Goal: Task Accomplishment & Management: Manage account settings

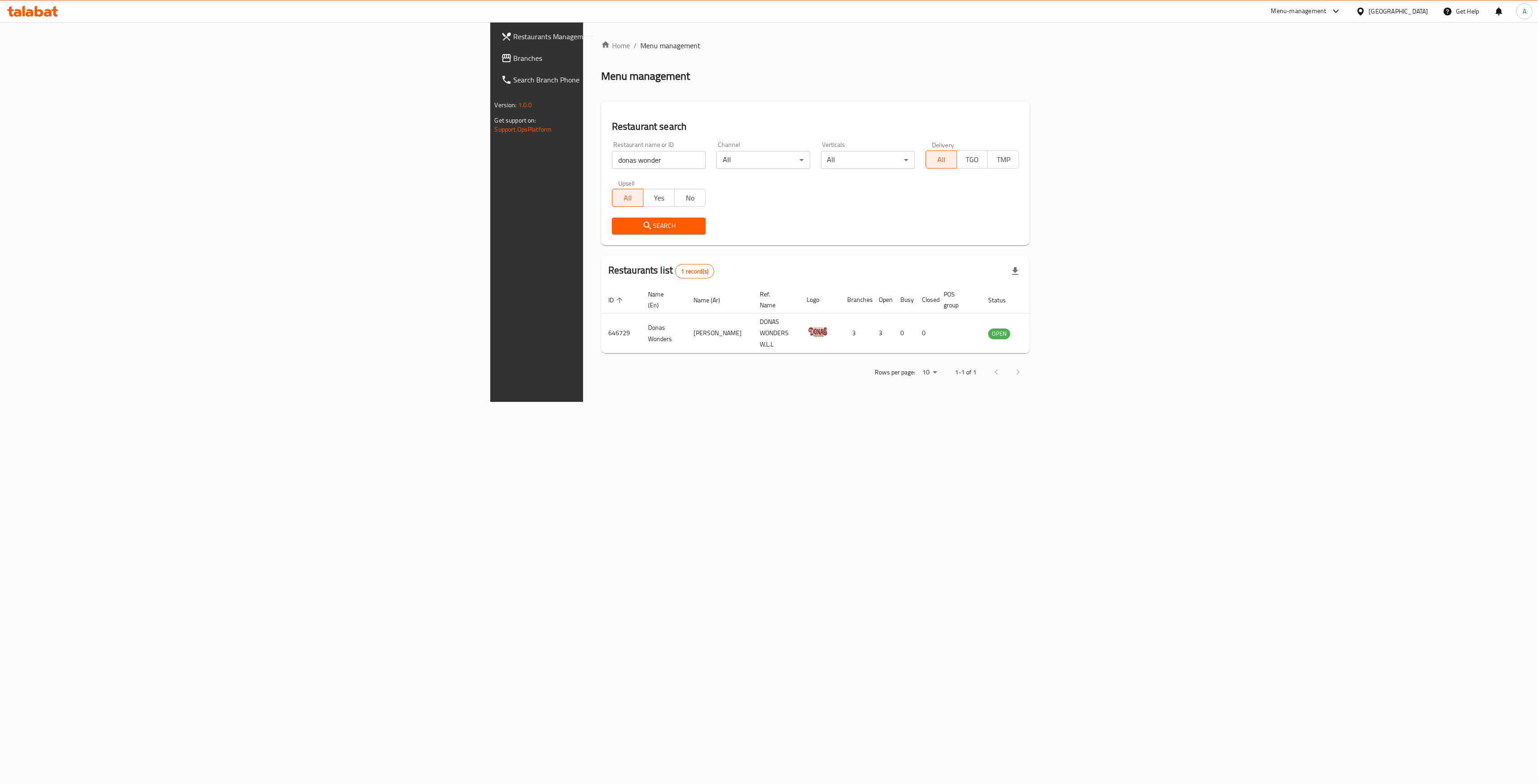
click at [612, 156] on input "donas wonder" at bounding box center [659, 160] width 94 height 18
drag, startPoint x: 433, startPoint y: 166, endPoint x: 404, endPoint y: 158, distance: 30.1
click at [0, 127] on html "​ Menu-management [GEOGRAPHIC_DATA] Get Help A Restaurants Management Branches …" at bounding box center [769, 392] width 1538 height 784
type input "abadi corn"
click at [619, 231] on span "Search" at bounding box center [658, 225] width 79 height 11
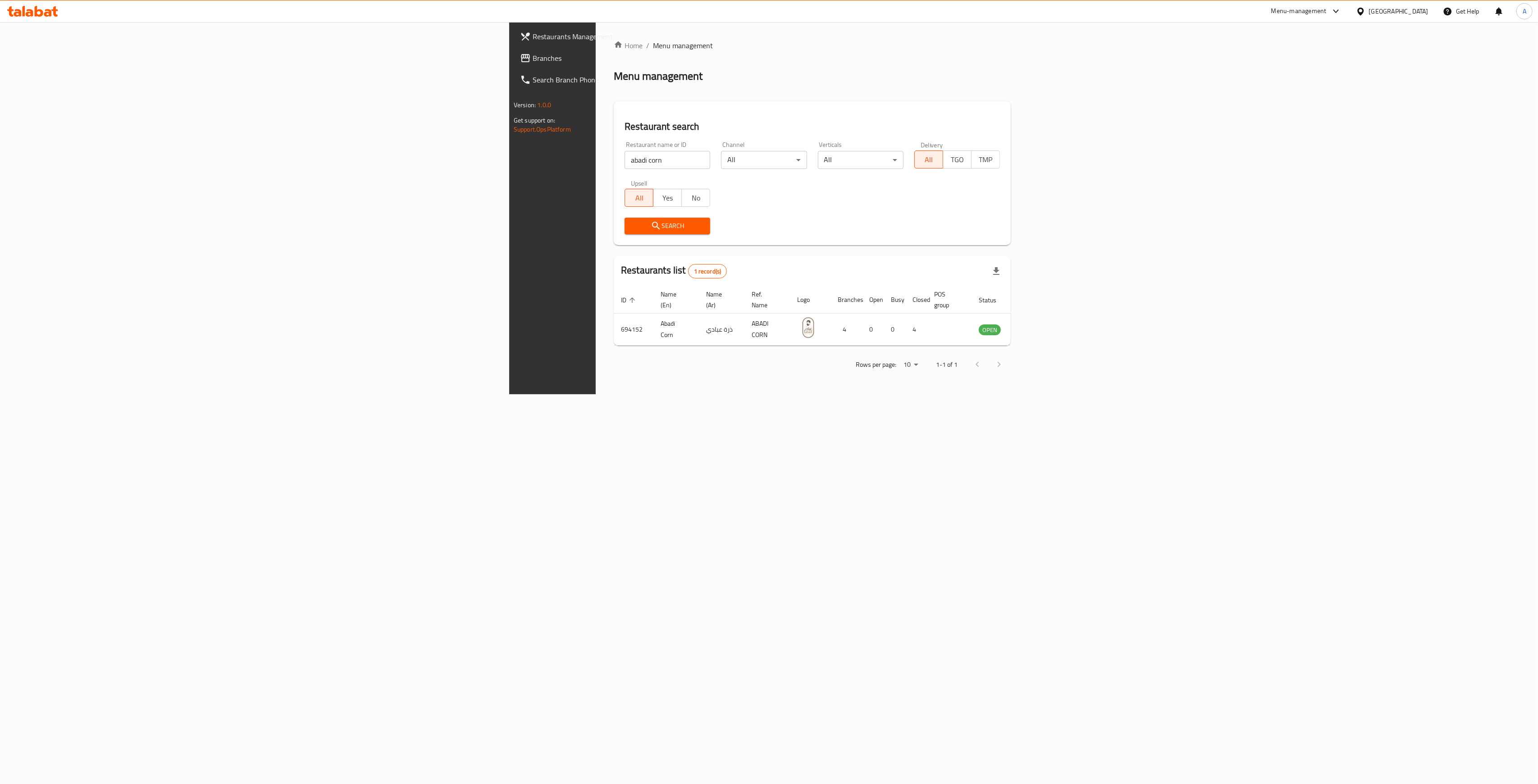
click at [632, 230] on span "Search" at bounding box center [667, 225] width 71 height 11
click at [632, 223] on span "Search" at bounding box center [667, 225] width 71 height 11
click at [1037, 324] on icon "enhanced table" at bounding box center [1031, 329] width 11 height 11
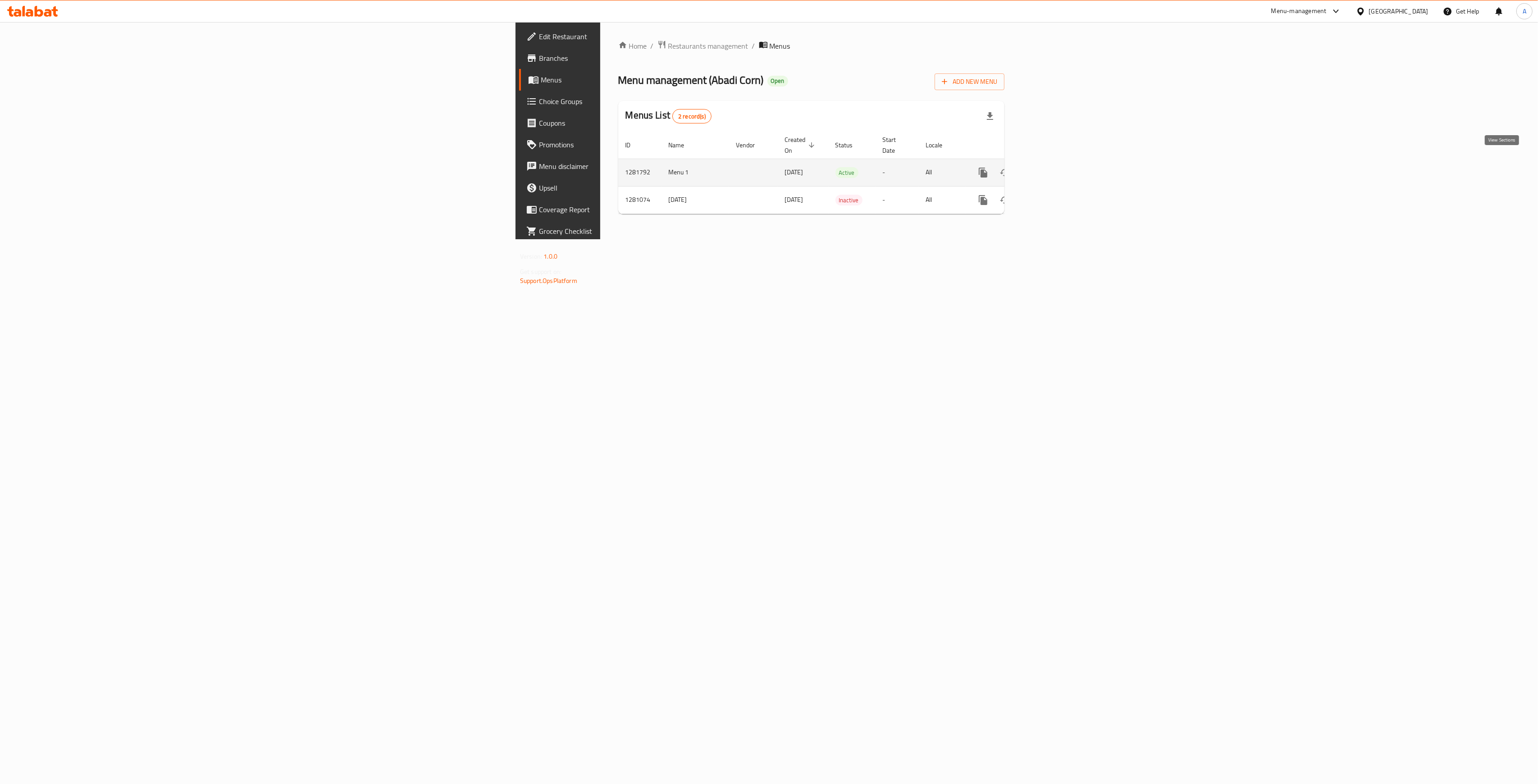
click at [1052, 168] on icon "enhanced table" at bounding box center [1048, 172] width 8 height 8
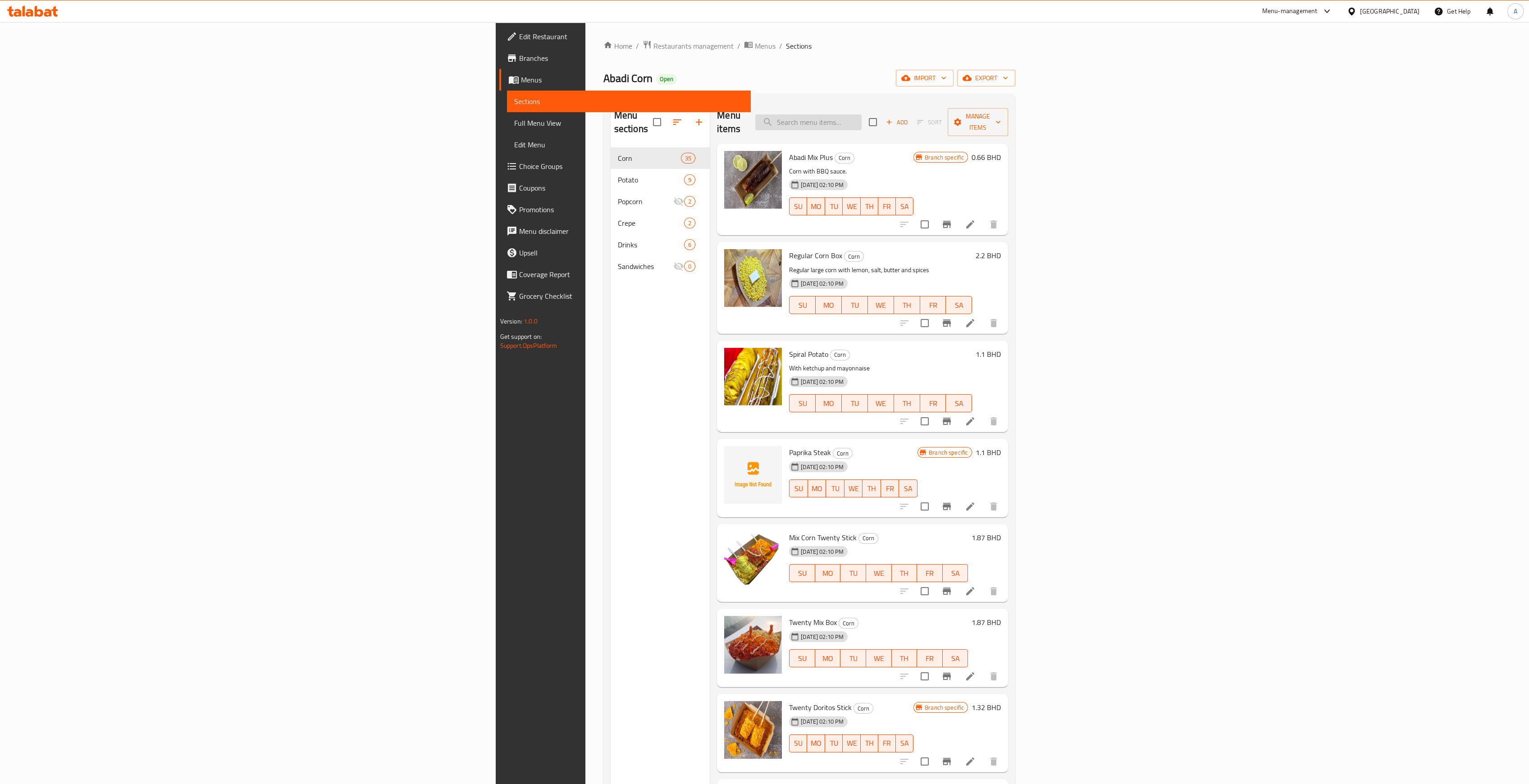
drag, startPoint x: 1002, startPoint y: 125, endPoint x: 1001, endPoint y: 117, distance: 8.1
click at [1001, 121] on div "Menu items Add Sort Manage items" at bounding box center [863, 123] width 291 height 43
click at [861, 114] on input "search" at bounding box center [808, 122] width 106 height 16
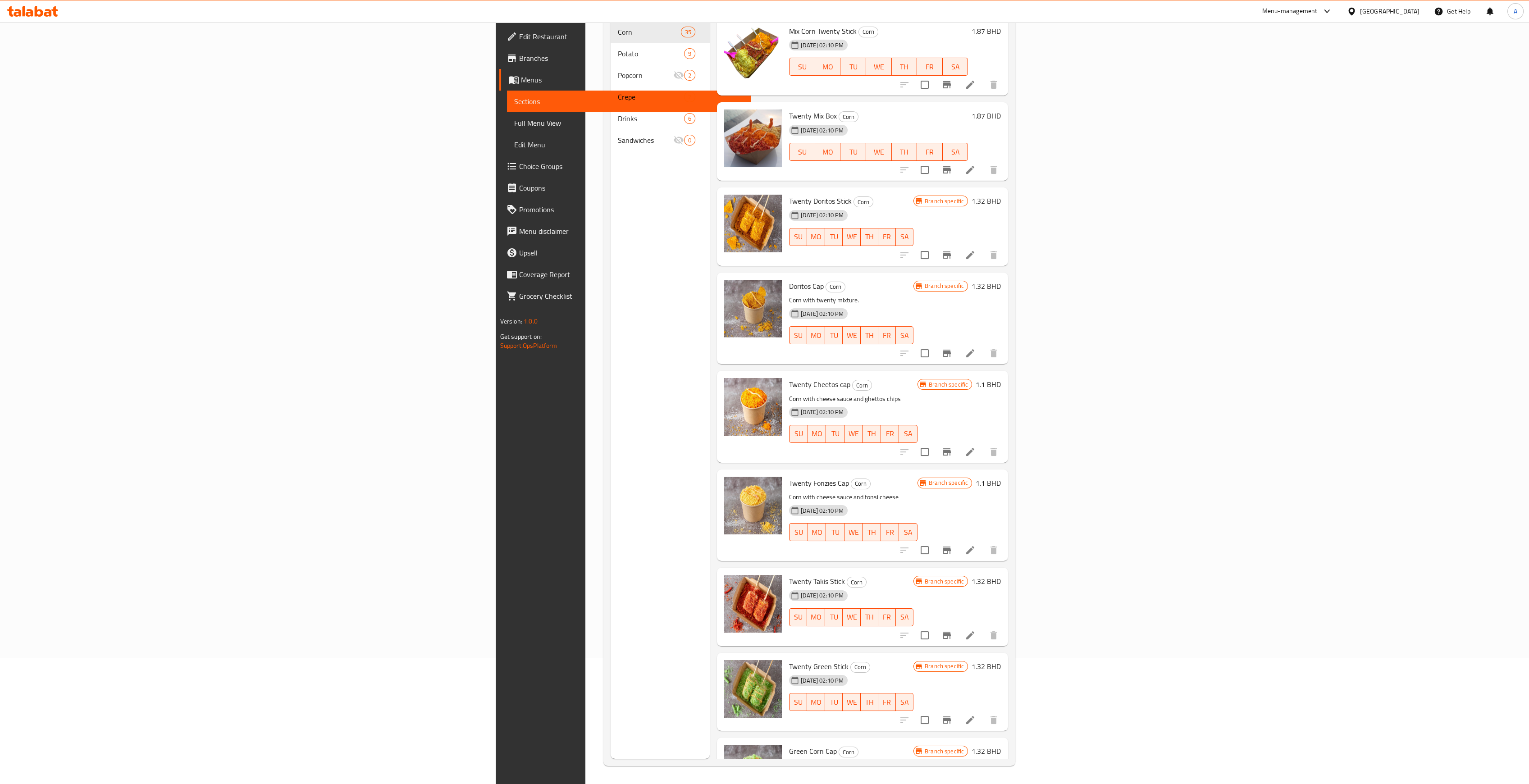
type input "twenty"
click at [958, 159] on button "Branch-specific-item" at bounding box center [946, 170] width 22 height 22
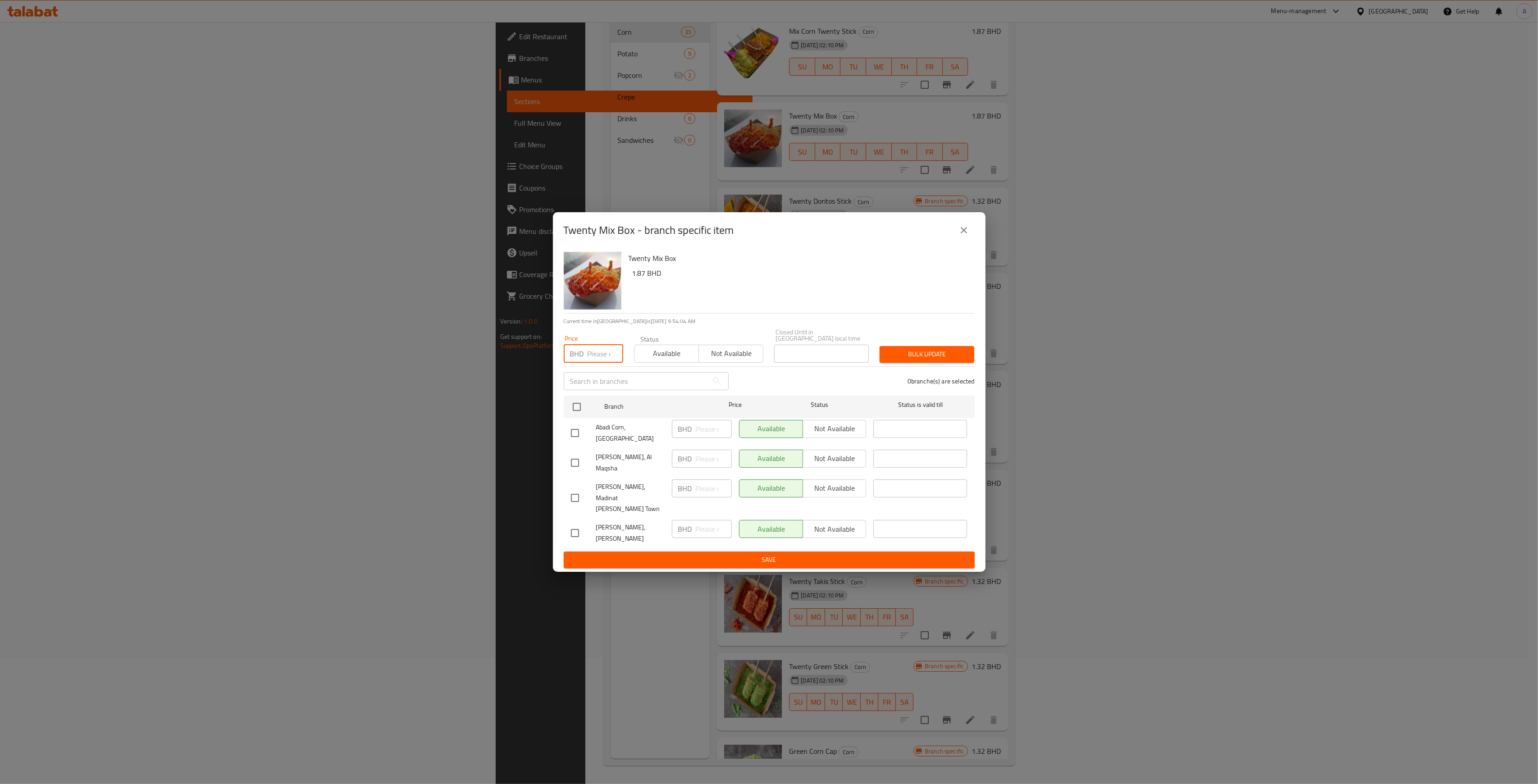
click at [593, 362] on input "number" at bounding box center [605, 354] width 36 height 18
type input "2"
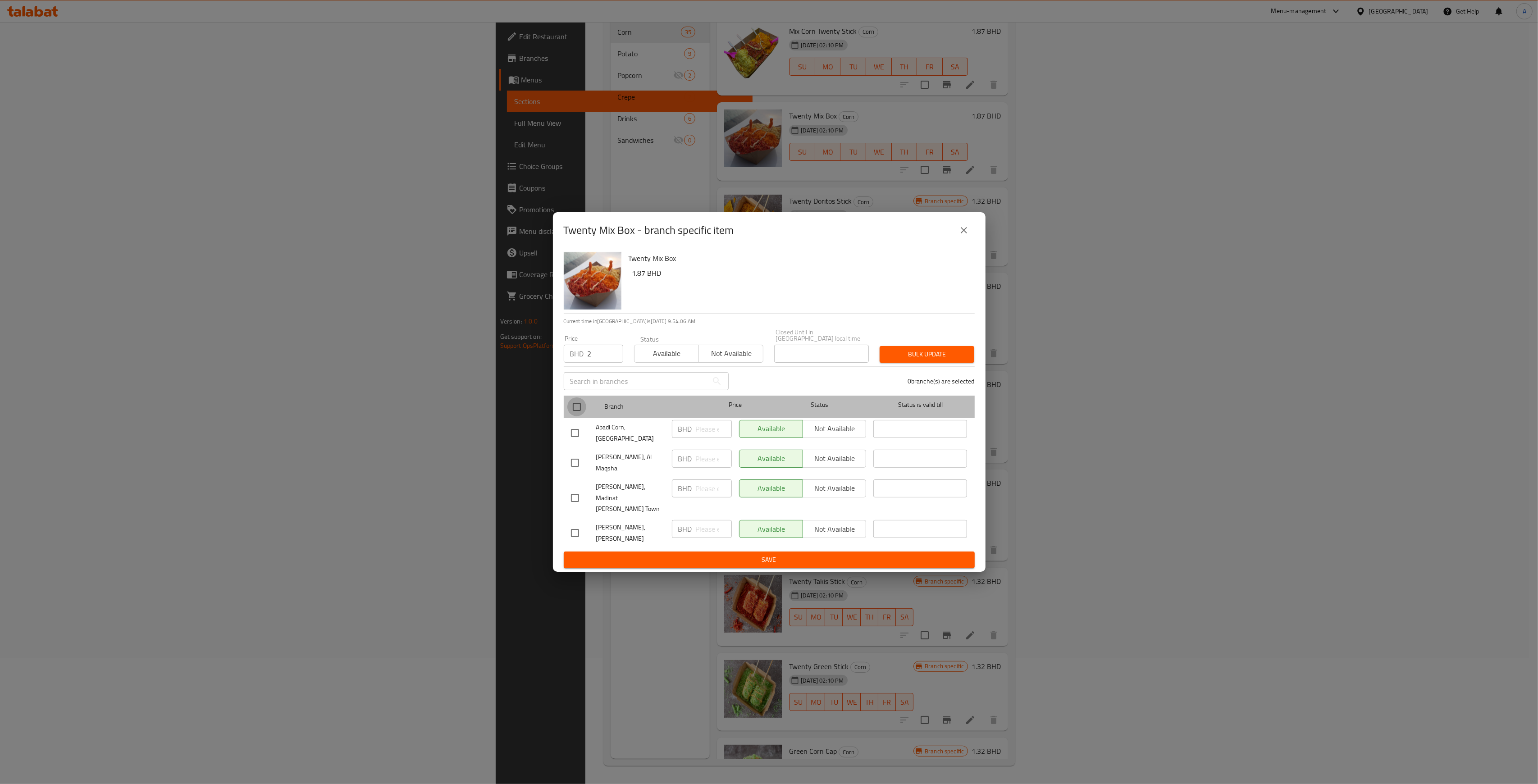
click at [575, 416] on input "checkbox" at bounding box center [577, 407] width 19 height 19
checkbox input "true"
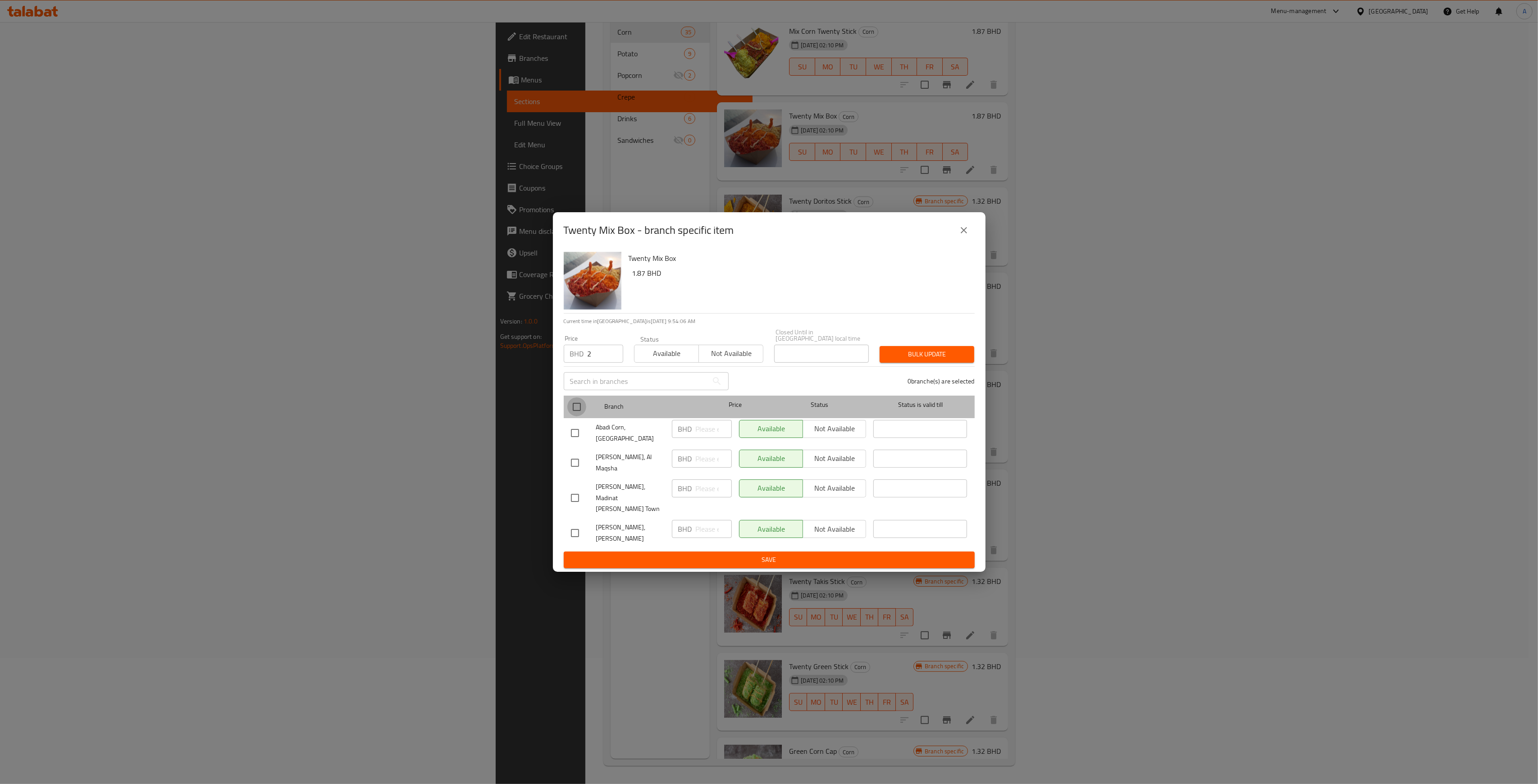
checkbox input "true"
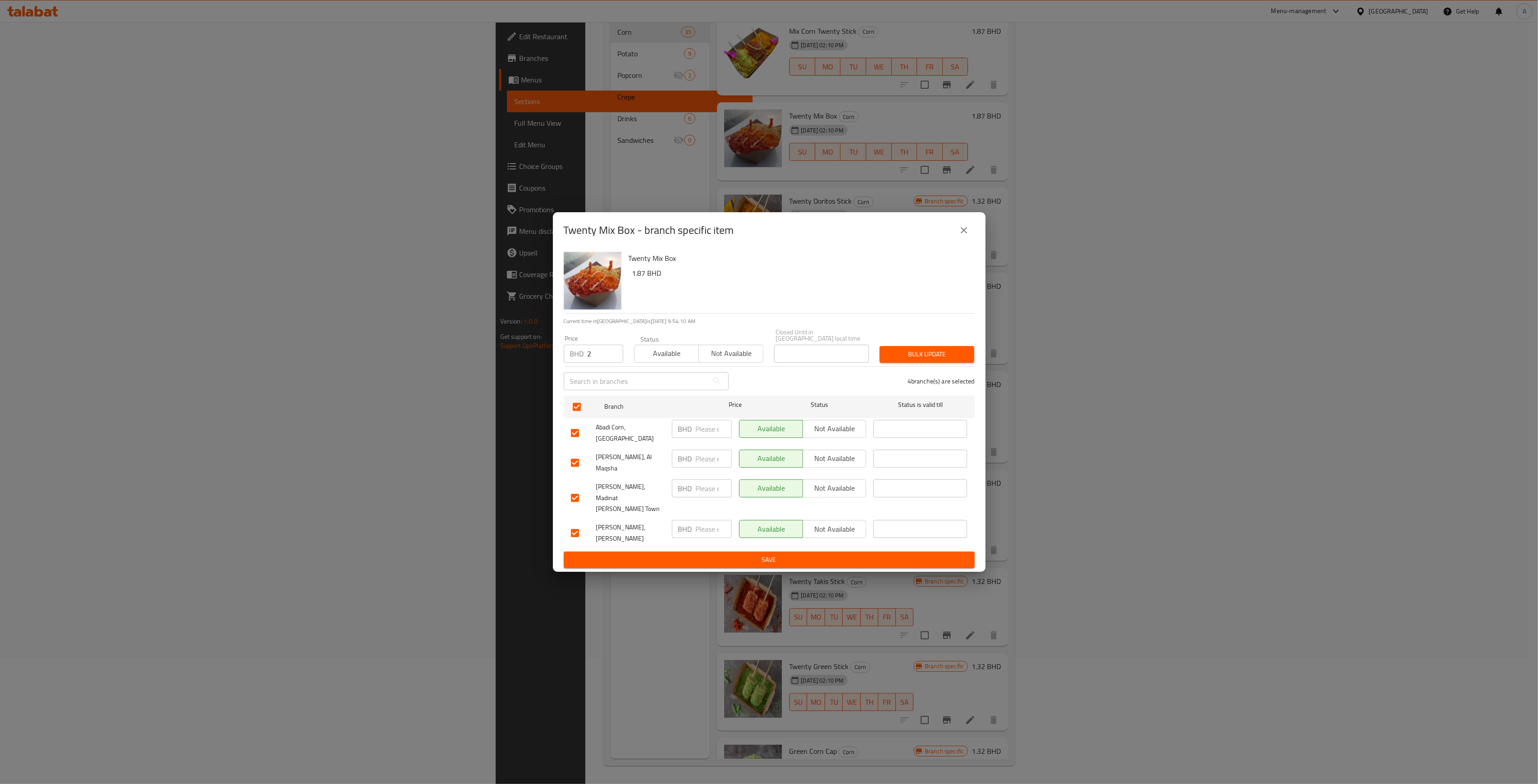
click at [929, 360] on span "Bulk update" at bounding box center [927, 354] width 80 height 11
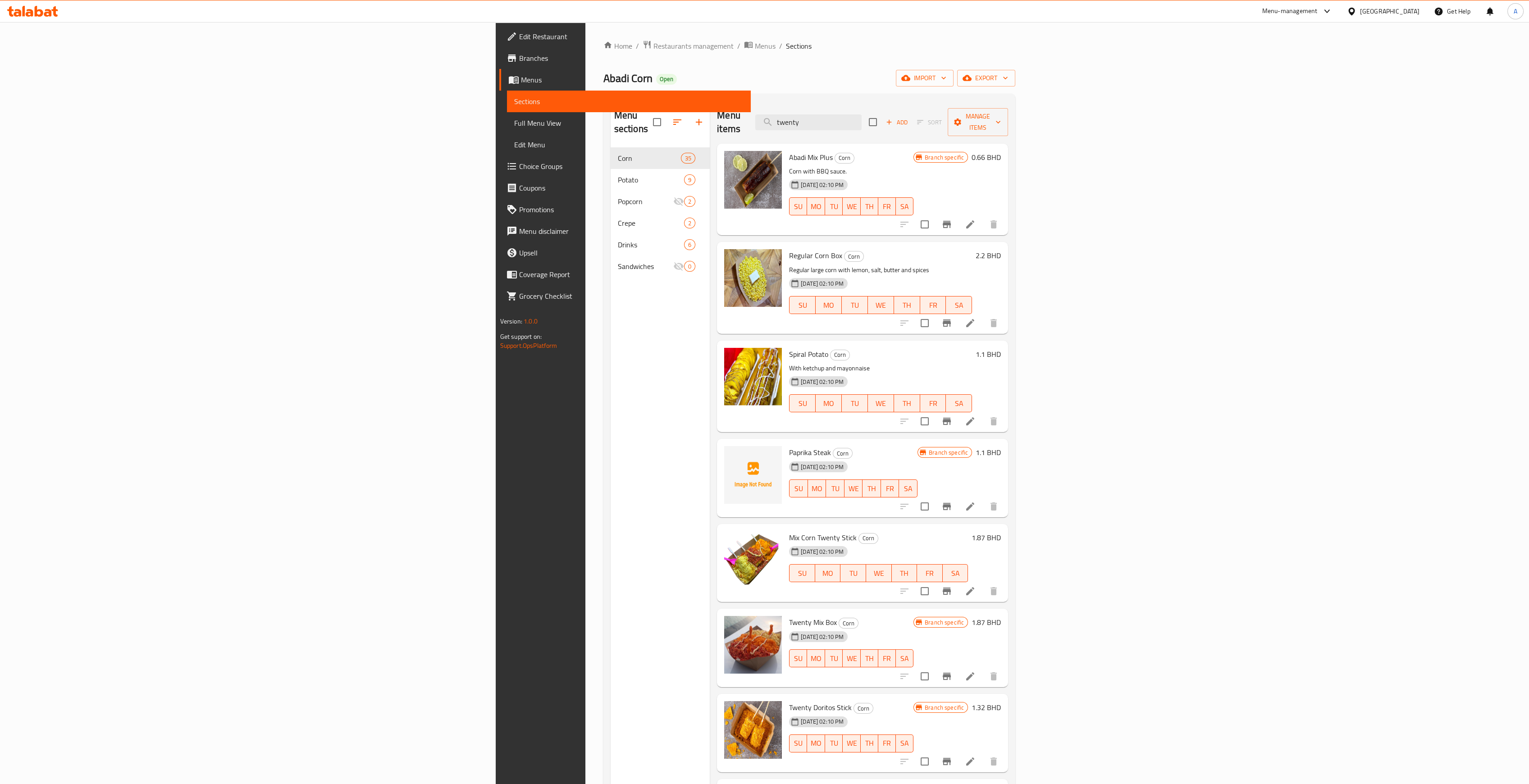
drag, startPoint x: 989, startPoint y: 118, endPoint x: 707, endPoint y: 104, distance: 282.3
click at [717, 114] on div "Menu items twenty Add Sort Manage items" at bounding box center [863, 123] width 291 height 43
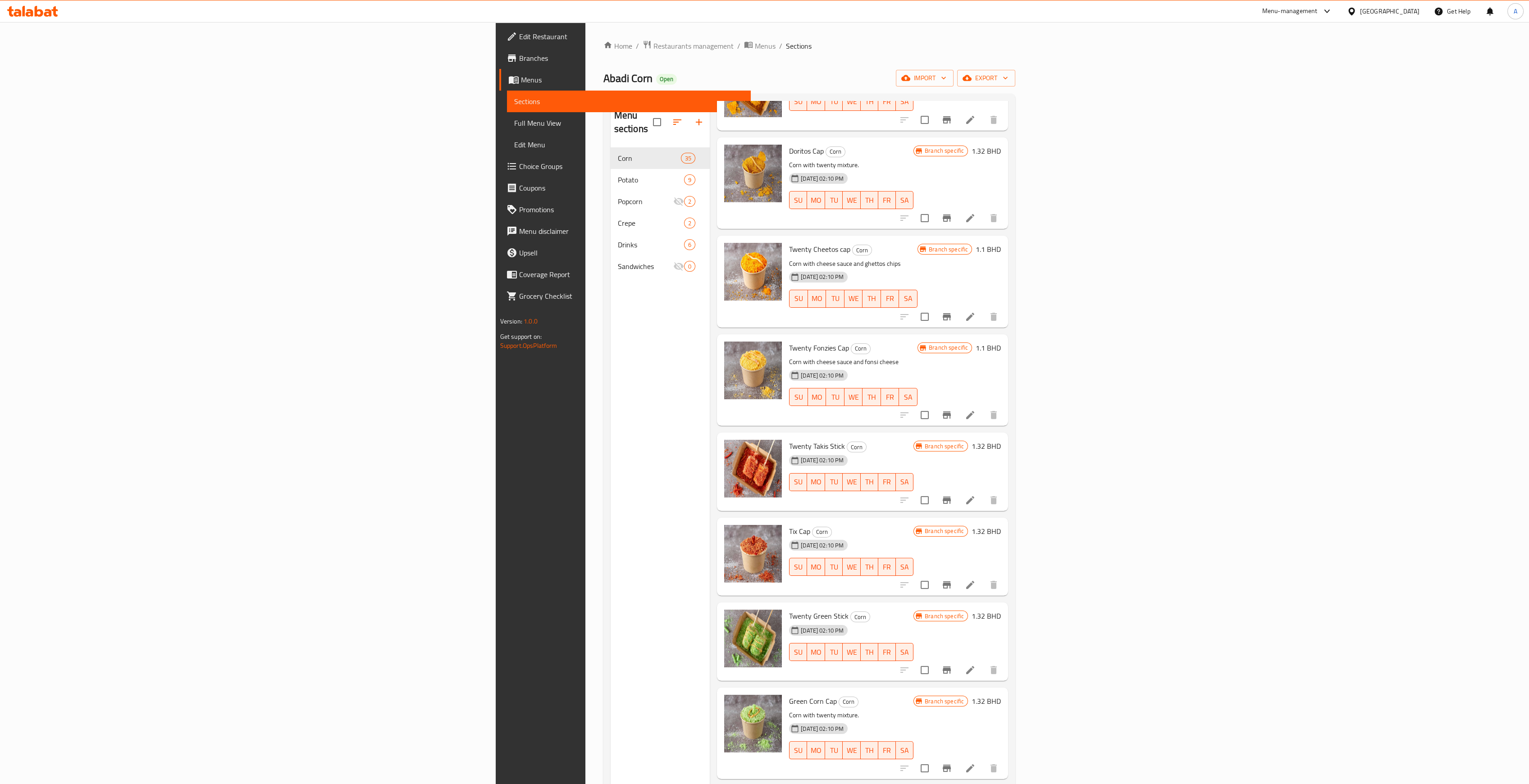
scroll to position [660, 0]
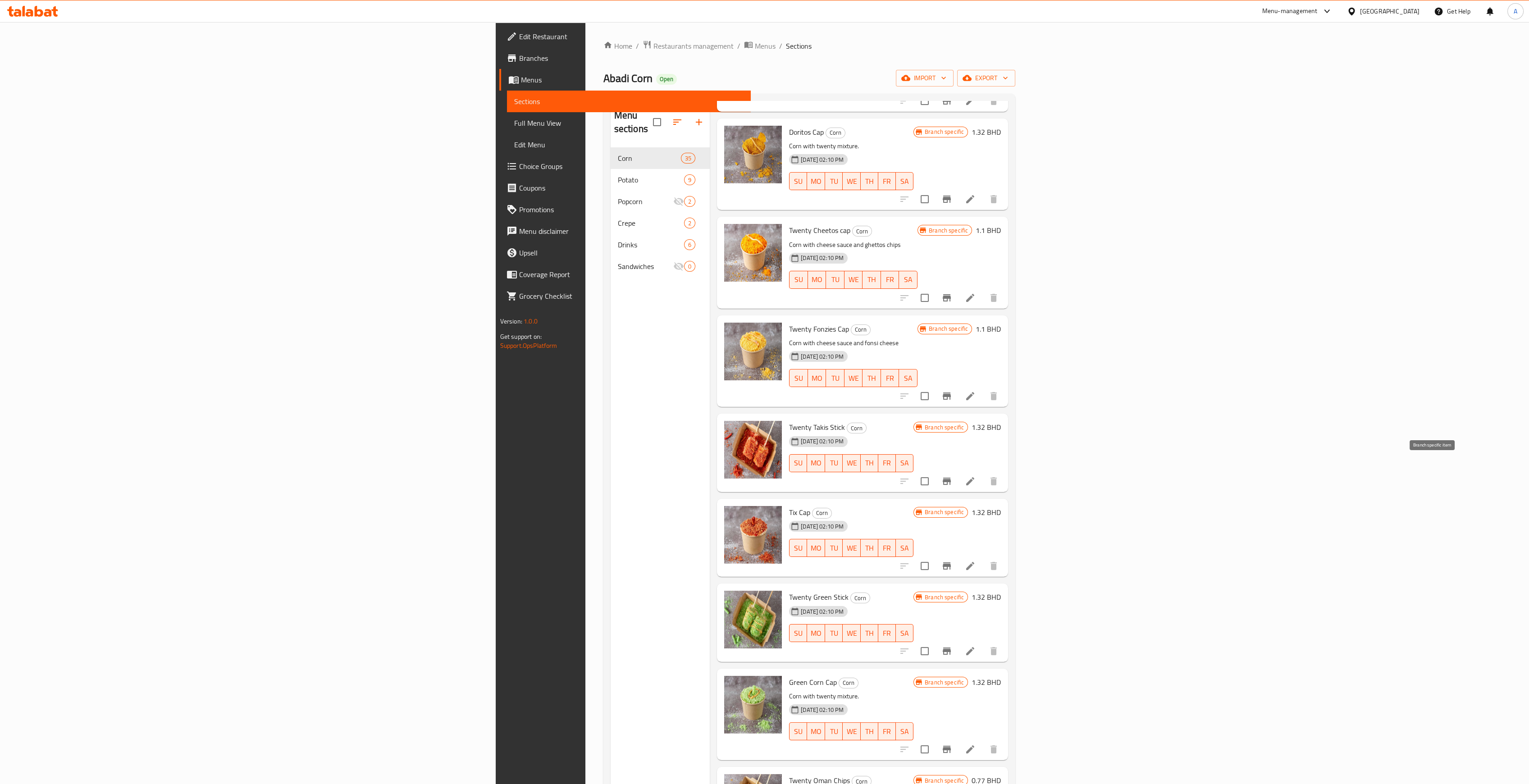
click at [952, 476] on icon "Branch-specific-item" at bounding box center [946, 481] width 11 height 11
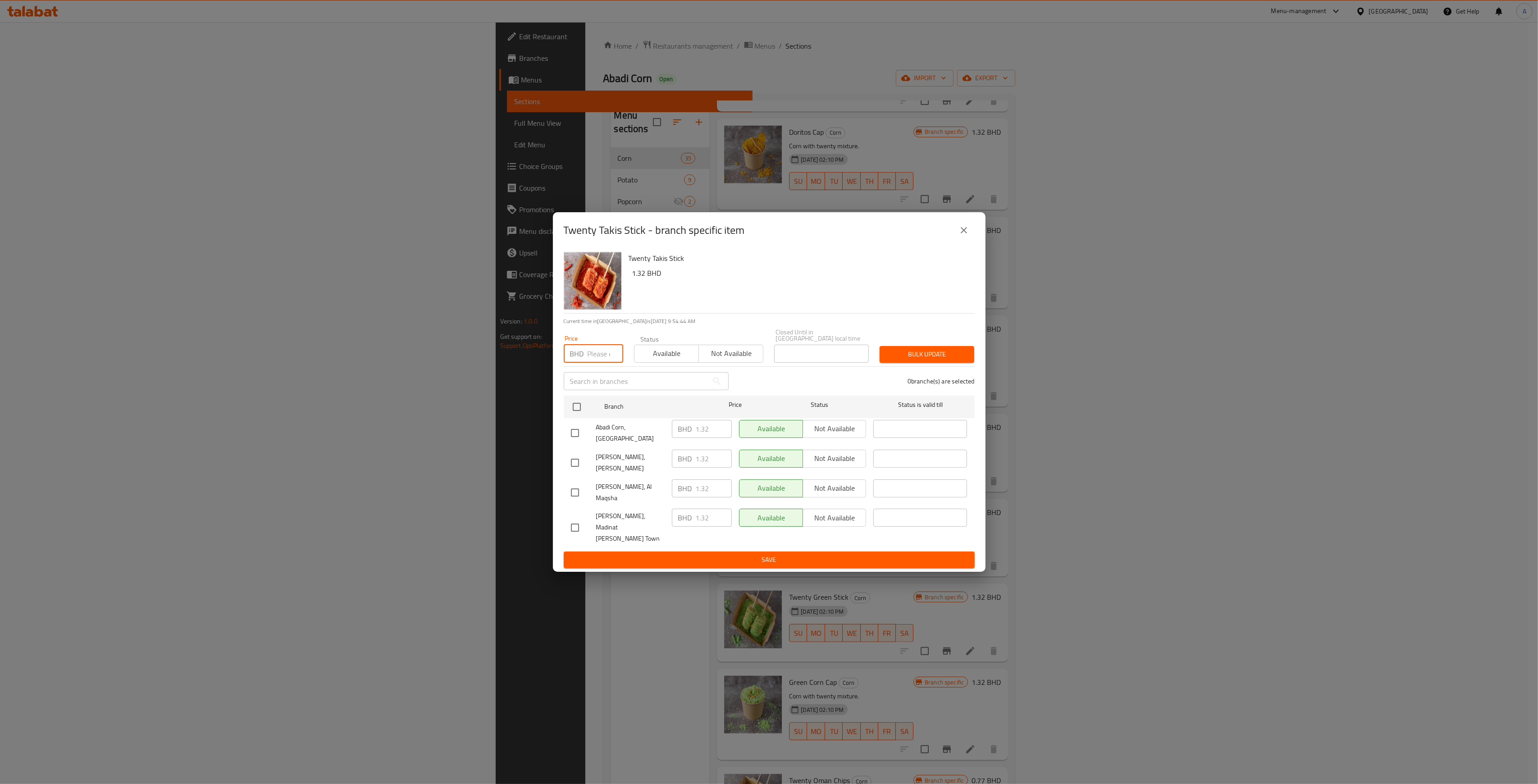
click at [595, 362] on input "number" at bounding box center [605, 354] width 36 height 18
type input "1.5"
click at [580, 414] on input "checkbox" at bounding box center [577, 407] width 19 height 19
checkbox input "true"
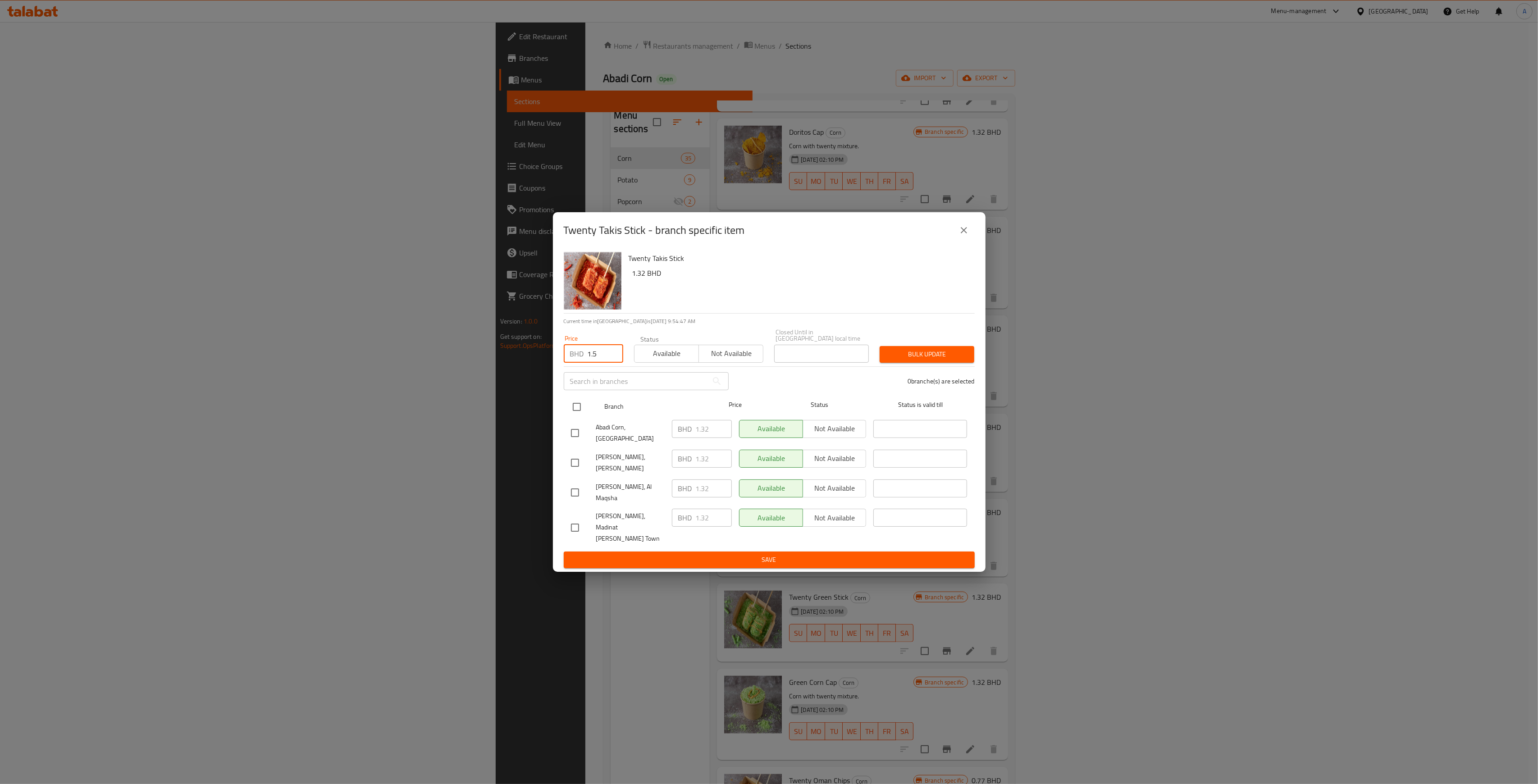
checkbox input "true"
click at [934, 360] on span "Bulk update" at bounding box center [927, 354] width 80 height 11
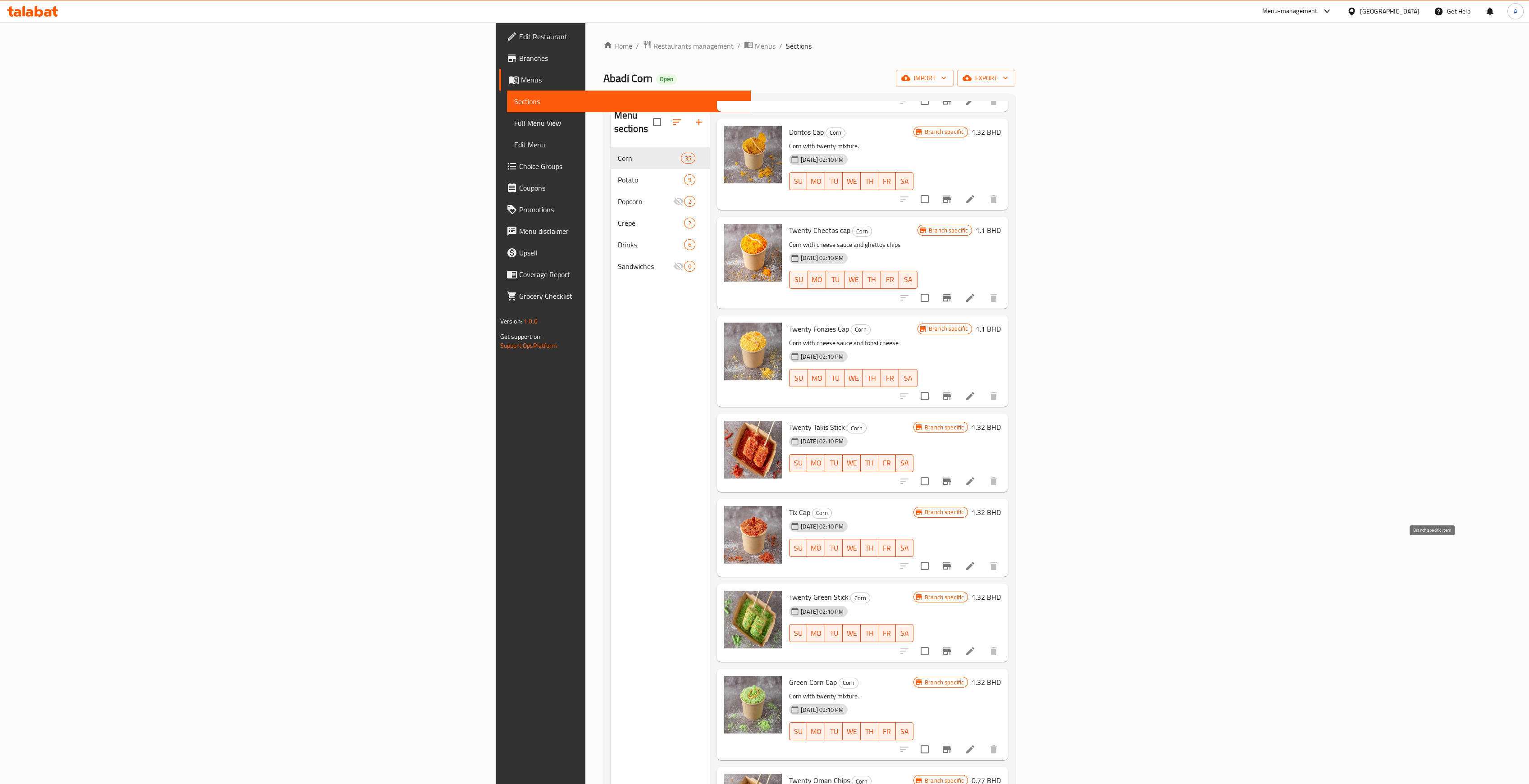
click at [952, 560] on icon "Branch-specific-item" at bounding box center [946, 565] width 11 height 11
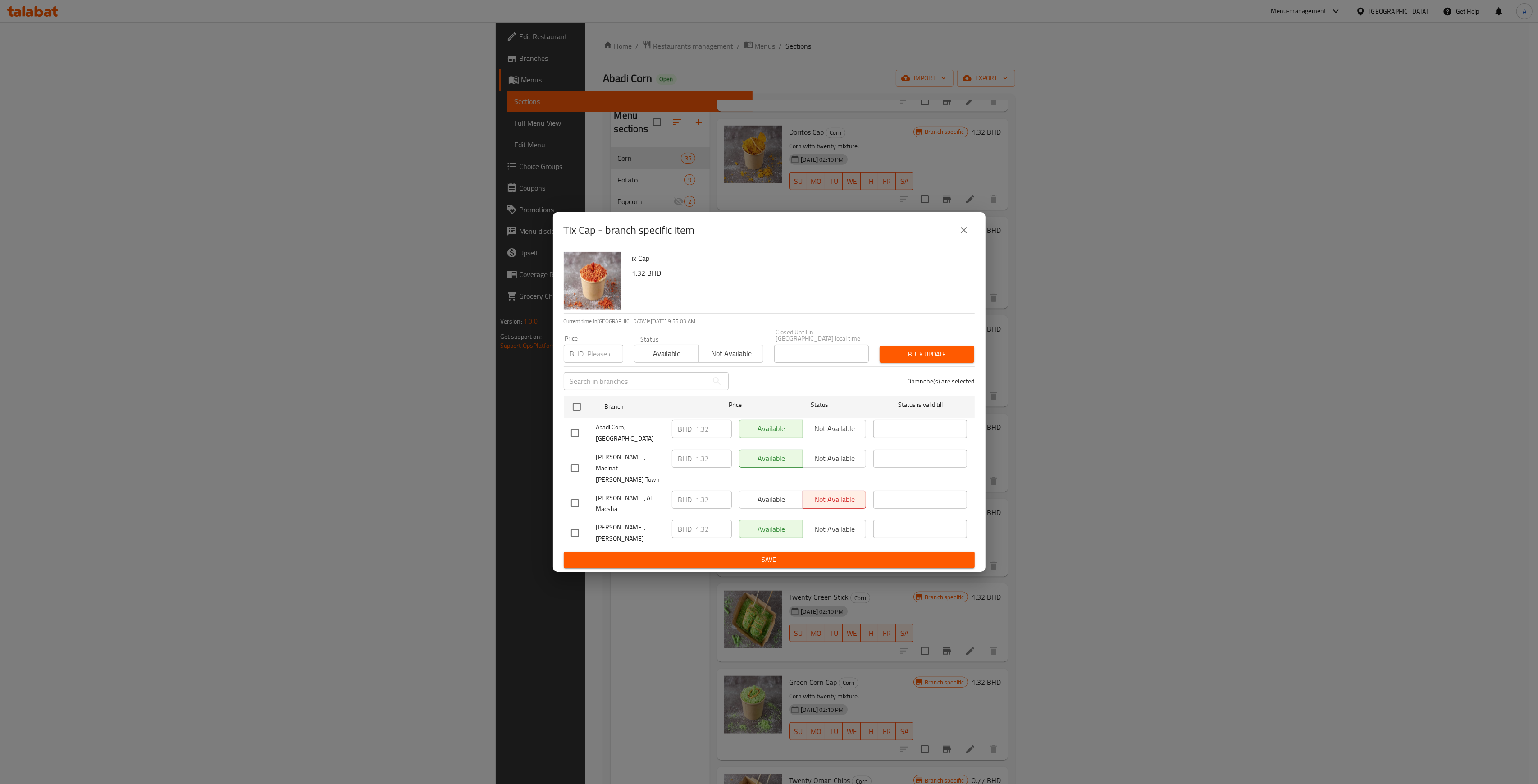
click at [607, 362] on input "number" at bounding box center [605, 354] width 36 height 18
type input "1.5"
click at [575, 413] on input "checkbox" at bounding box center [577, 407] width 19 height 19
checkbox input "true"
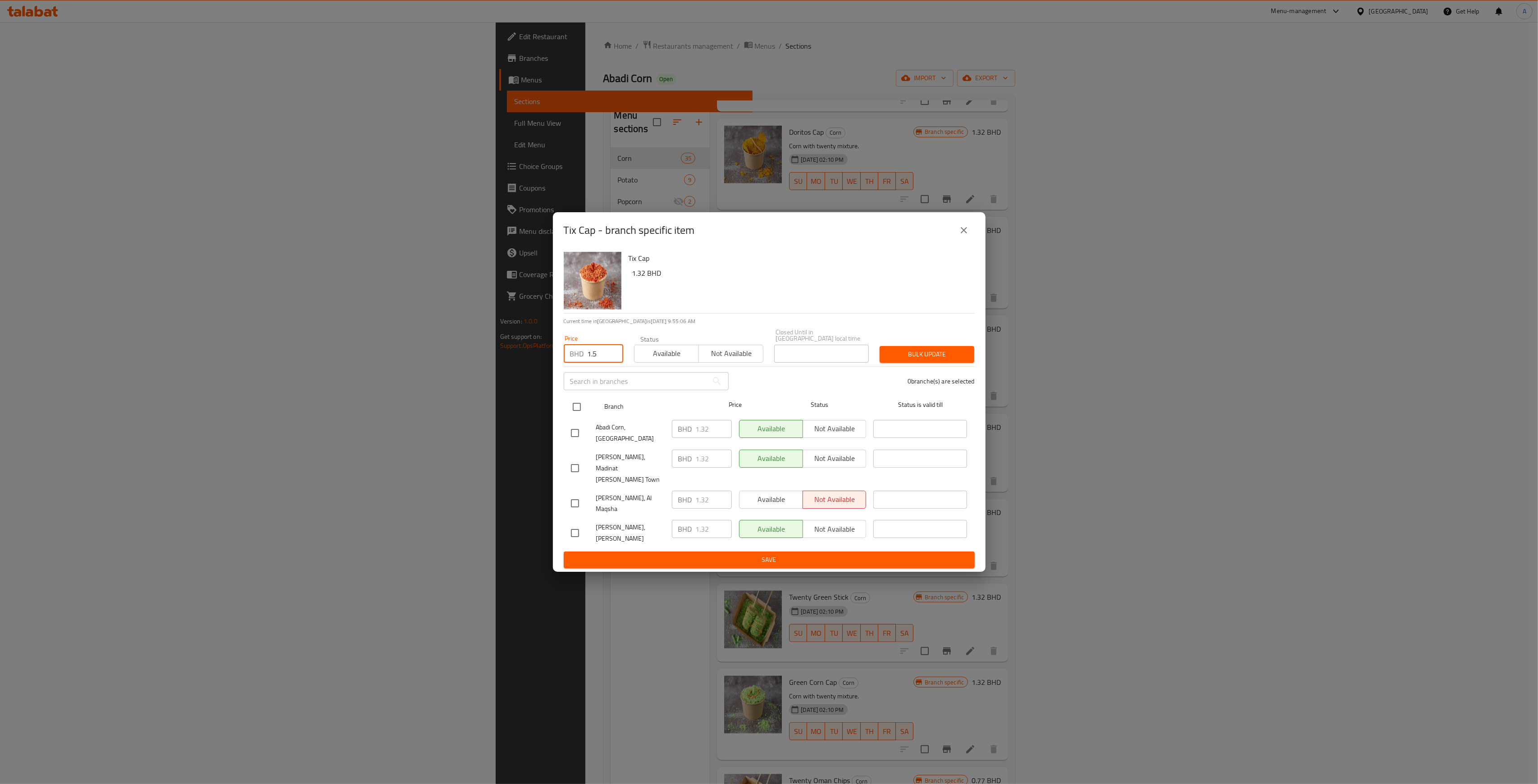
checkbox input "true"
click at [951, 360] on span "Bulk update" at bounding box center [927, 354] width 80 height 11
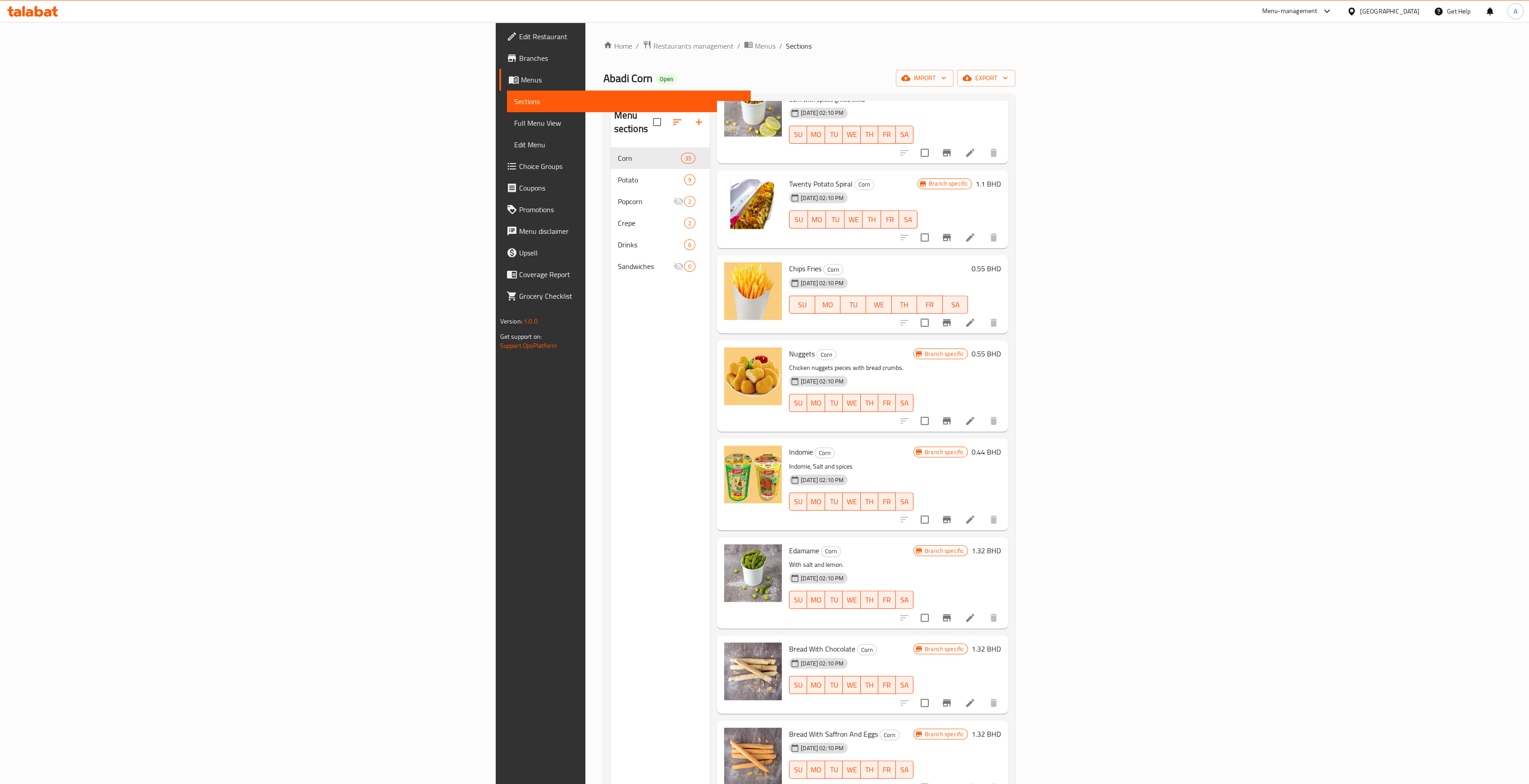
scroll to position [1561, 0]
click at [952, 319] on icon "Branch-specific-item" at bounding box center [946, 324] width 11 height 11
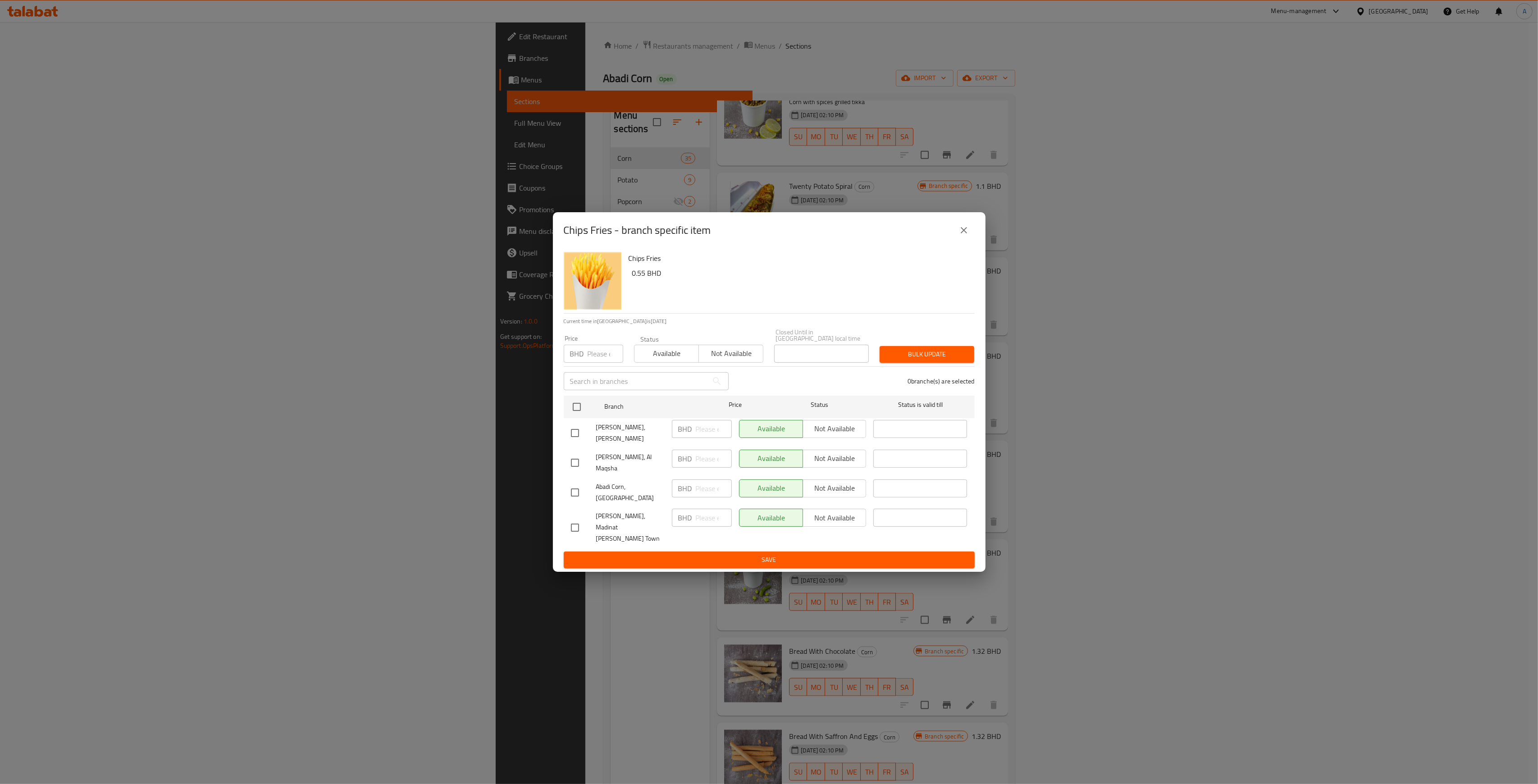
click at [595, 362] on input "number" at bounding box center [605, 354] width 36 height 18
type input "0.7"
click at [573, 416] on input "checkbox" at bounding box center [577, 407] width 19 height 19
checkbox input "true"
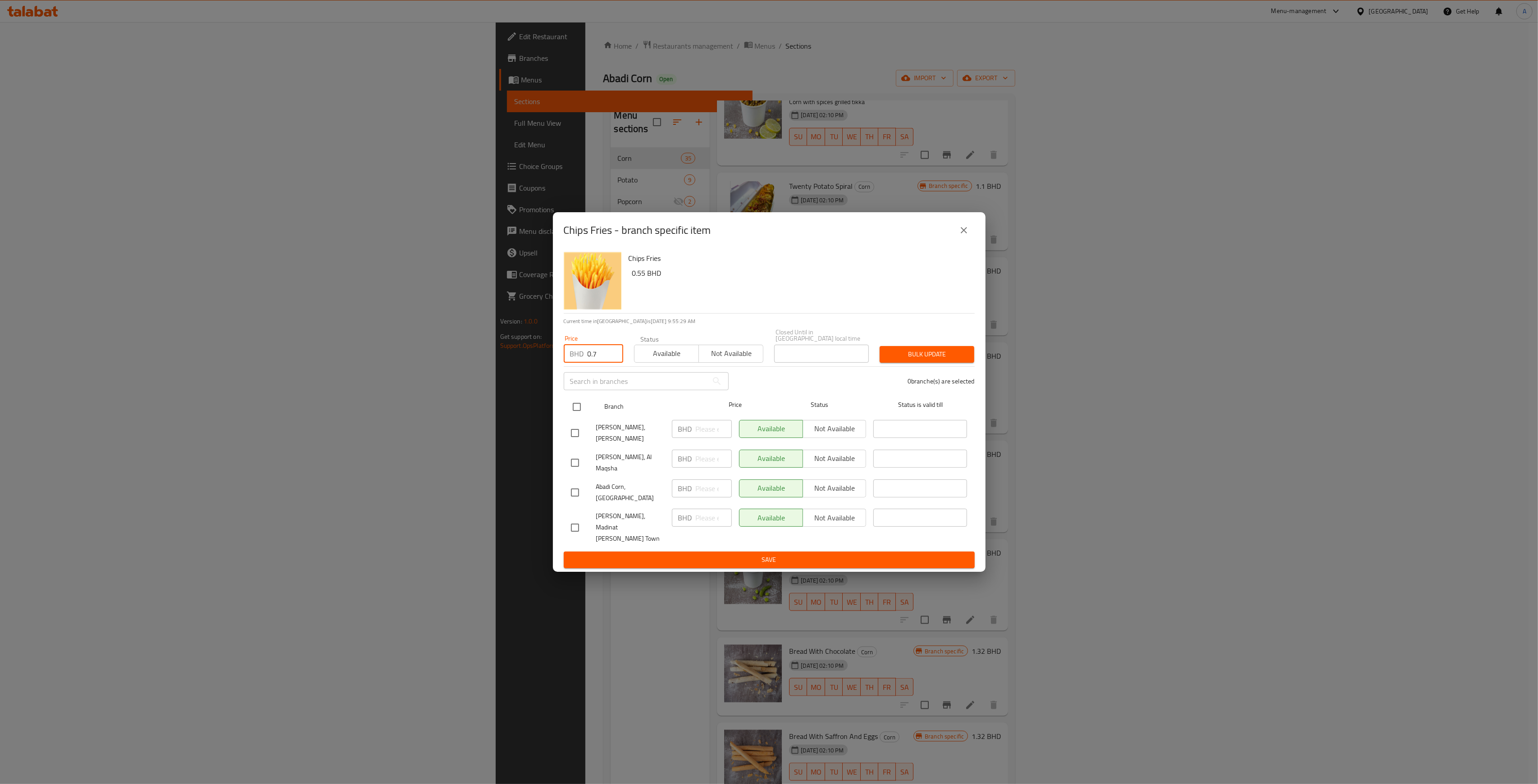
checkbox input "true"
click at [929, 360] on span "Bulk update" at bounding box center [927, 354] width 80 height 11
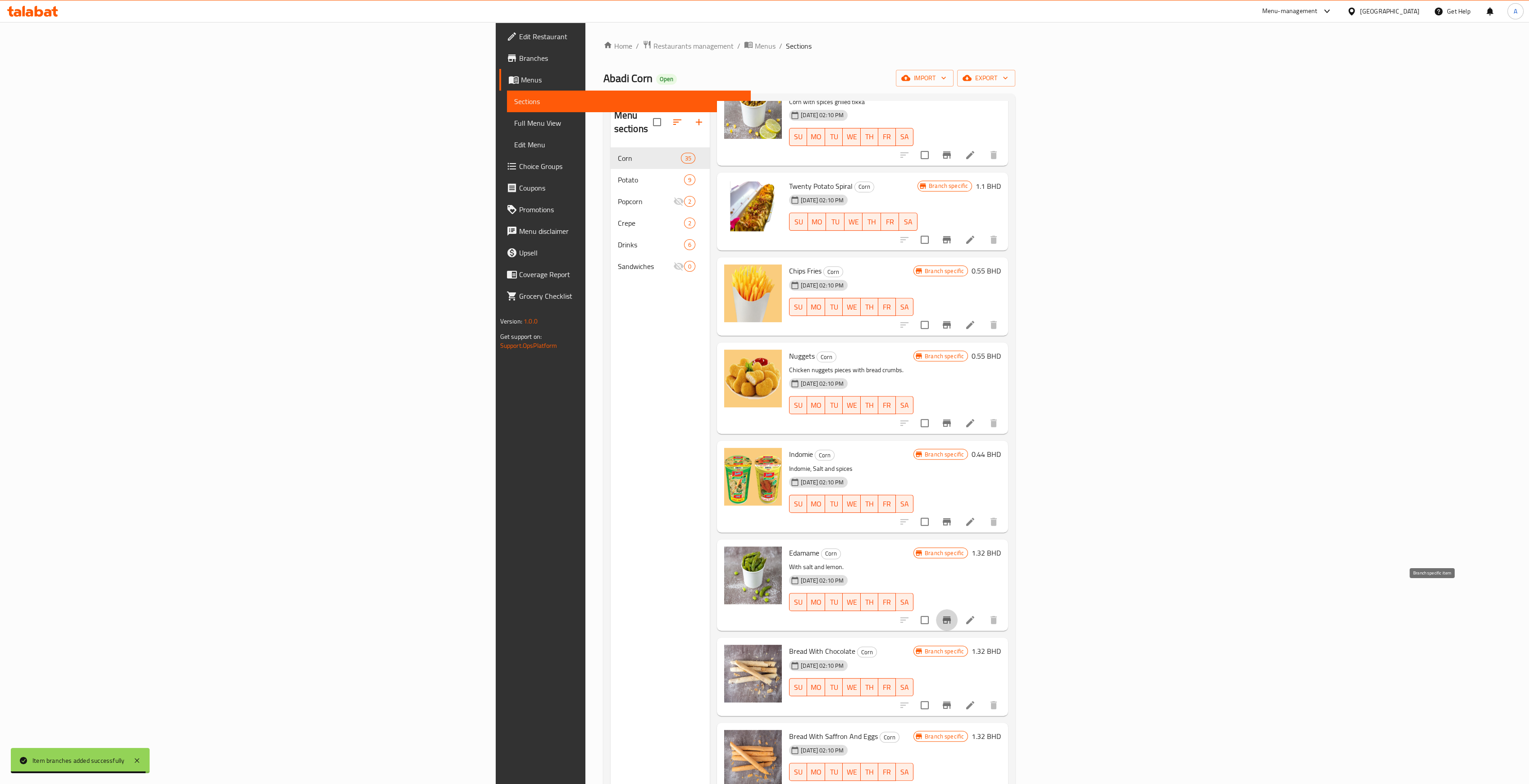
click at [952, 614] on icon "Branch-specific-item" at bounding box center [946, 619] width 11 height 11
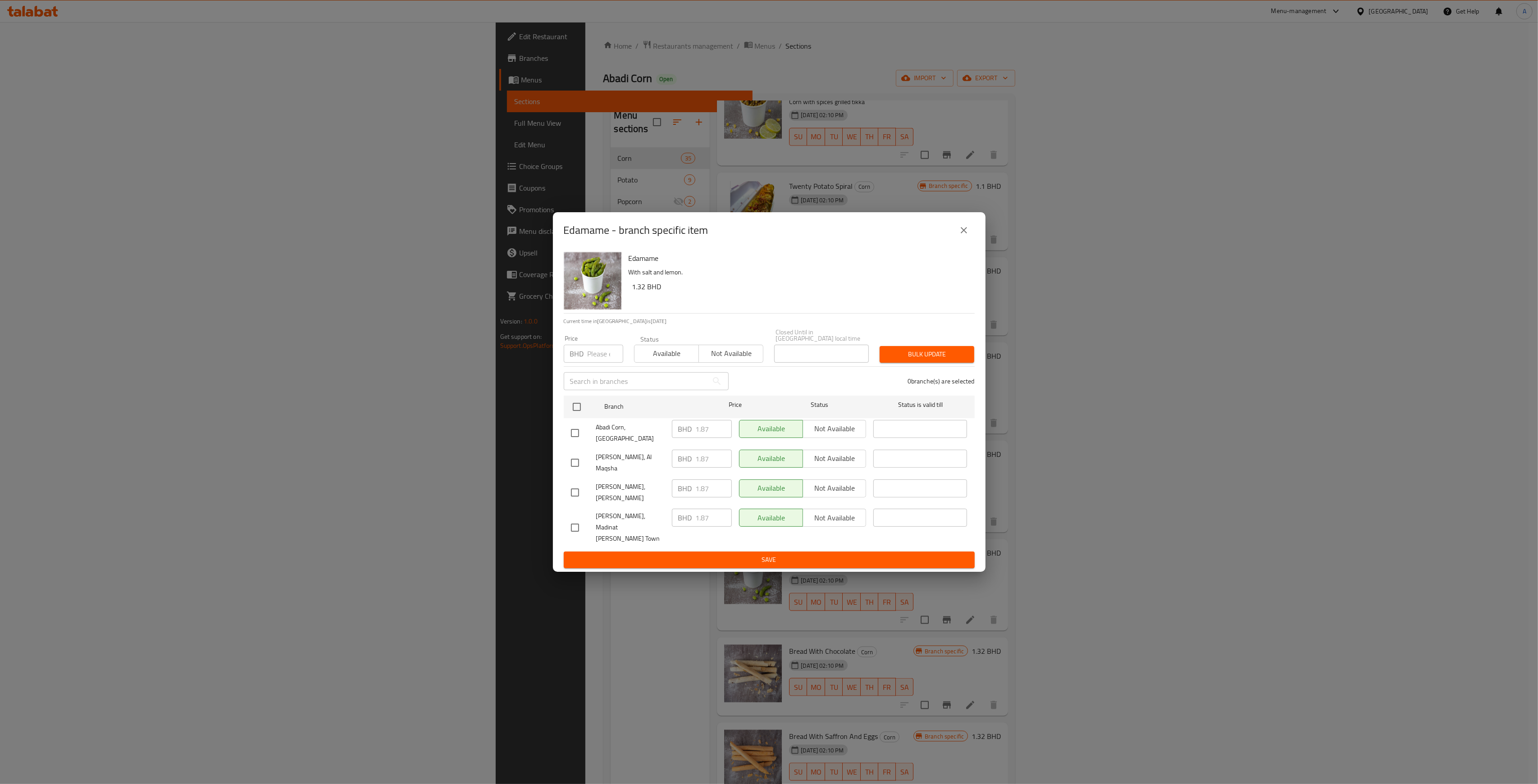
click at [602, 362] on input "number" at bounding box center [605, 354] width 36 height 18
type input "2"
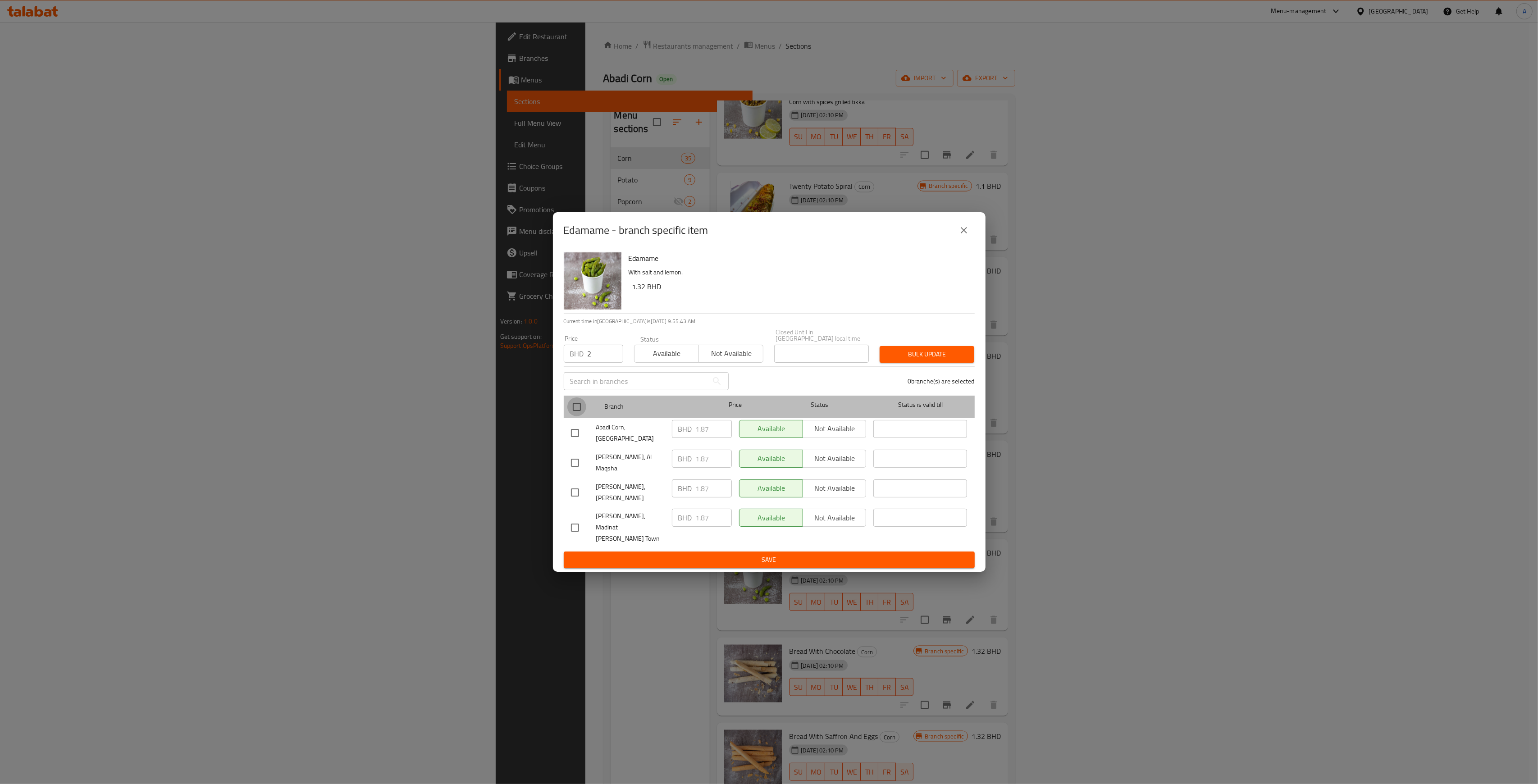
click at [582, 416] on input "checkbox" at bounding box center [577, 407] width 19 height 19
checkbox input "true"
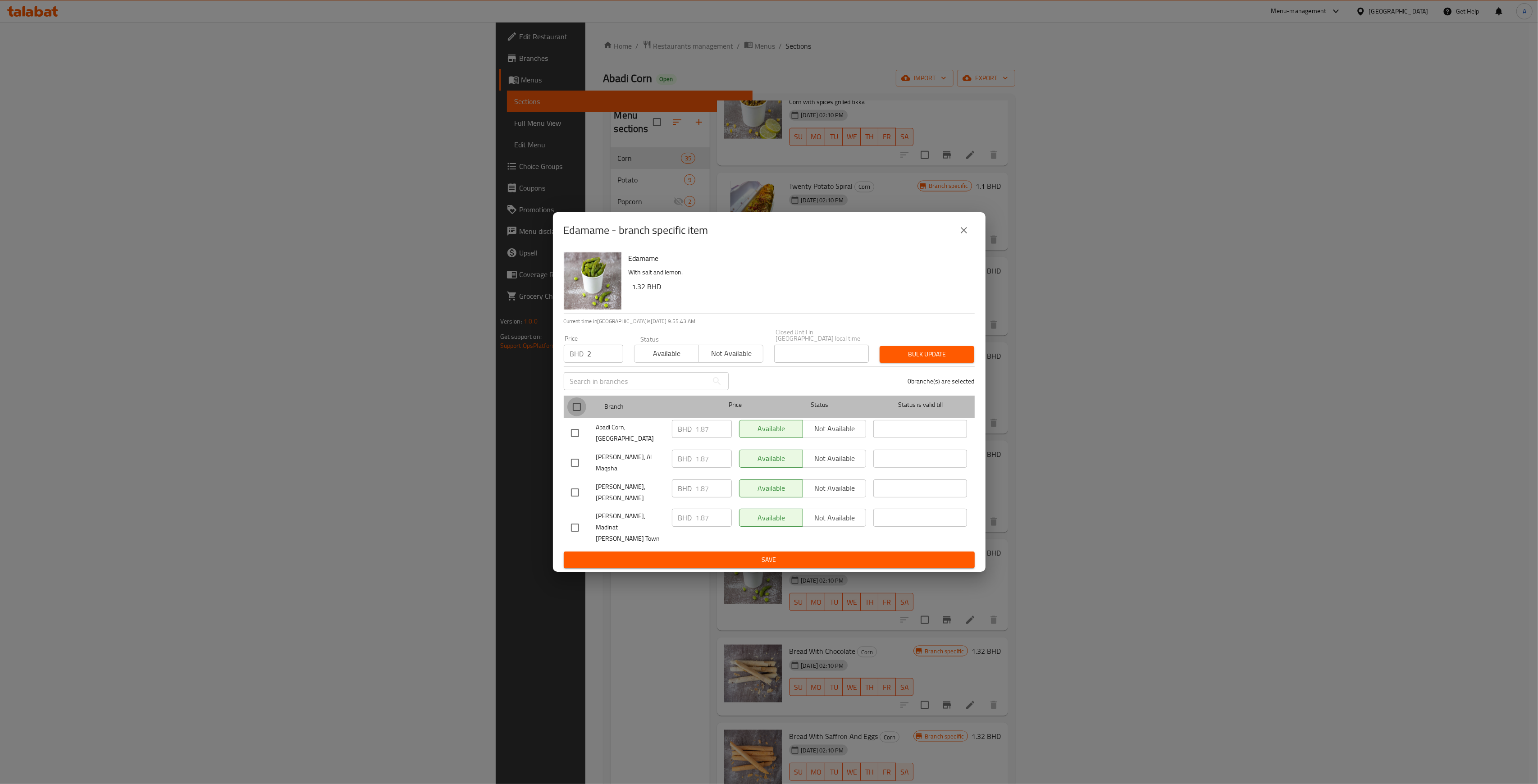
checkbox input "true"
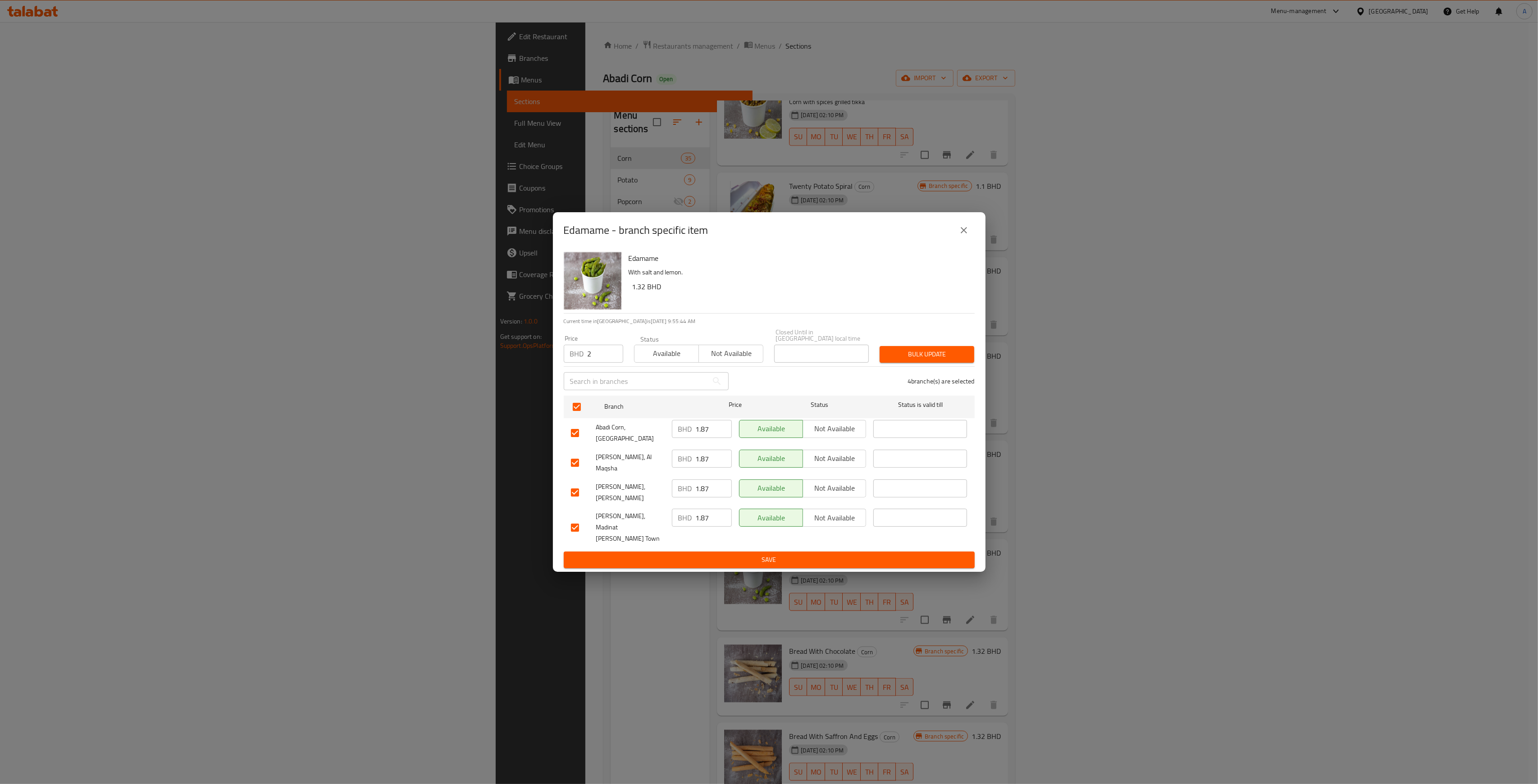
click at [906, 360] on span "Bulk update" at bounding box center [927, 354] width 80 height 11
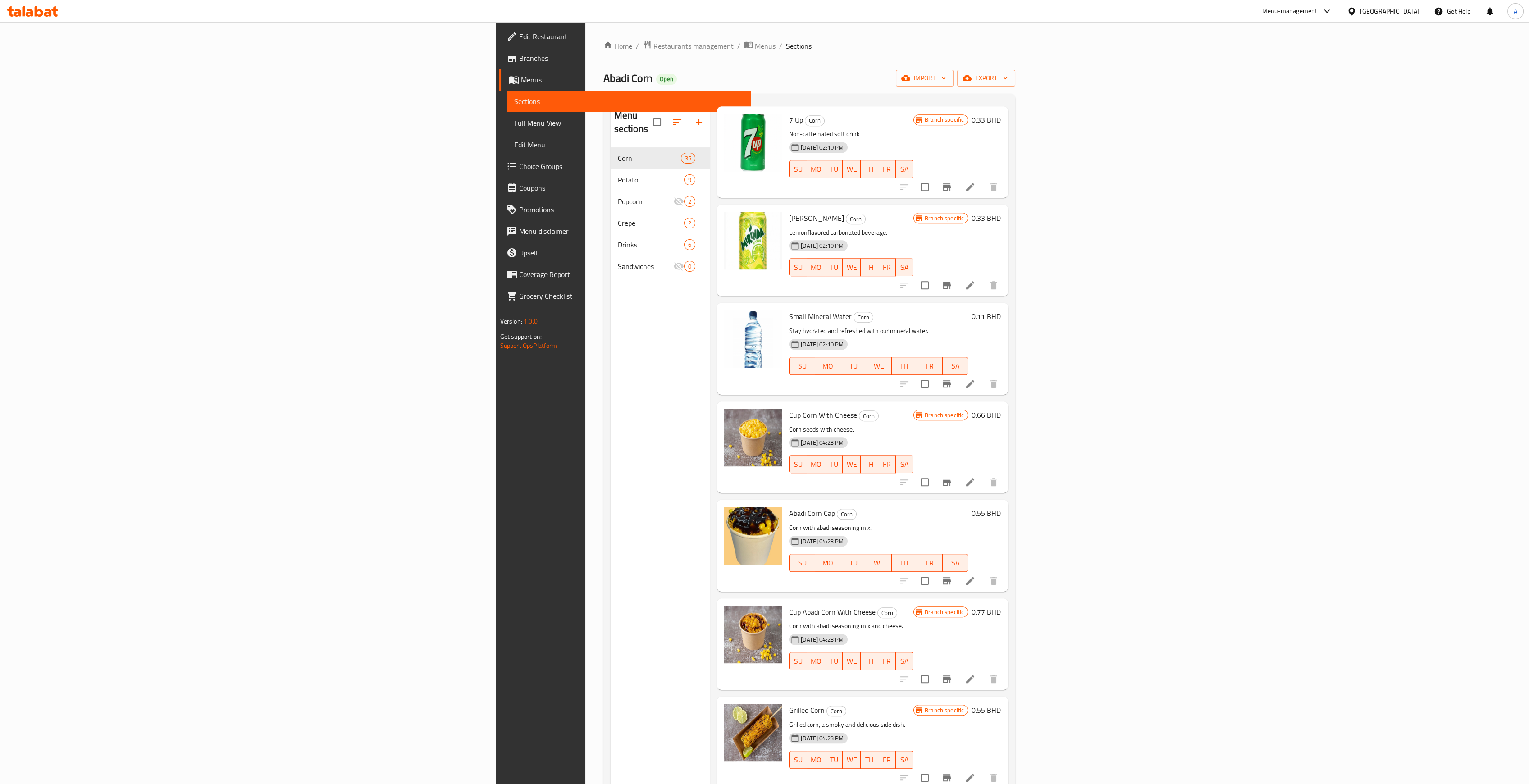
scroll to position [2521, 0]
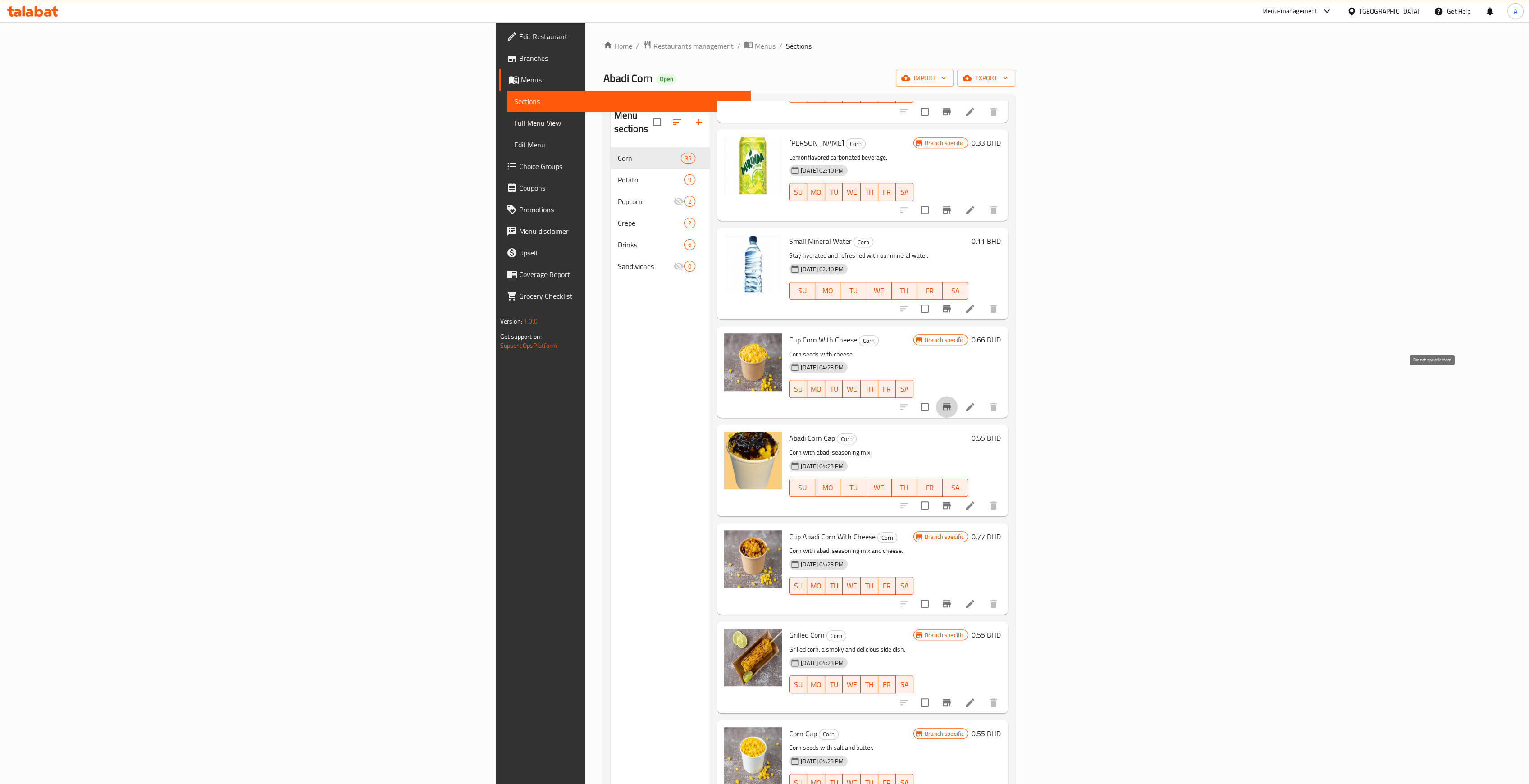
click at [951, 403] on icon "Branch-specific-item" at bounding box center [946, 407] width 8 height 7
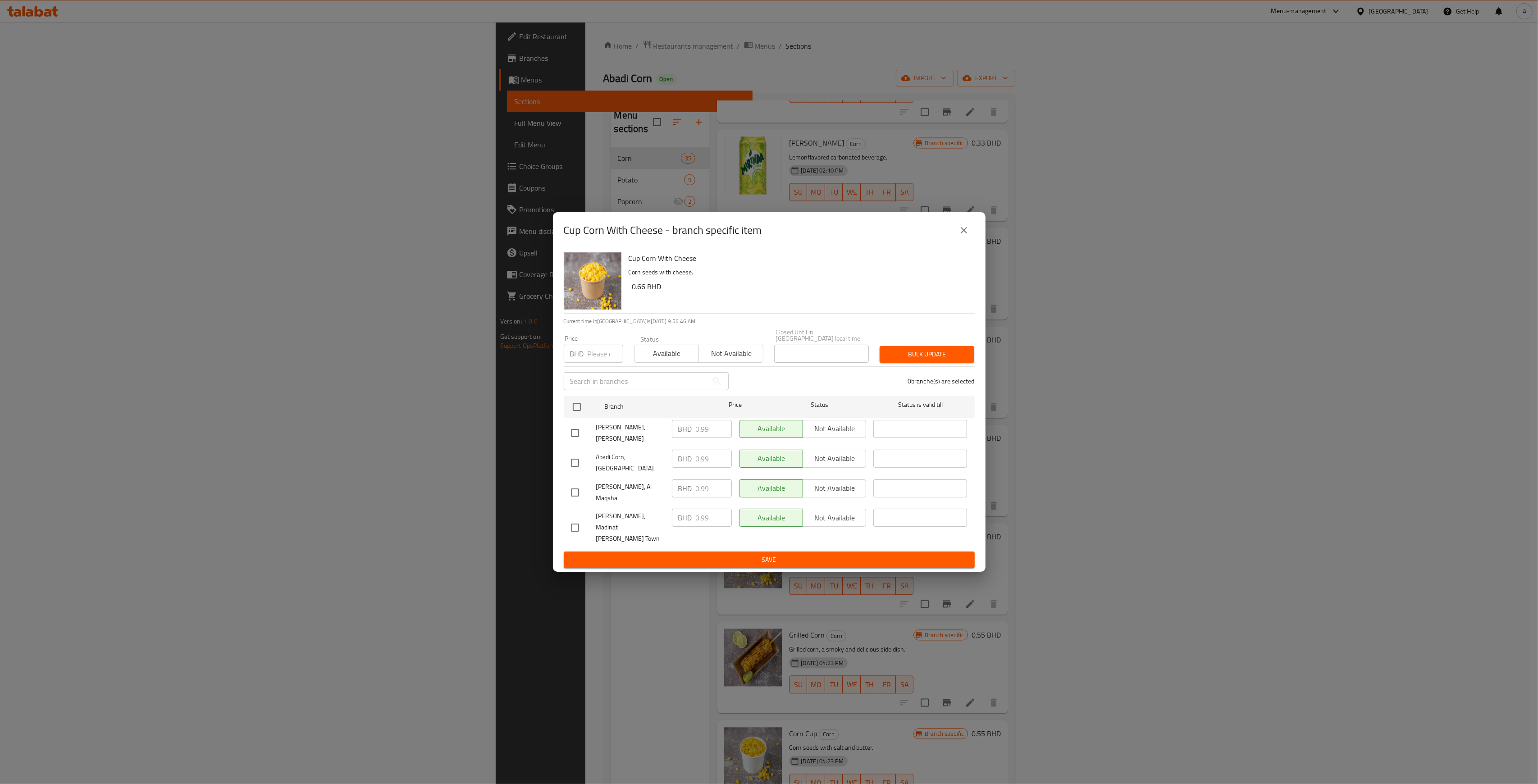
click at [966, 236] on icon "close" at bounding box center [964, 230] width 11 height 11
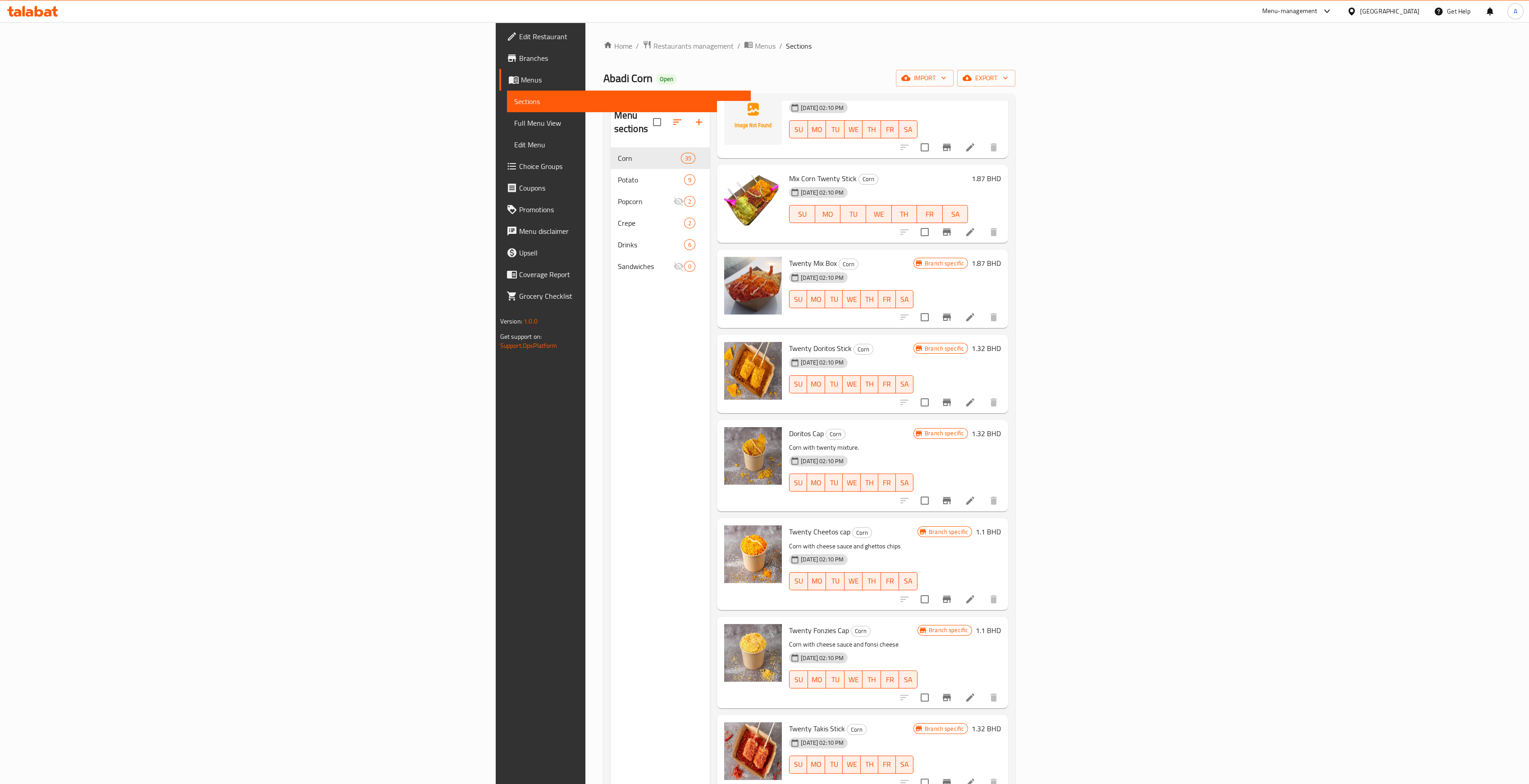
scroll to position [0, 0]
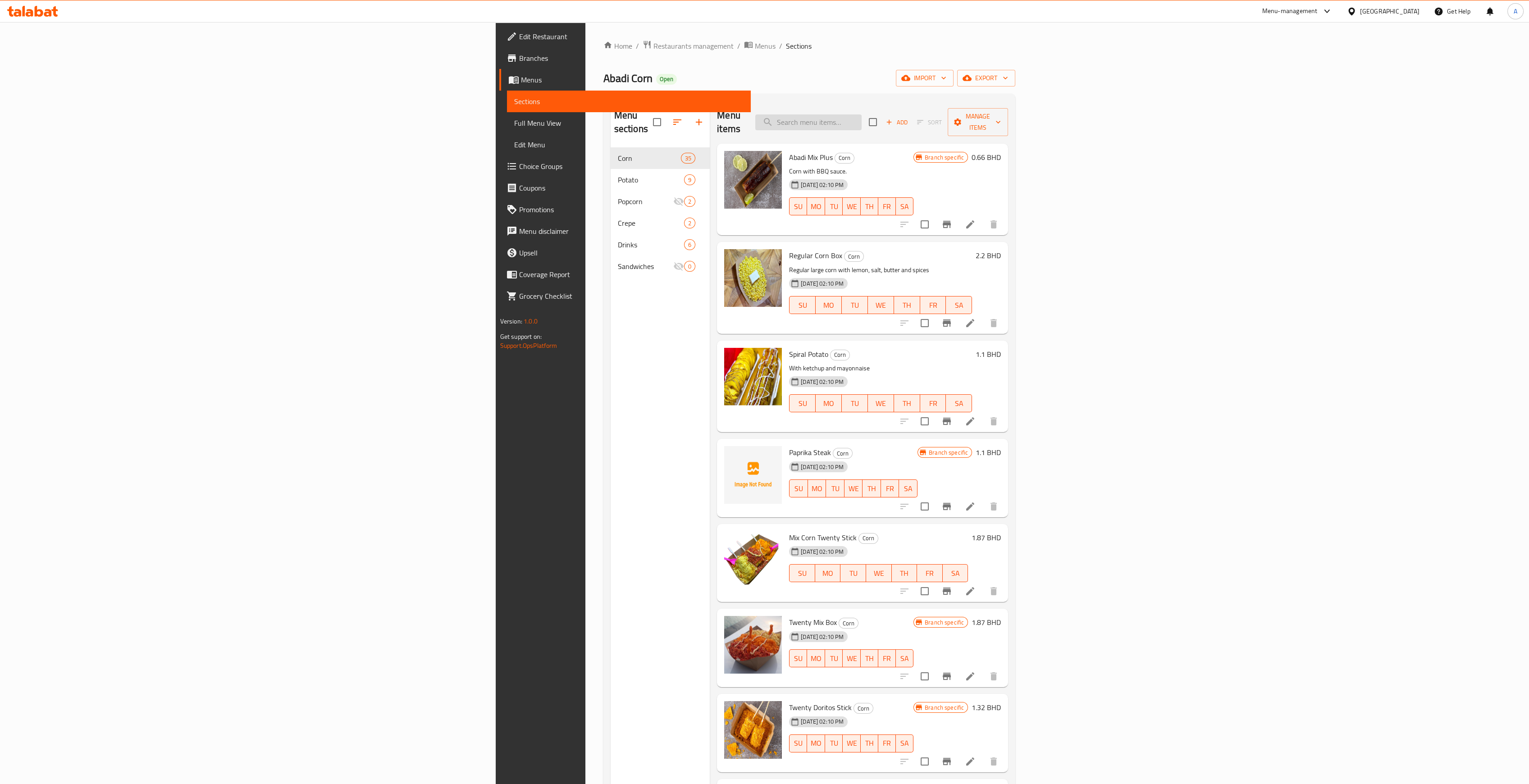
click at [861, 121] on input "search" at bounding box center [808, 122] width 106 height 16
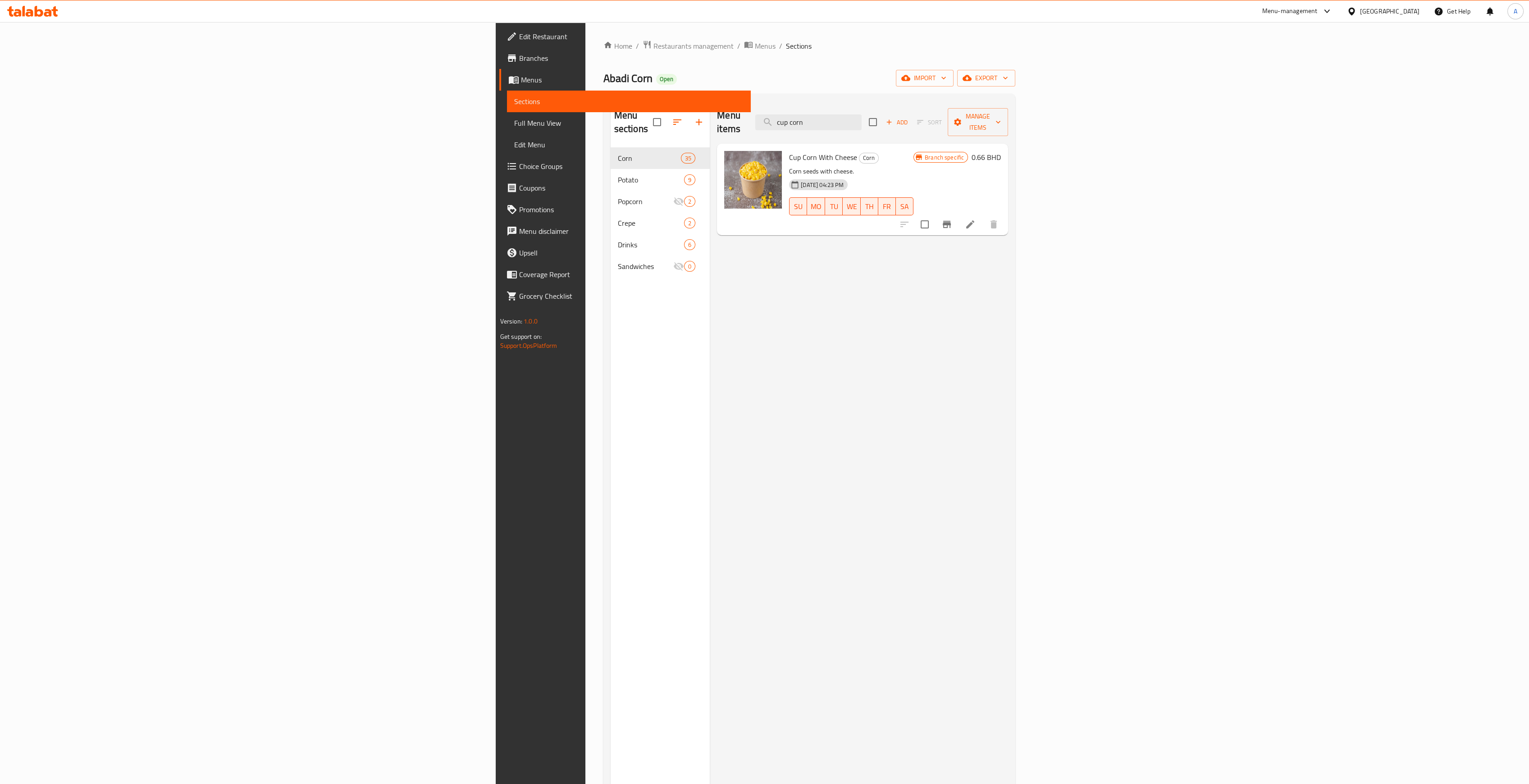
drag, startPoint x: 923, startPoint y: 111, endPoint x: 897, endPoint y: 112, distance: 26.0
click at [897, 112] on div "Menu items cup corn Add Sort Manage items" at bounding box center [863, 123] width 291 height 43
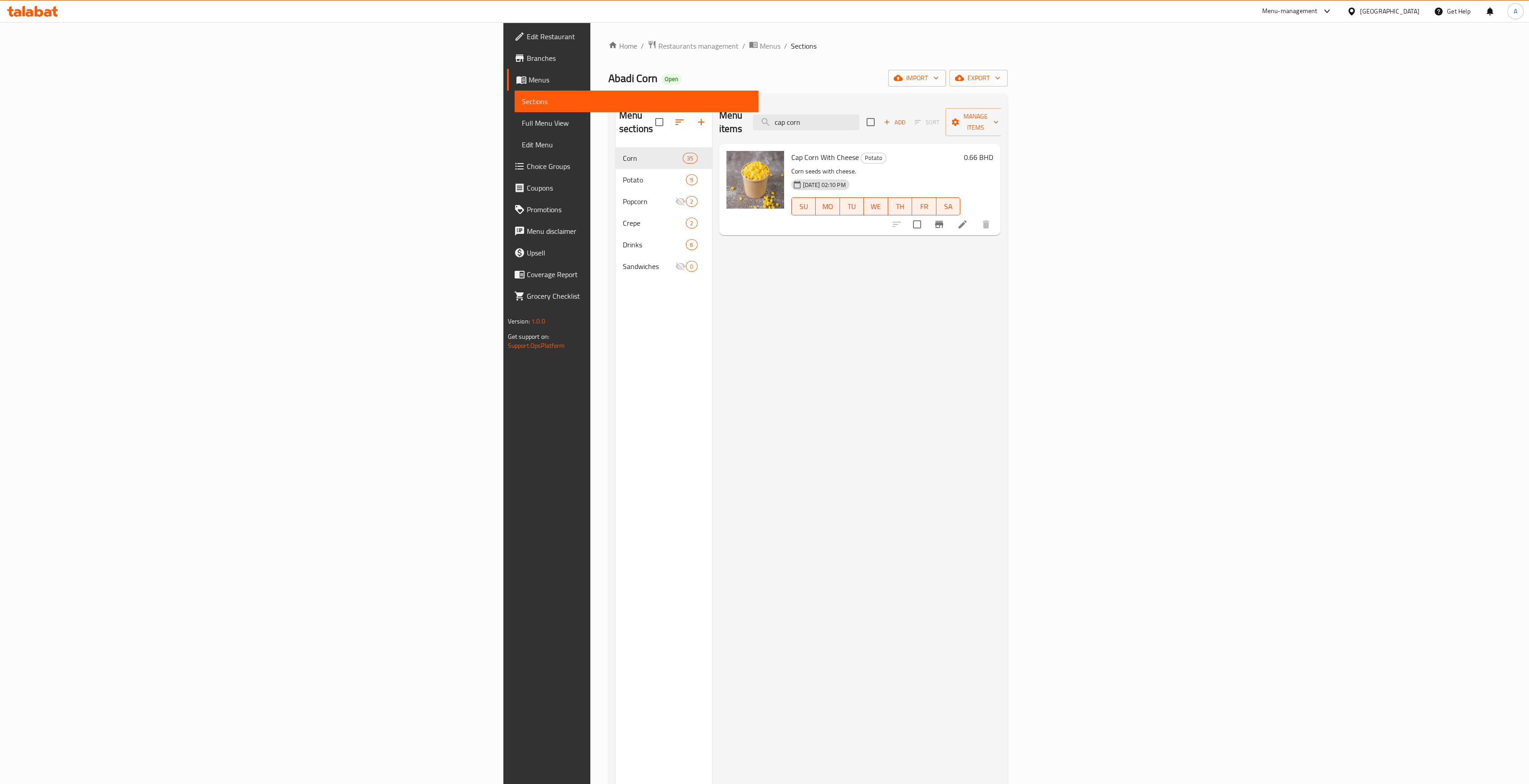
type input "cap corn"
click at [880, 118] on input "checkbox" at bounding box center [870, 121] width 19 height 19
checkbox input "true"
click at [999, 116] on span "Manage items" at bounding box center [976, 122] width 46 height 22
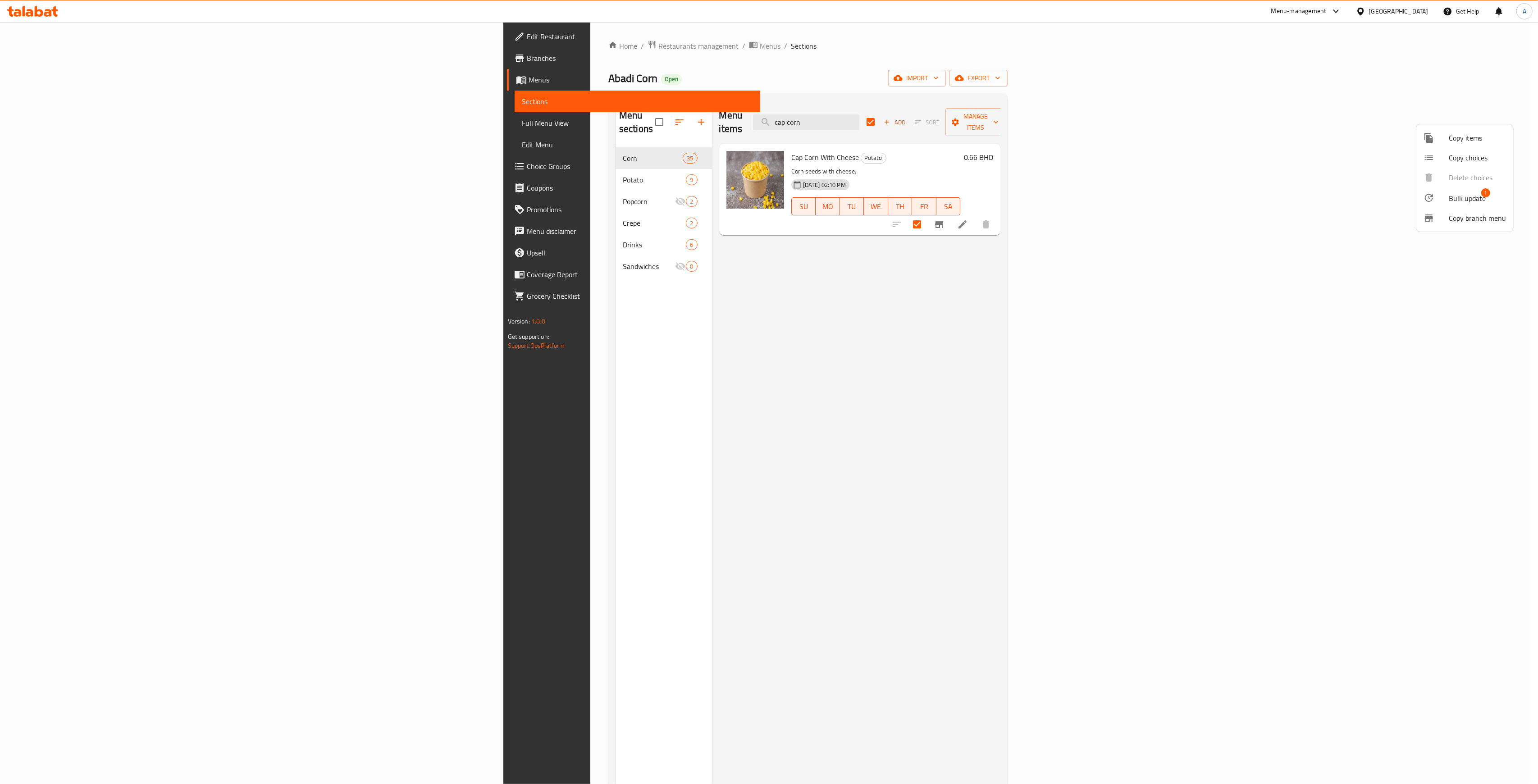
click at [1272, 329] on div at bounding box center [769, 392] width 1538 height 784
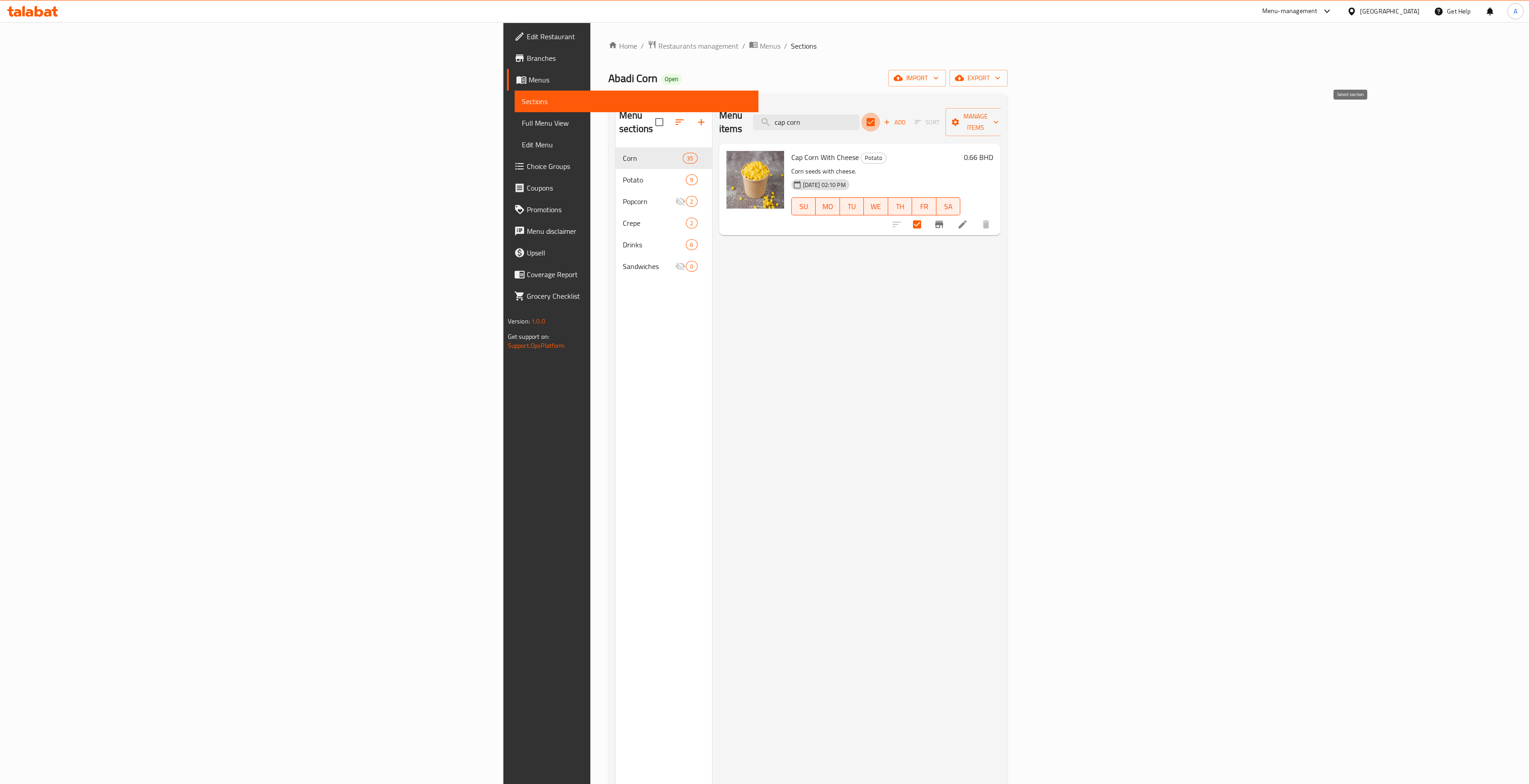
click at [880, 112] on input "checkbox" at bounding box center [870, 121] width 19 height 19
checkbox input "false"
drag, startPoint x: 1496, startPoint y: 125, endPoint x: 1494, endPoint y: 116, distance: 9.2
click at [1001, 125] on div "Menu items cap corn Add Sort Manage items" at bounding box center [860, 123] width 282 height 43
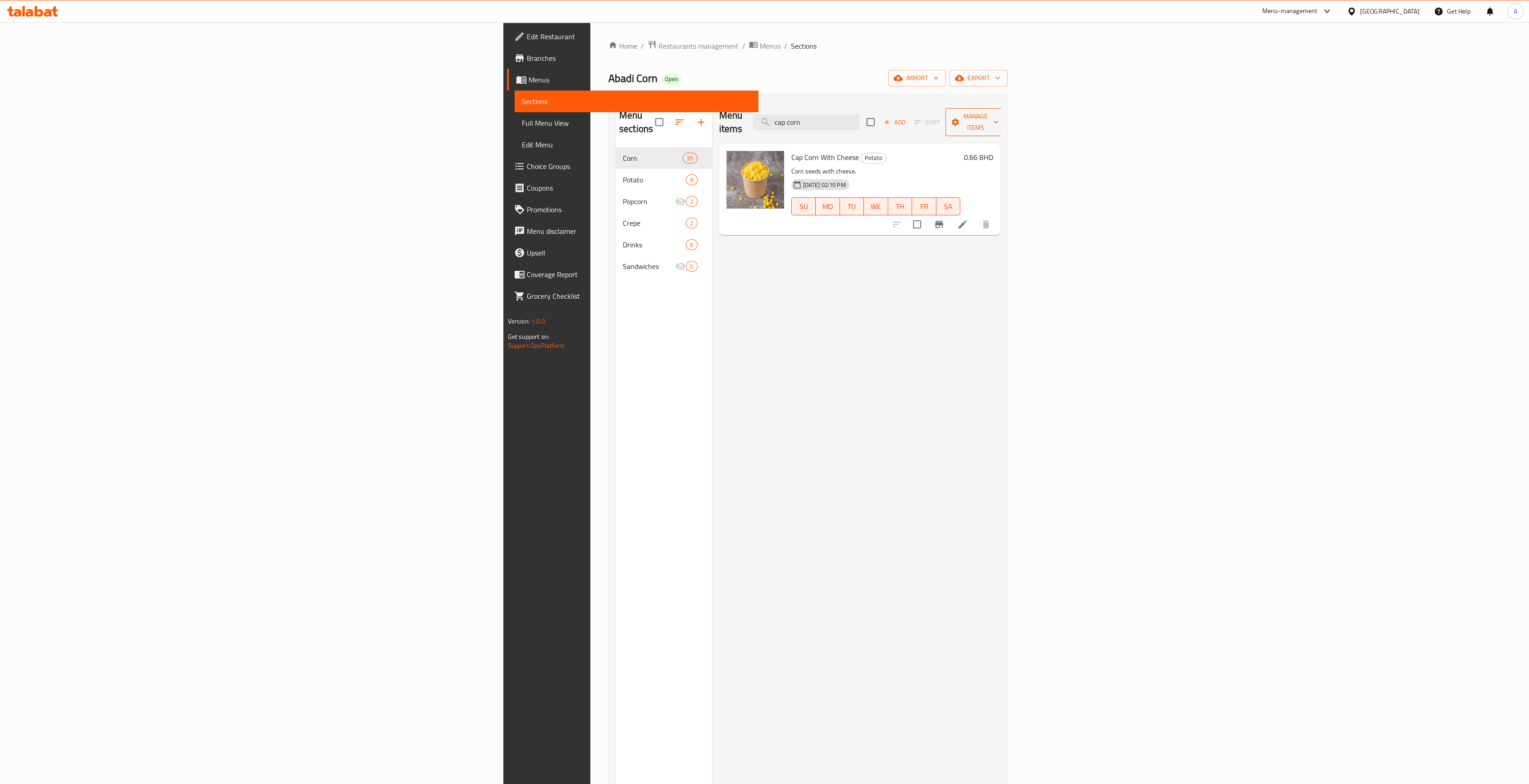
click at [1001, 118] on icon "button" at bounding box center [996, 122] width 9 height 9
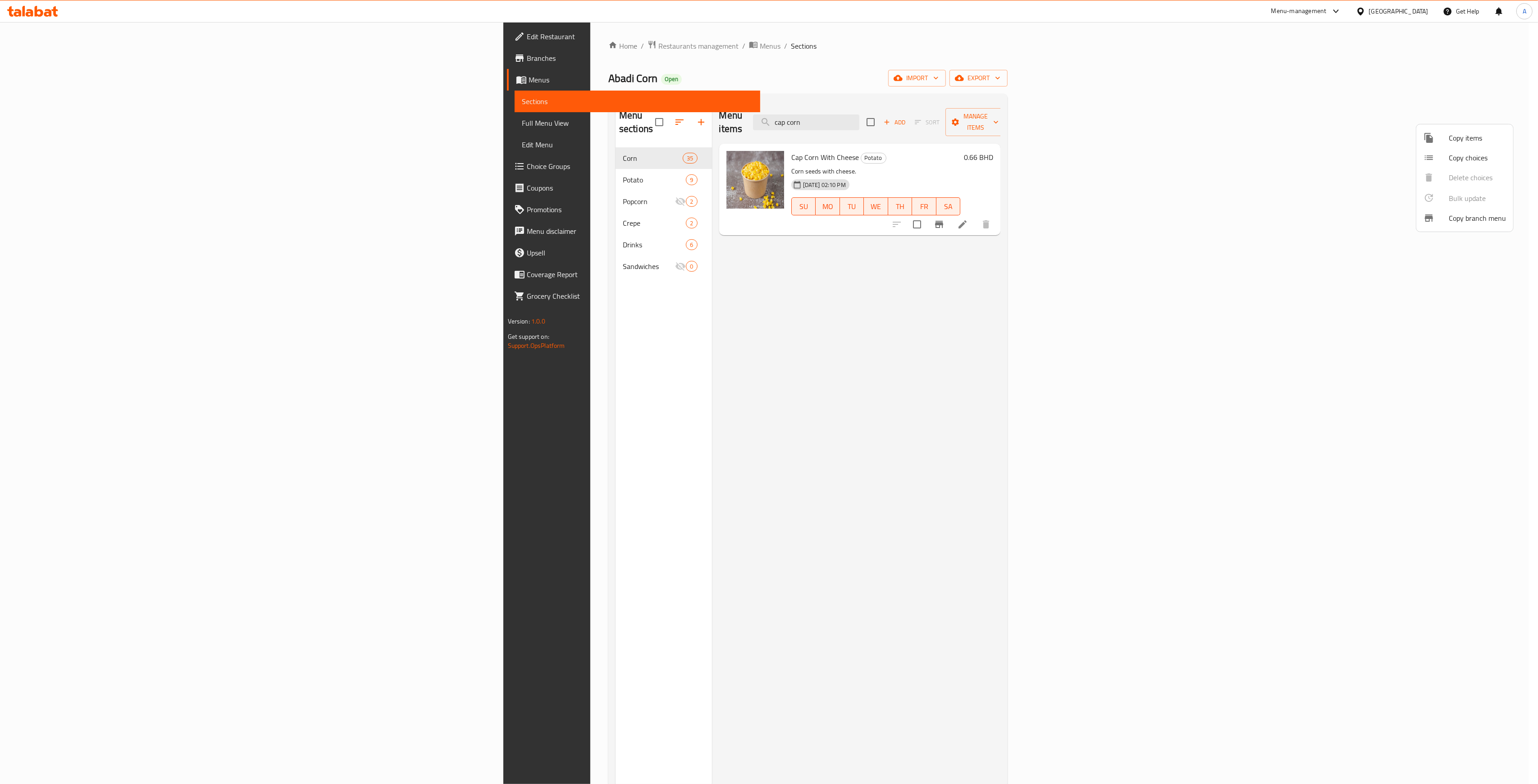
click at [934, 335] on div at bounding box center [769, 392] width 1538 height 784
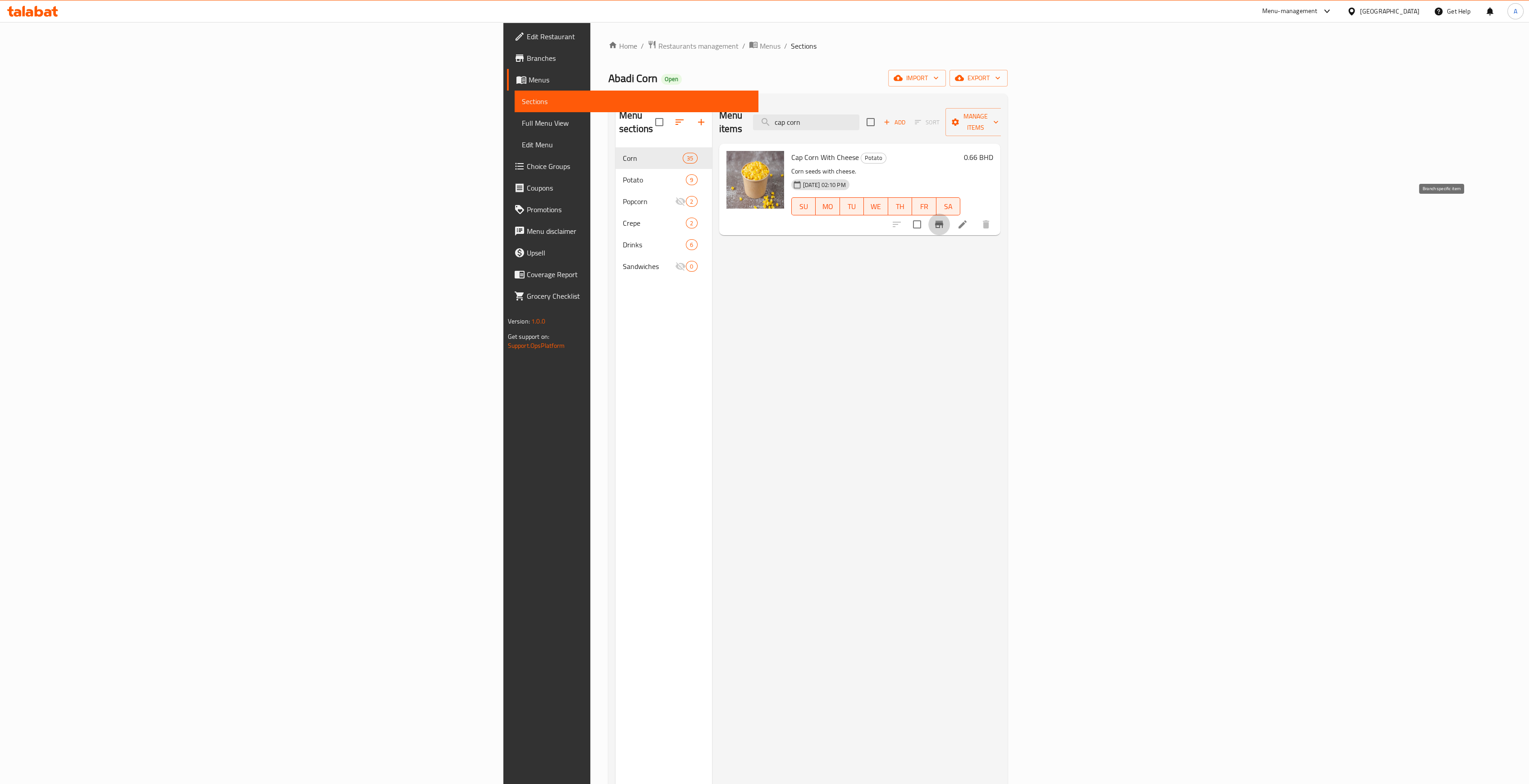
click at [943, 221] on icon "Branch-specific-item" at bounding box center [939, 224] width 8 height 7
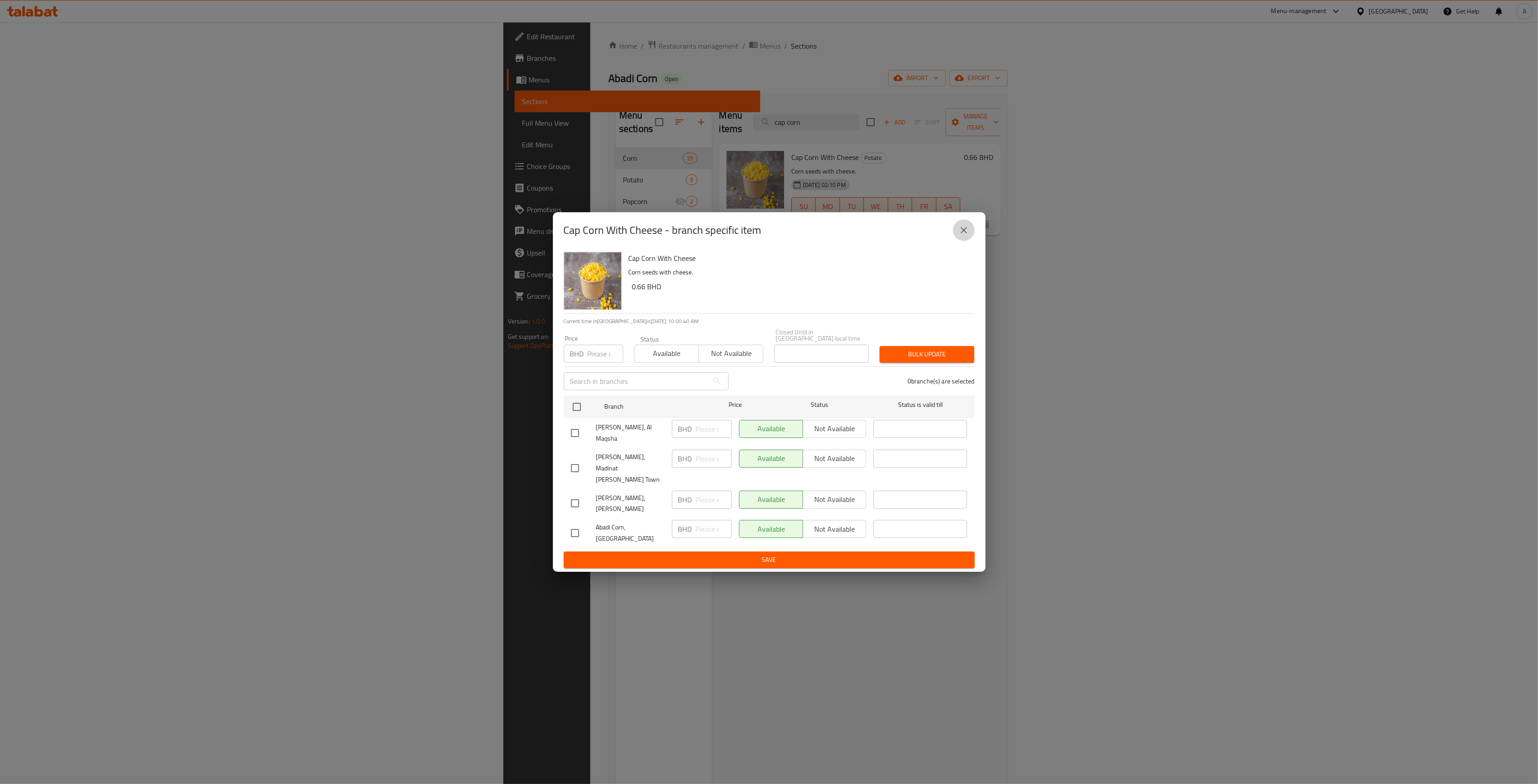
click at [963, 236] on icon "close" at bounding box center [964, 230] width 11 height 11
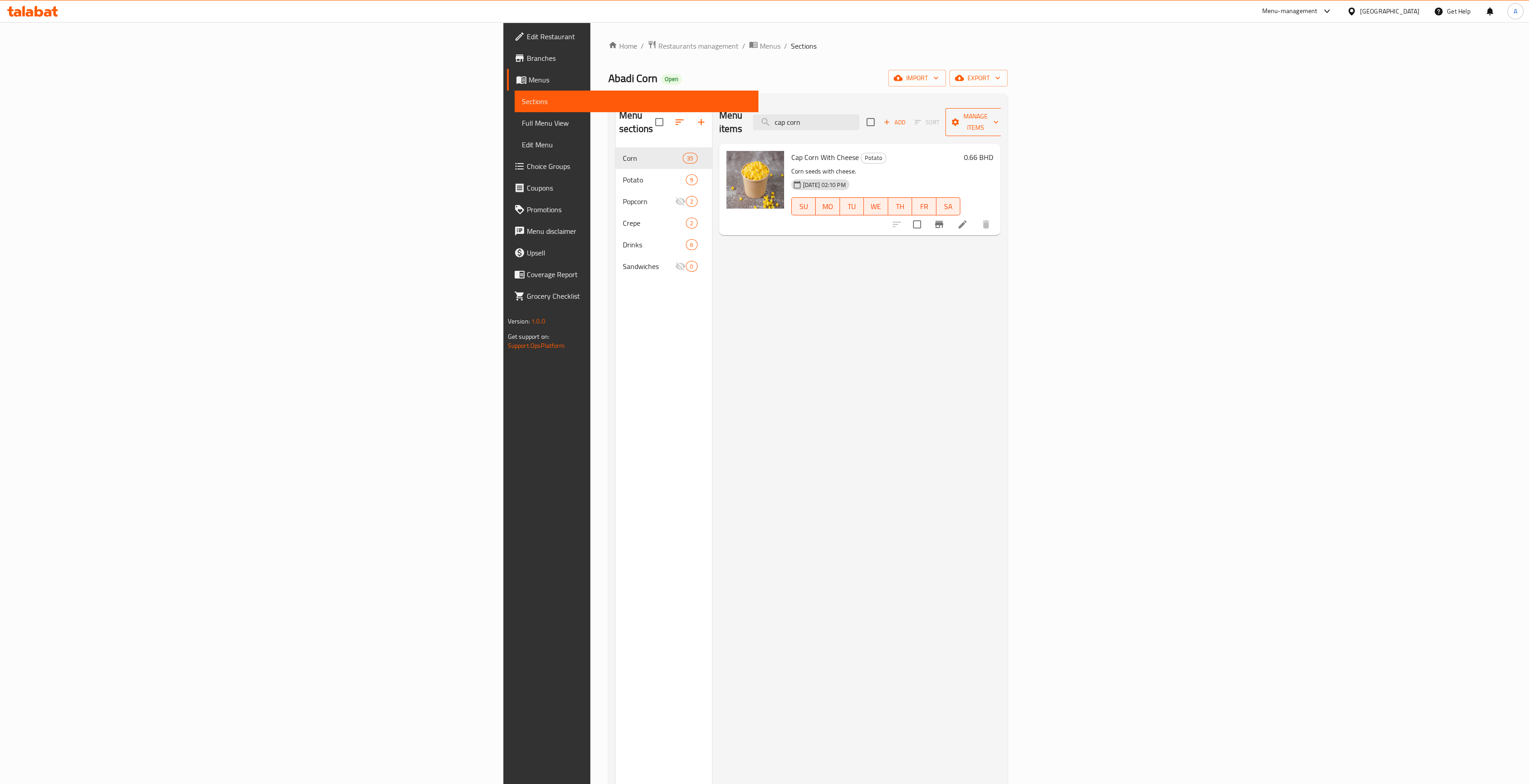
click at [999, 121] on span "Manage items" at bounding box center [976, 122] width 46 height 22
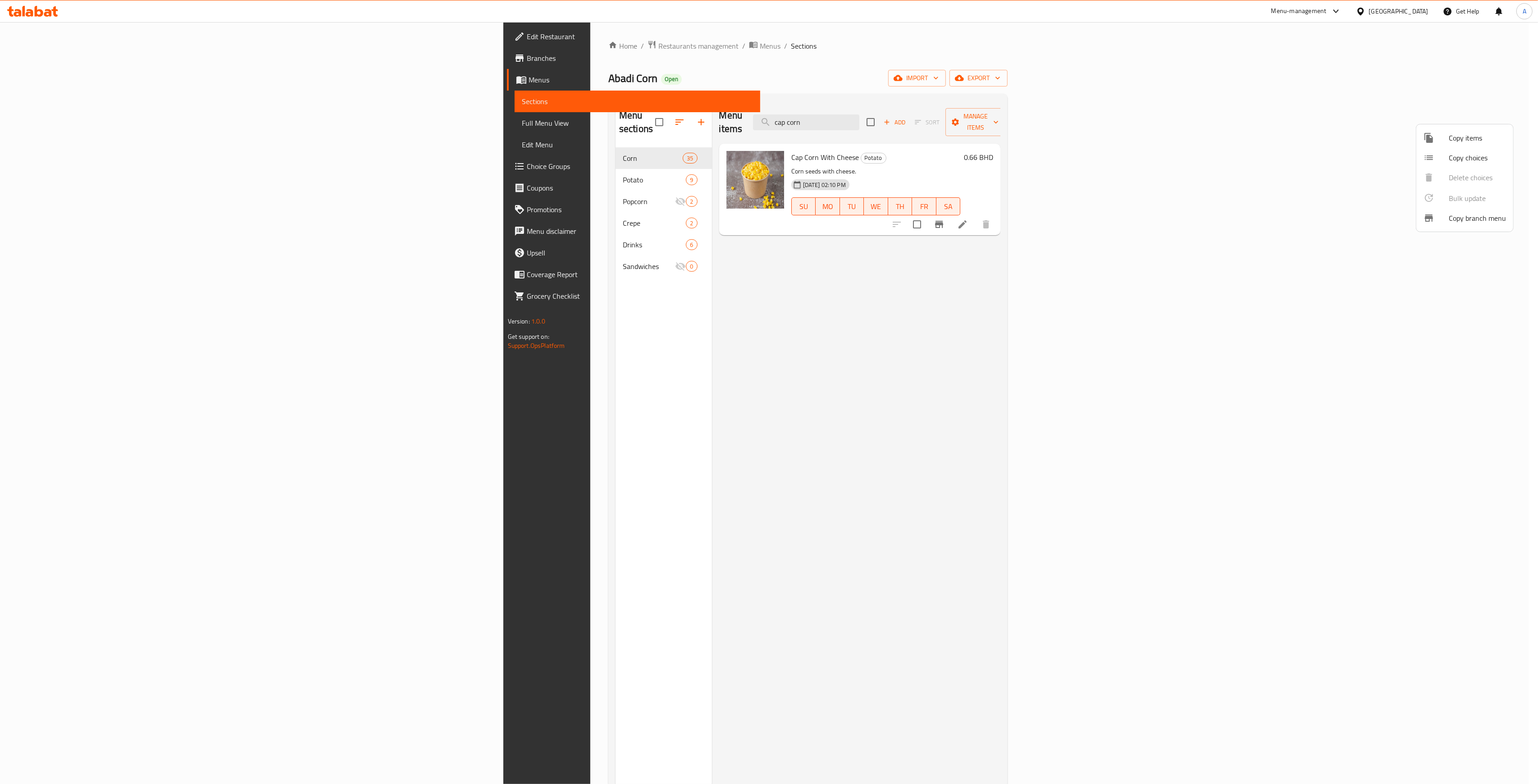
click at [1260, 416] on div at bounding box center [769, 392] width 1538 height 784
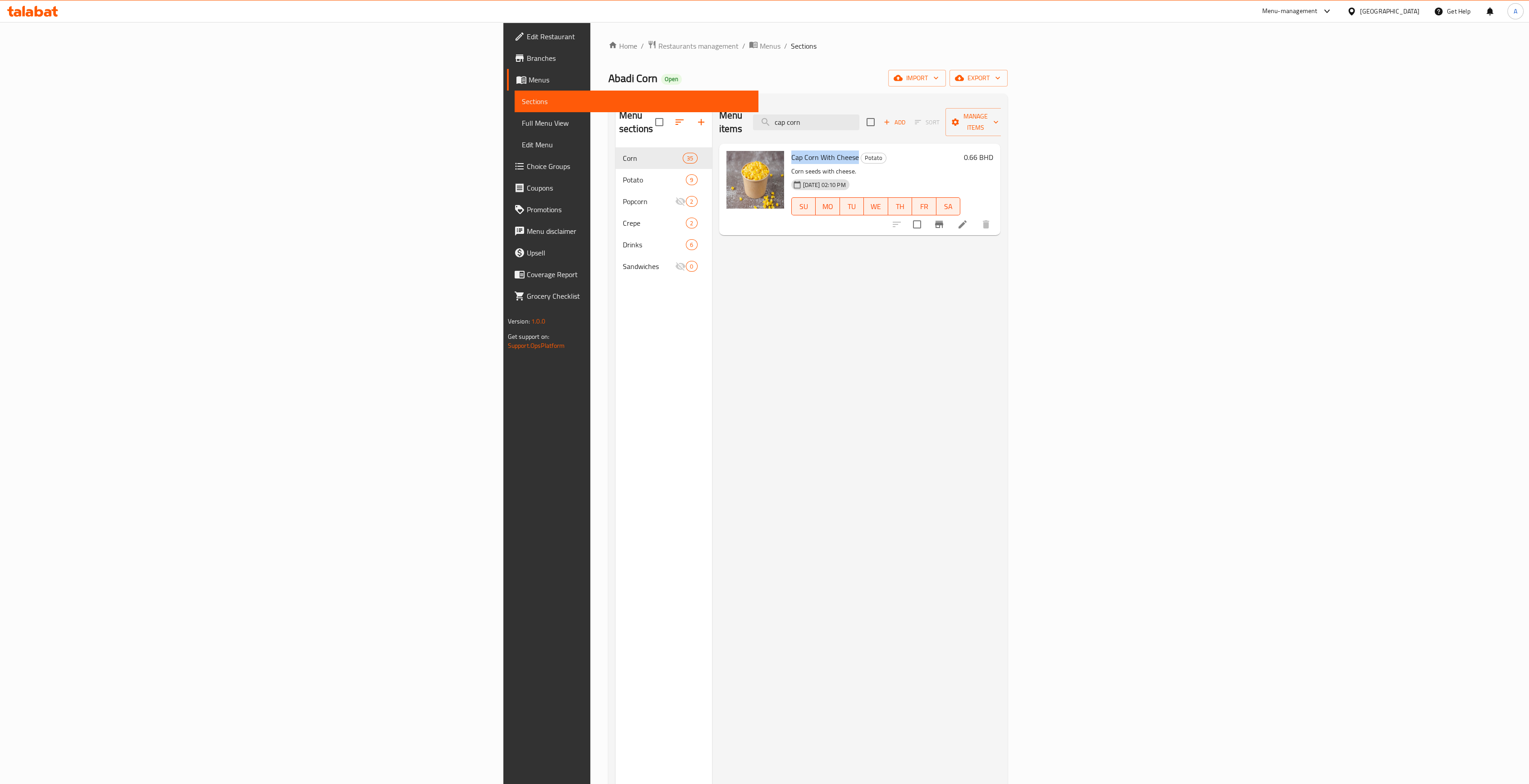
drag, startPoint x: 666, startPoint y: 144, endPoint x: 732, endPoint y: 145, distance: 66.0
click at [792, 150] on span "Cap Corn With Cheese" at bounding box center [825, 157] width 67 height 14
copy span "Cap Corn With Cheese"
click at [943, 221] on icon "Branch-specific-item" at bounding box center [939, 224] width 8 height 7
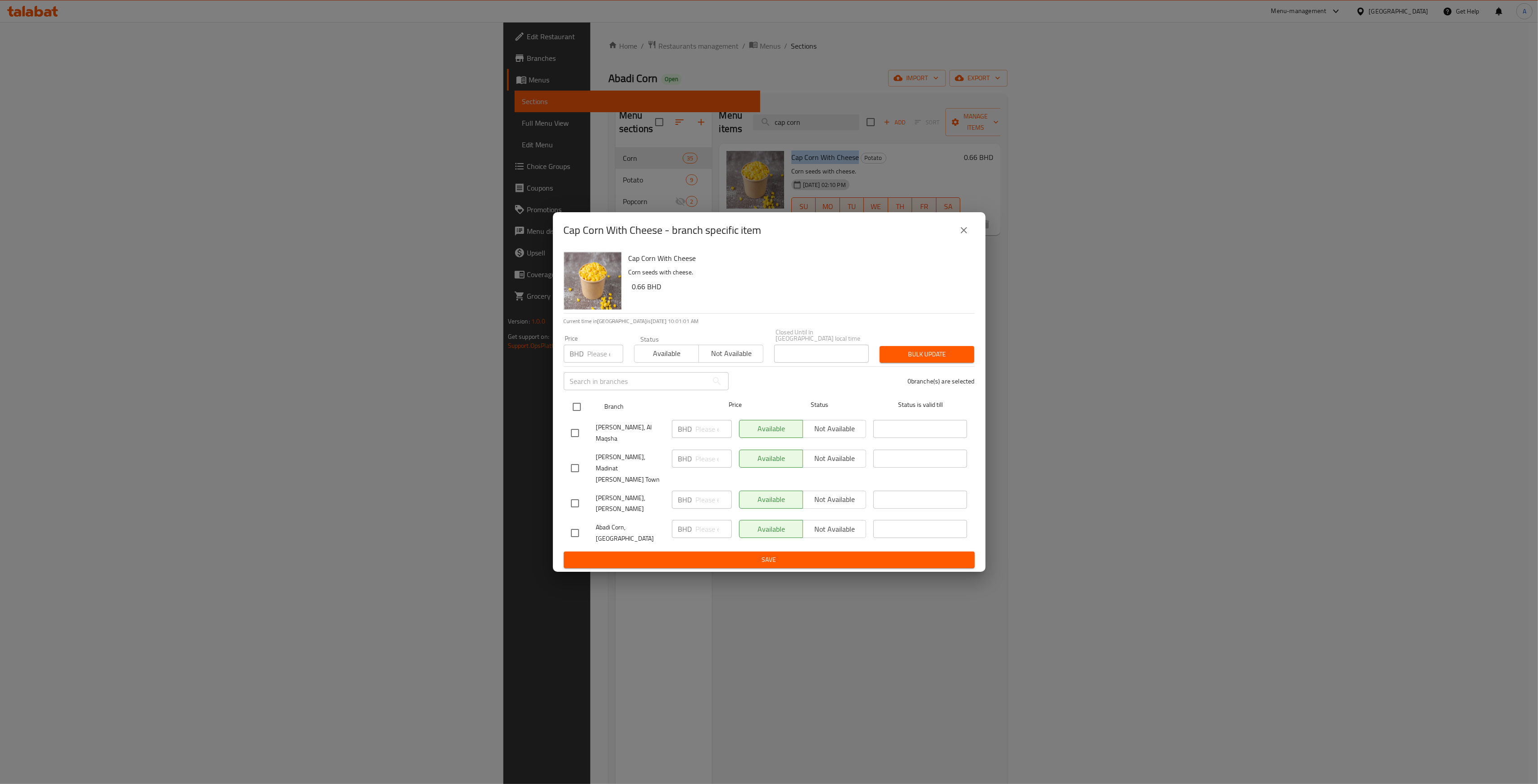
click at [573, 416] on input "checkbox" at bounding box center [577, 407] width 19 height 19
checkbox input "true"
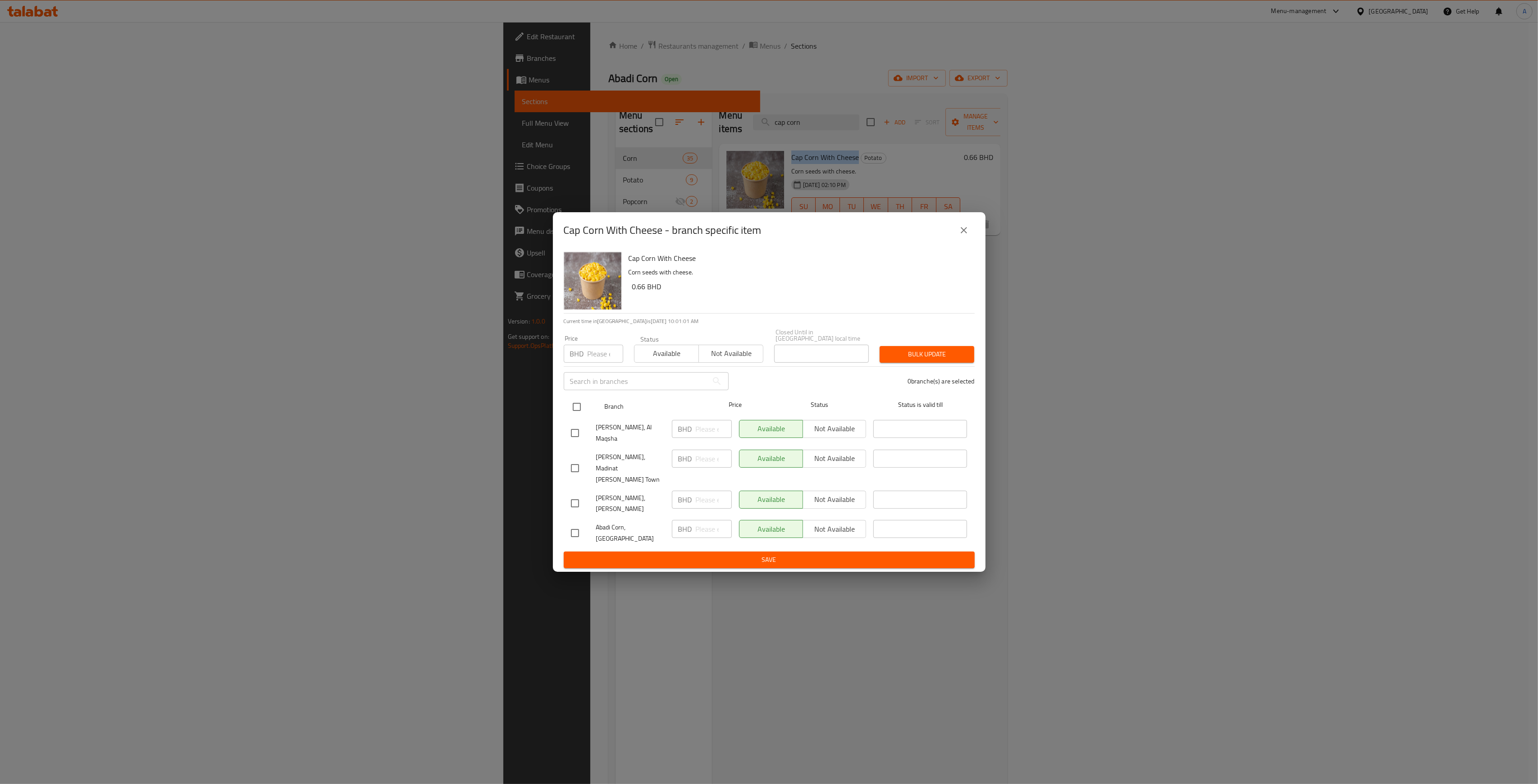
checkbox input "true"
click at [833, 438] on button "Not available" at bounding box center [835, 429] width 64 height 18
click at [831, 463] on span "Not available" at bounding box center [835, 458] width 56 height 13
click at [839, 495] on span "Not available" at bounding box center [835, 499] width 56 height 13
click at [846, 522] on span "Not available" at bounding box center [835, 529] width 56 height 13
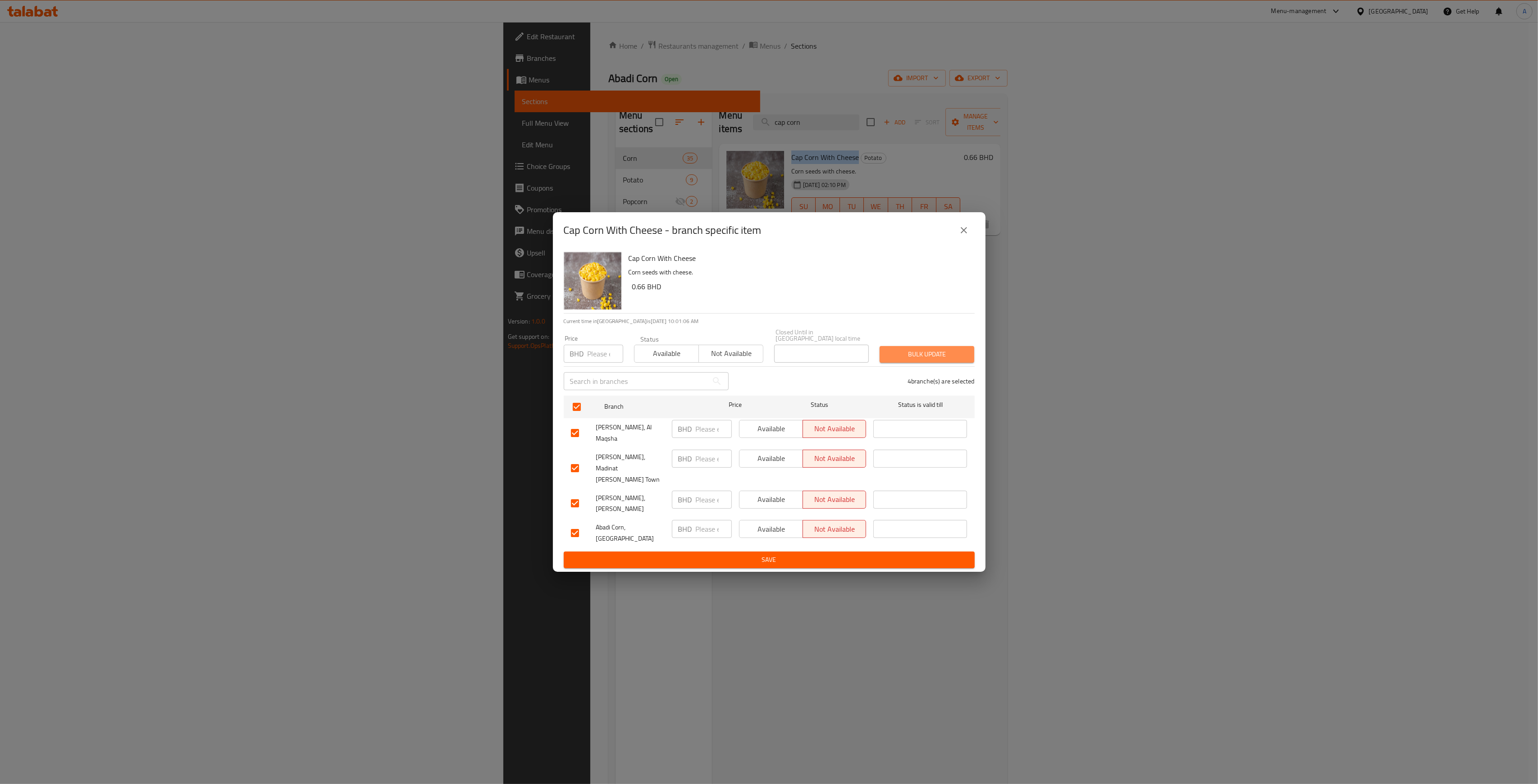
click at [942, 360] on span "Bulk update" at bounding box center [927, 354] width 80 height 11
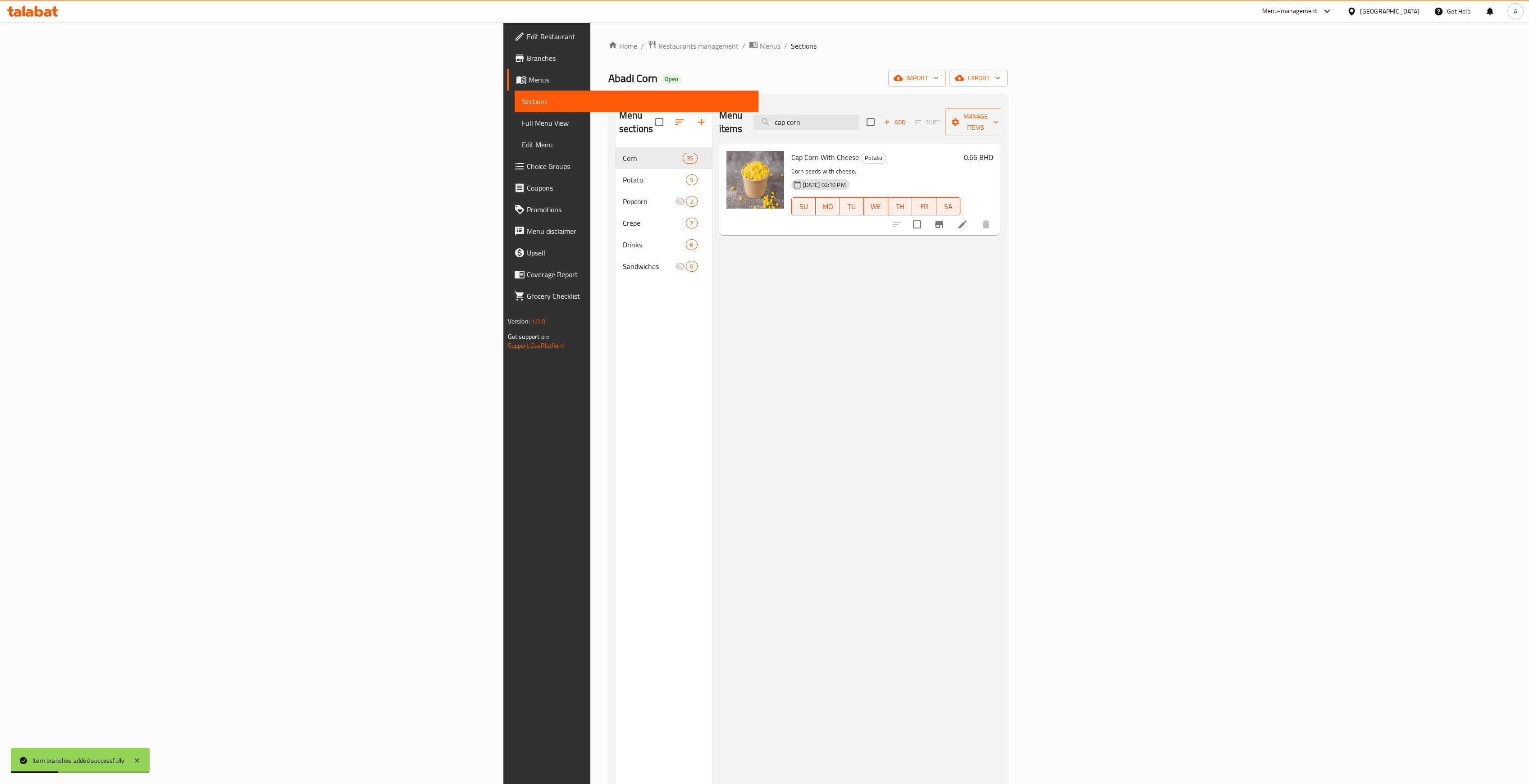
drag, startPoint x: 1011, startPoint y: 120, endPoint x: 878, endPoint y: 134, distance: 133.7
click at [879, 134] on div "Menu items cap corn Add Sort Manage items Cap Corn With Cheese Potato Corn seed…" at bounding box center [856, 493] width 289 height 784
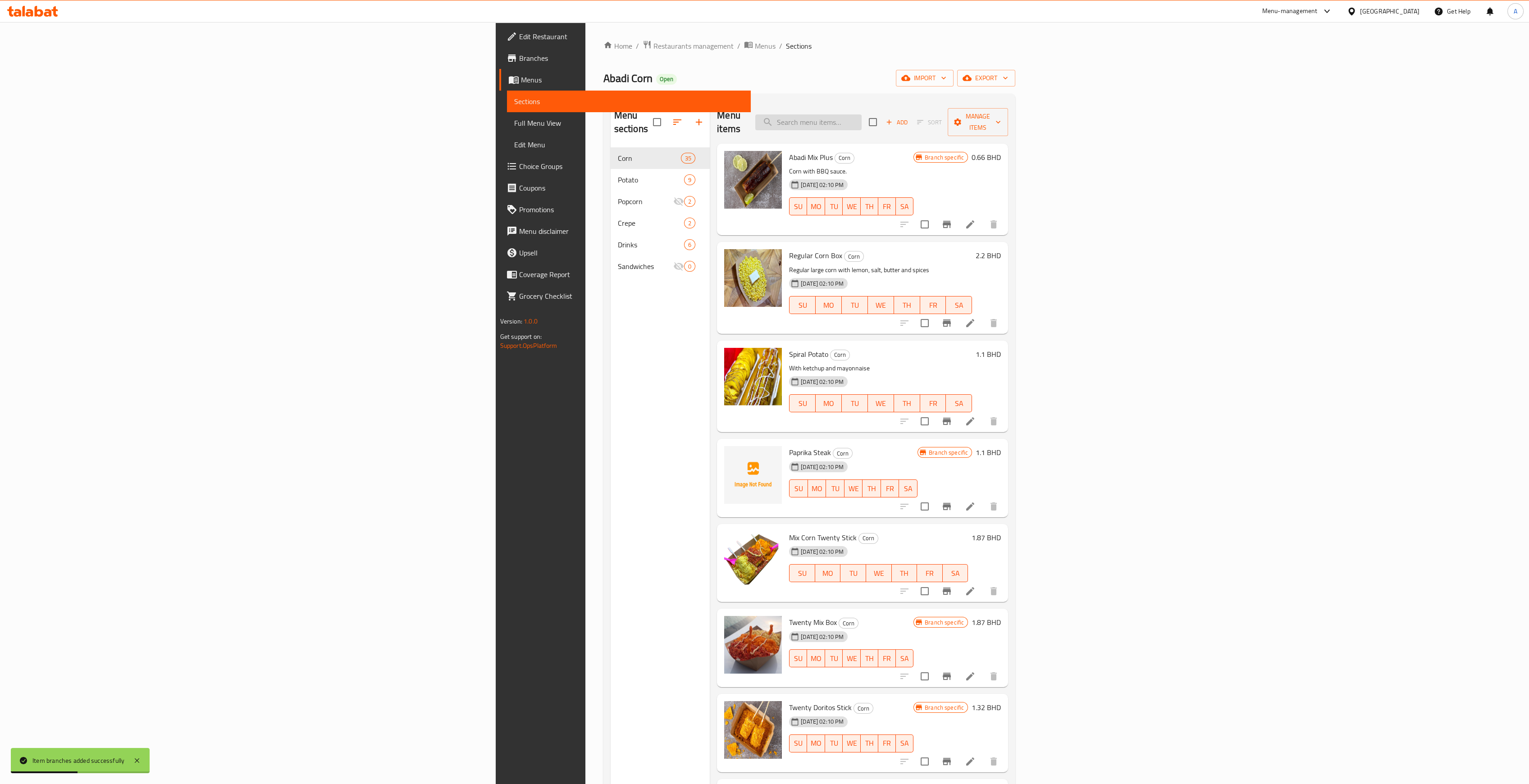
click at [861, 117] on input "search" at bounding box center [808, 122] width 106 height 16
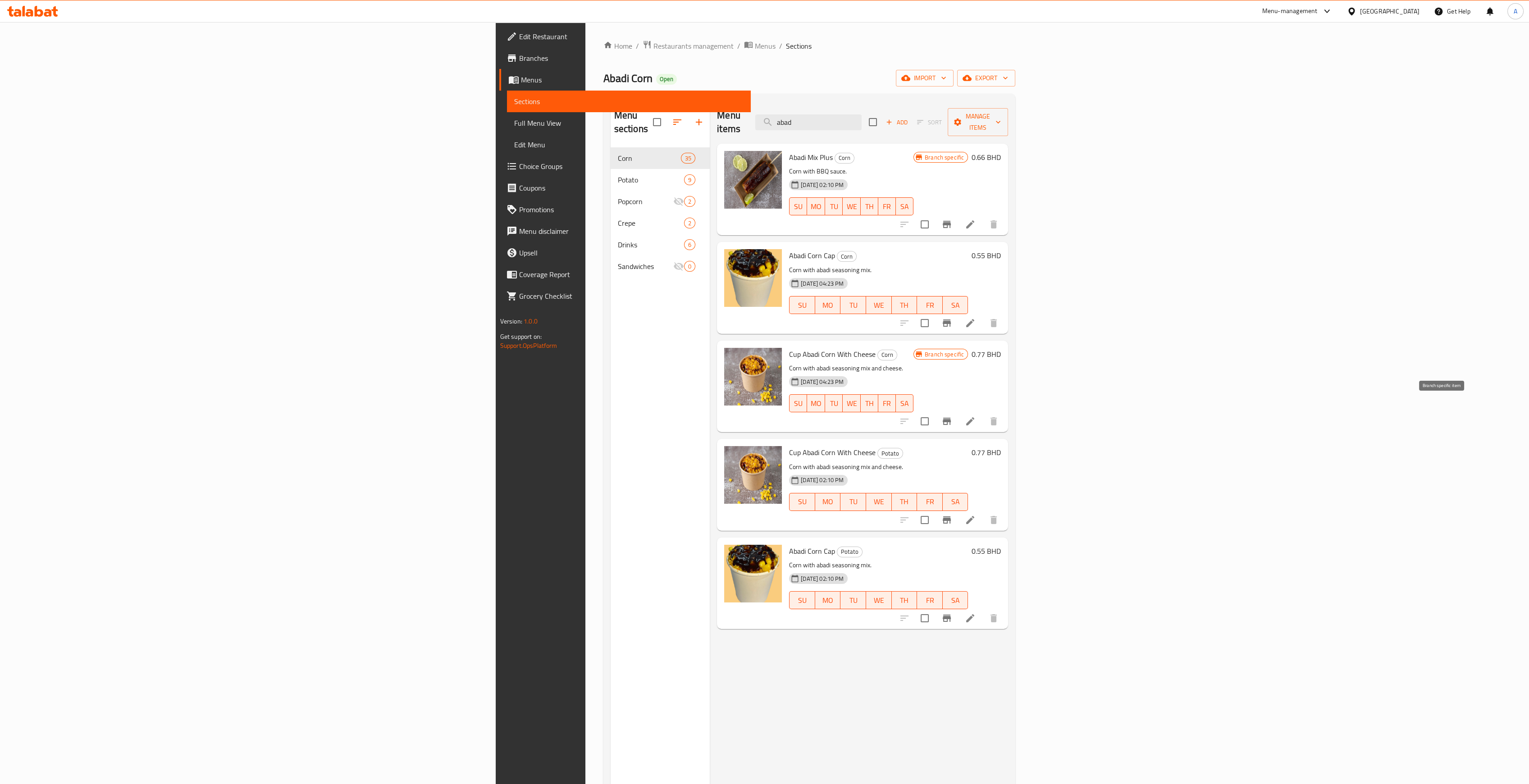
type input "abad"
click at [951, 418] on icon "Branch-specific-item" at bounding box center [946, 421] width 8 height 7
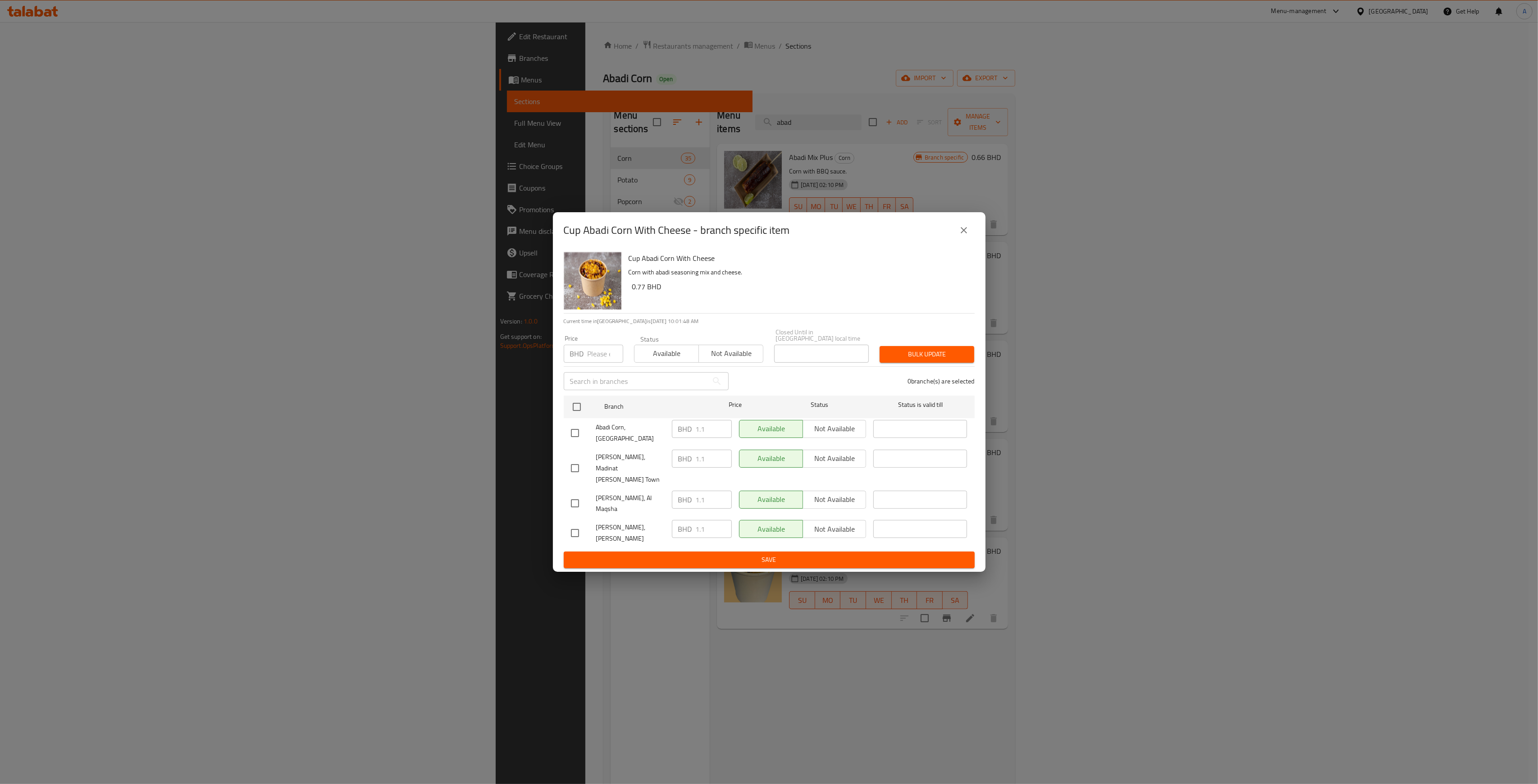
click at [965, 233] on icon "close" at bounding box center [964, 230] width 7 height 7
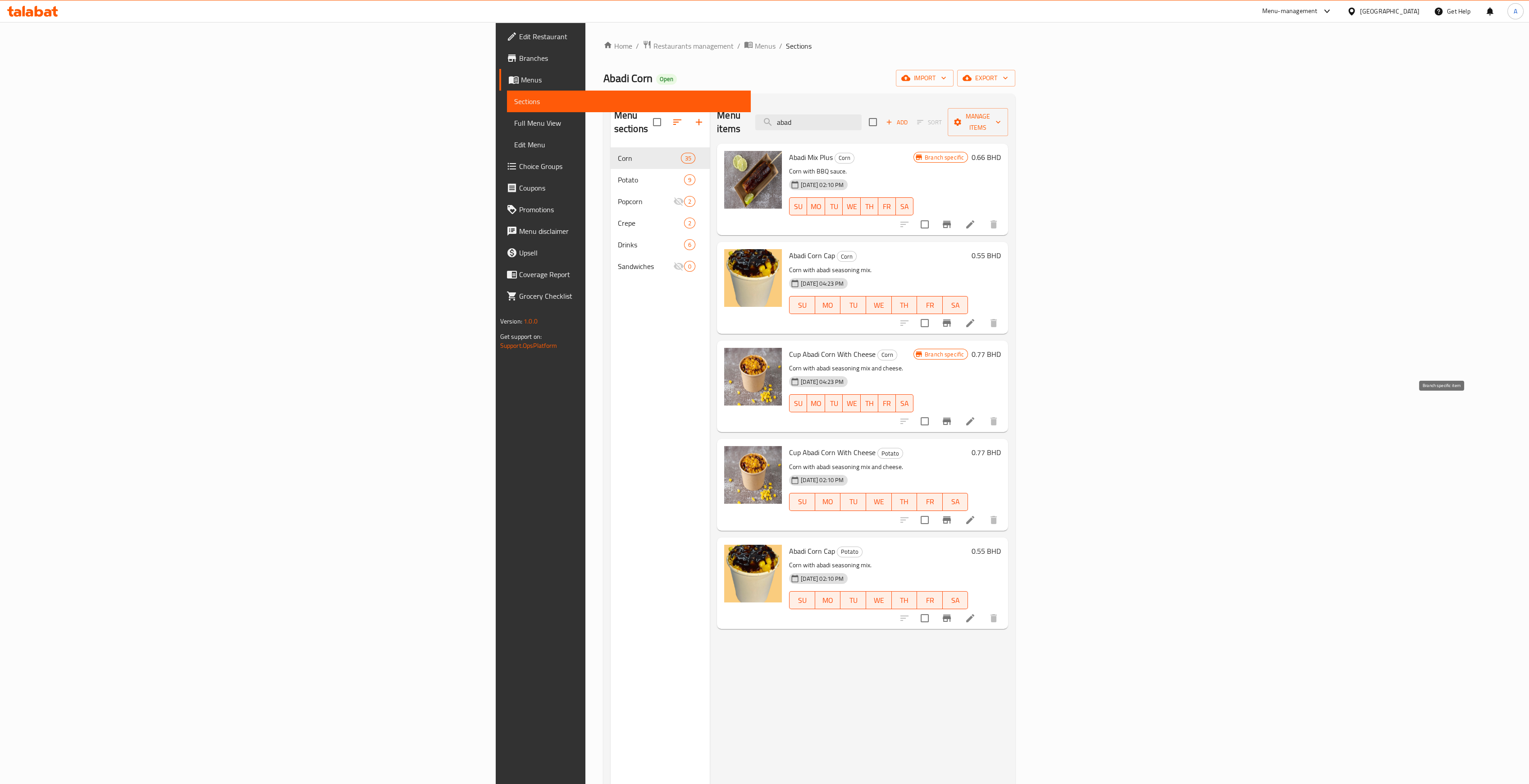
click at [951, 418] on icon "Branch-specific-item" at bounding box center [946, 421] width 8 height 7
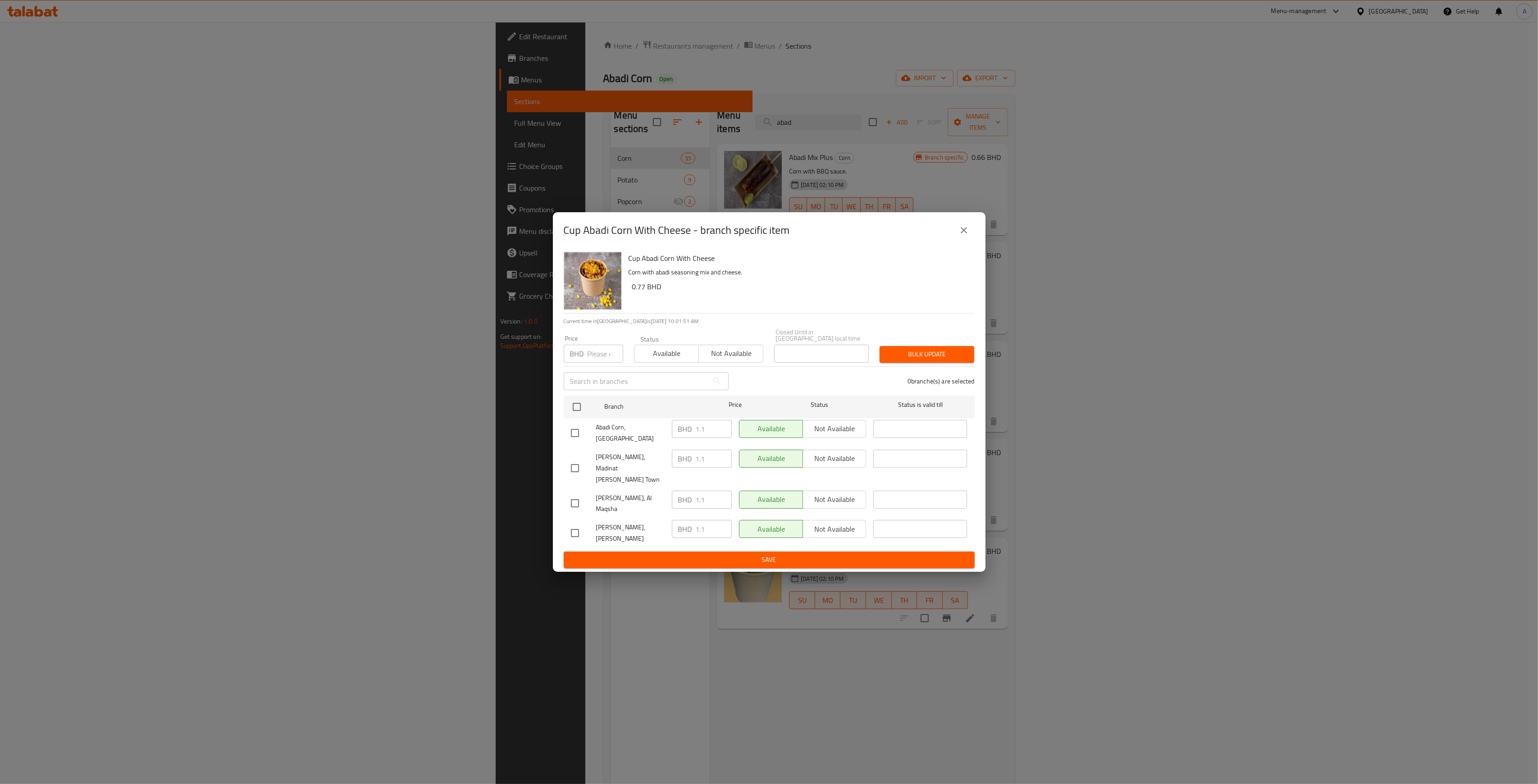
click at [968, 236] on icon "close" at bounding box center [964, 230] width 11 height 11
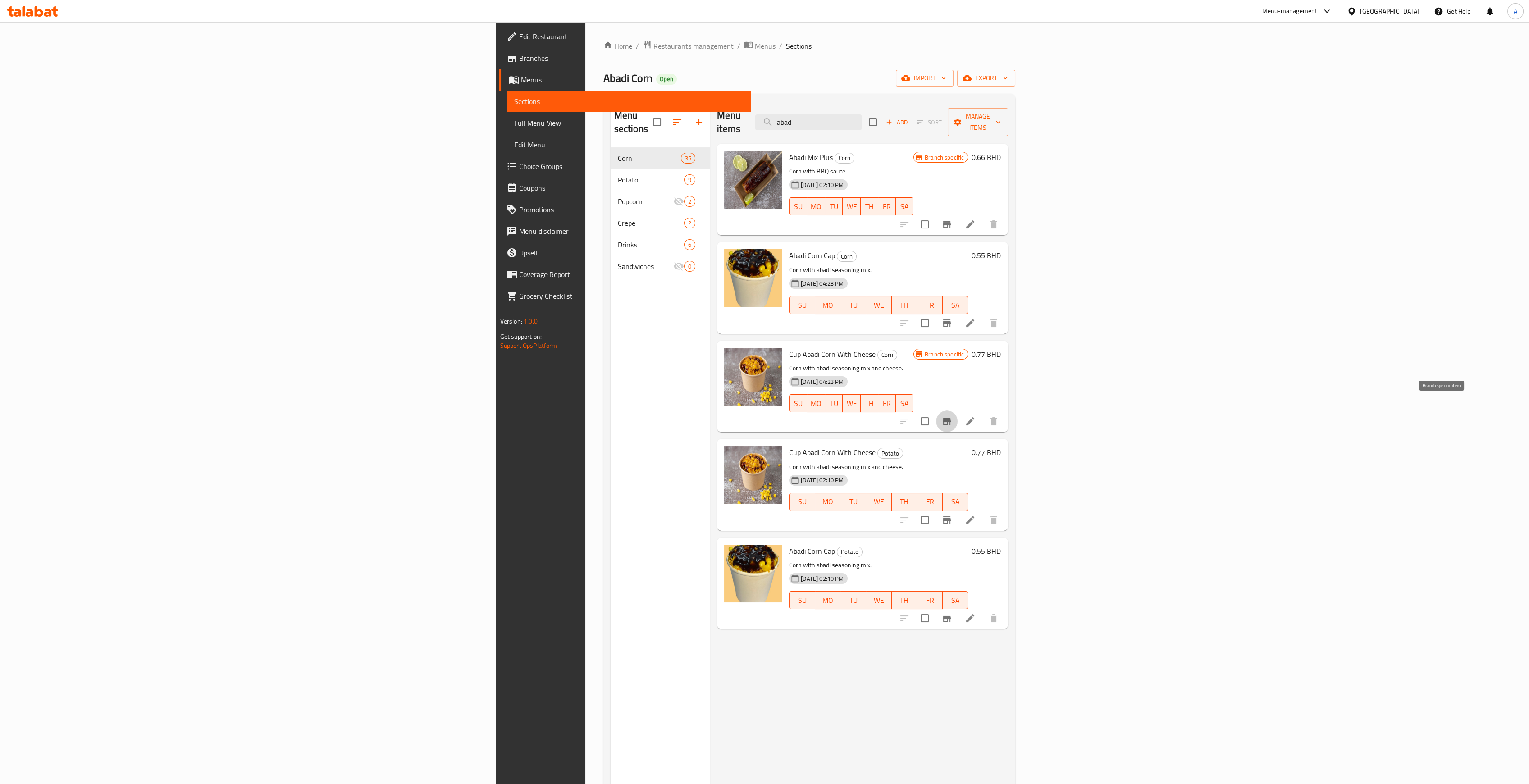
click at [952, 416] on icon "Branch-specific-item" at bounding box center [946, 421] width 11 height 11
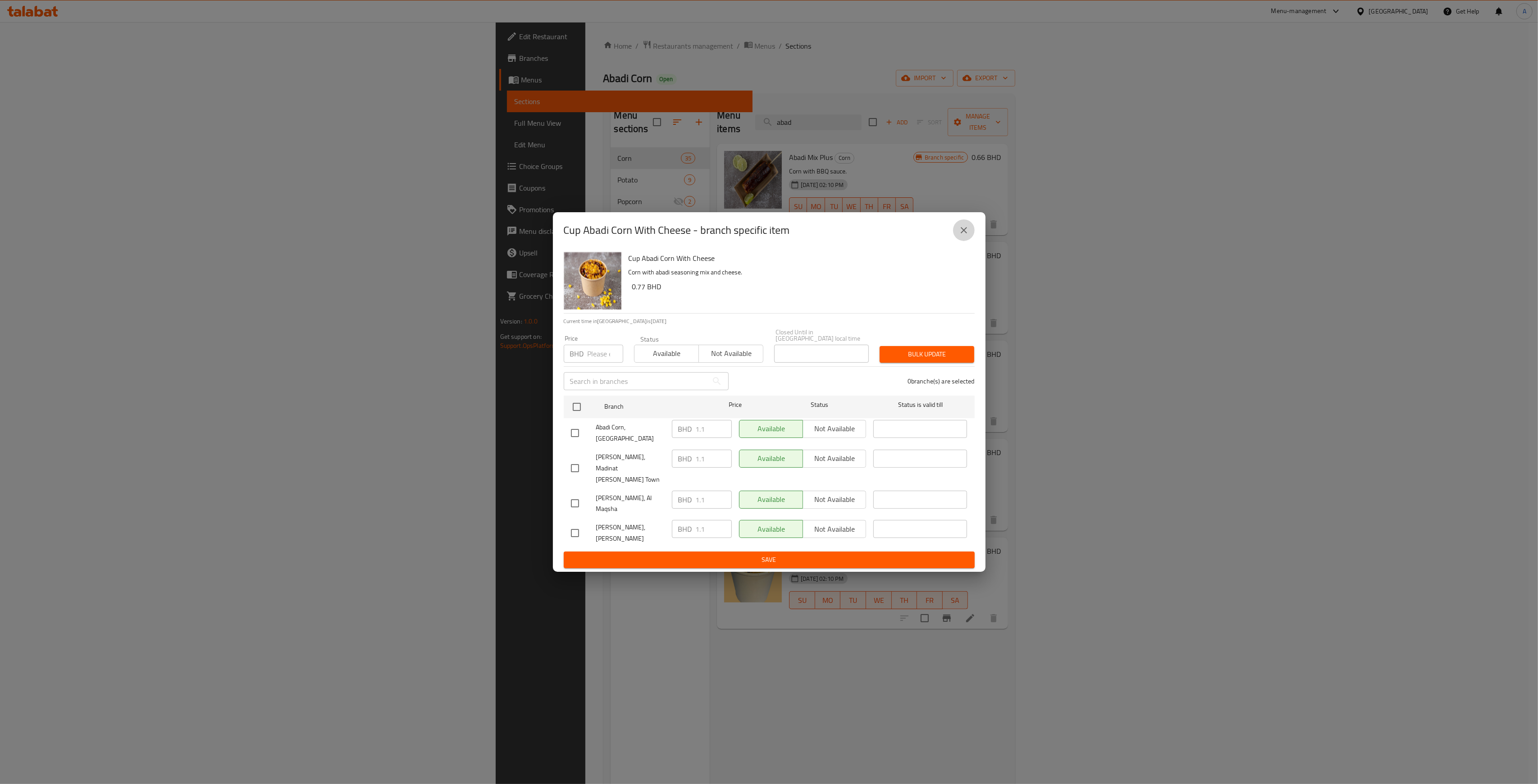
click at [963, 233] on icon "close" at bounding box center [964, 230] width 7 height 7
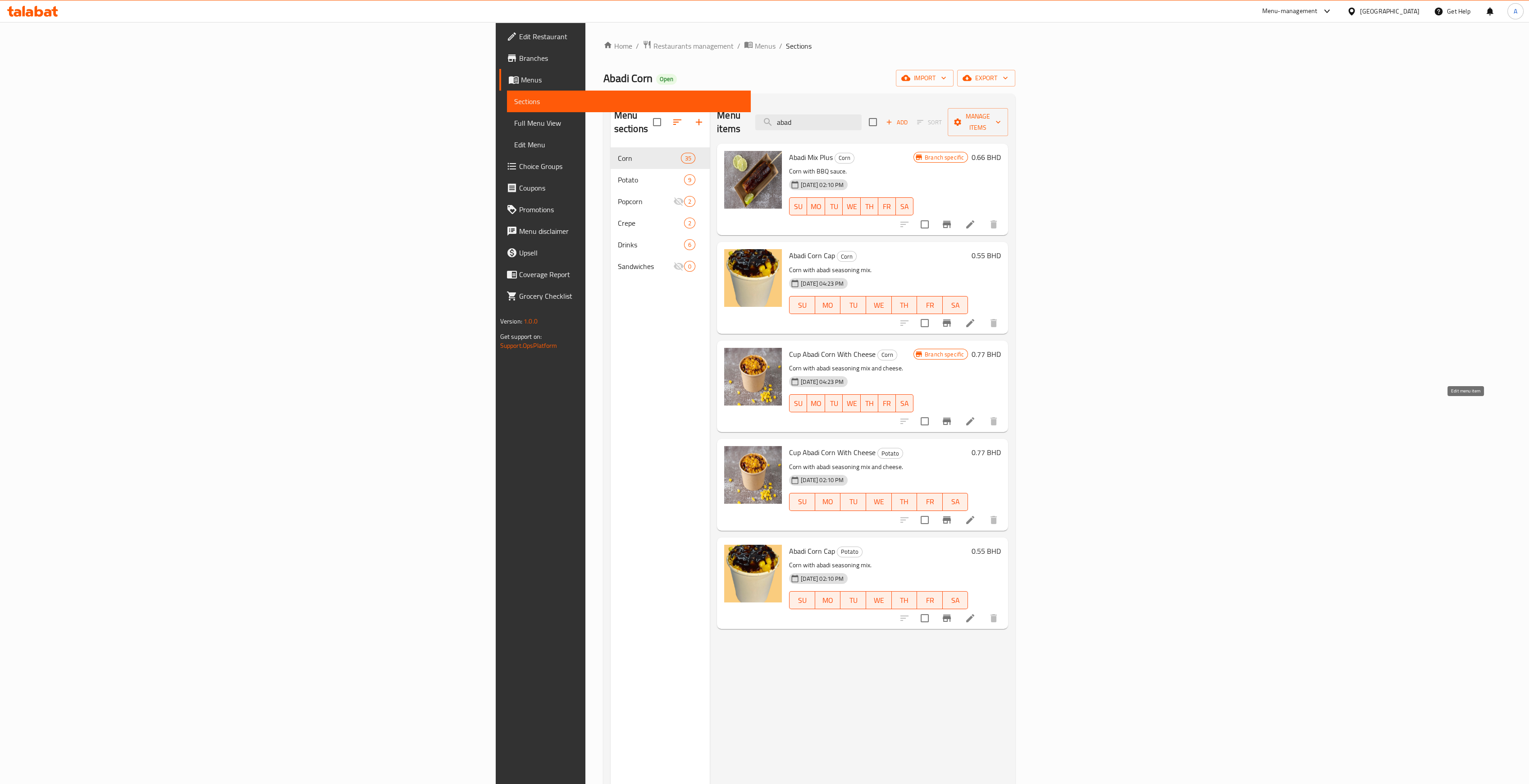
click at [976, 416] on icon at bounding box center [970, 421] width 11 height 11
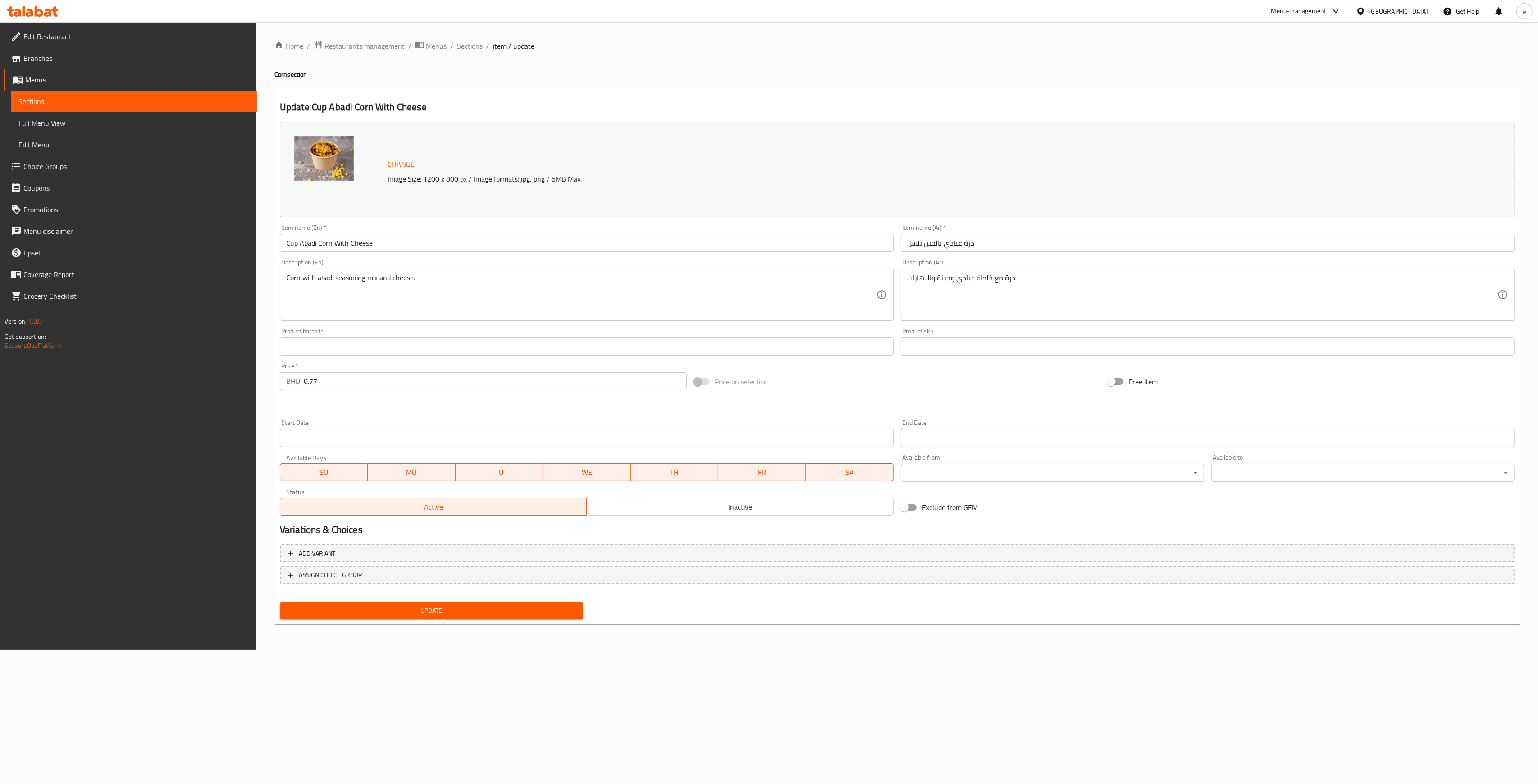
click at [219, 101] on span "Sections" at bounding box center [134, 101] width 231 height 11
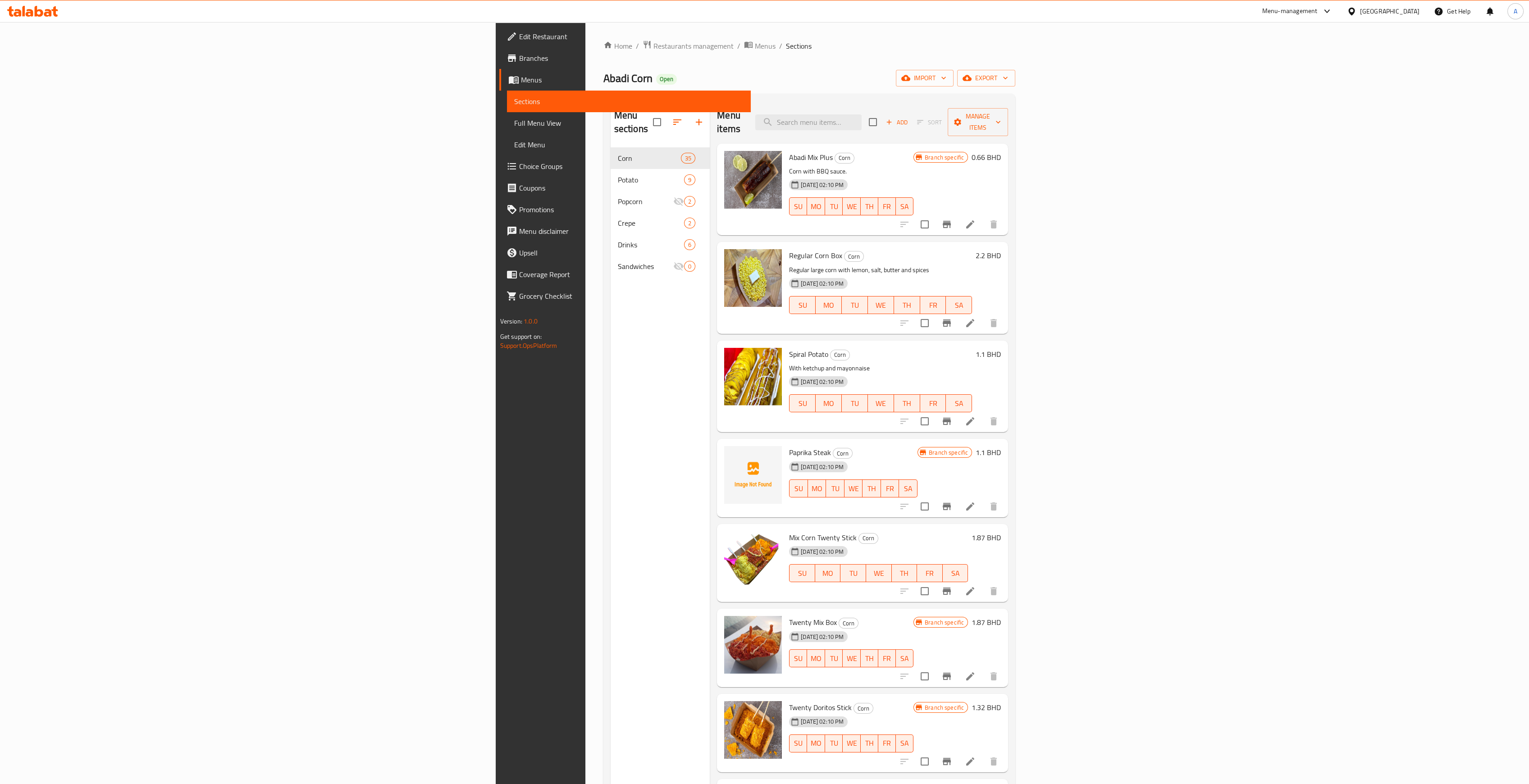
click at [855, 110] on div "Menu items Add Sort Manage items" at bounding box center [863, 123] width 291 height 43
click at [861, 114] on input "search" at bounding box center [808, 122] width 106 height 16
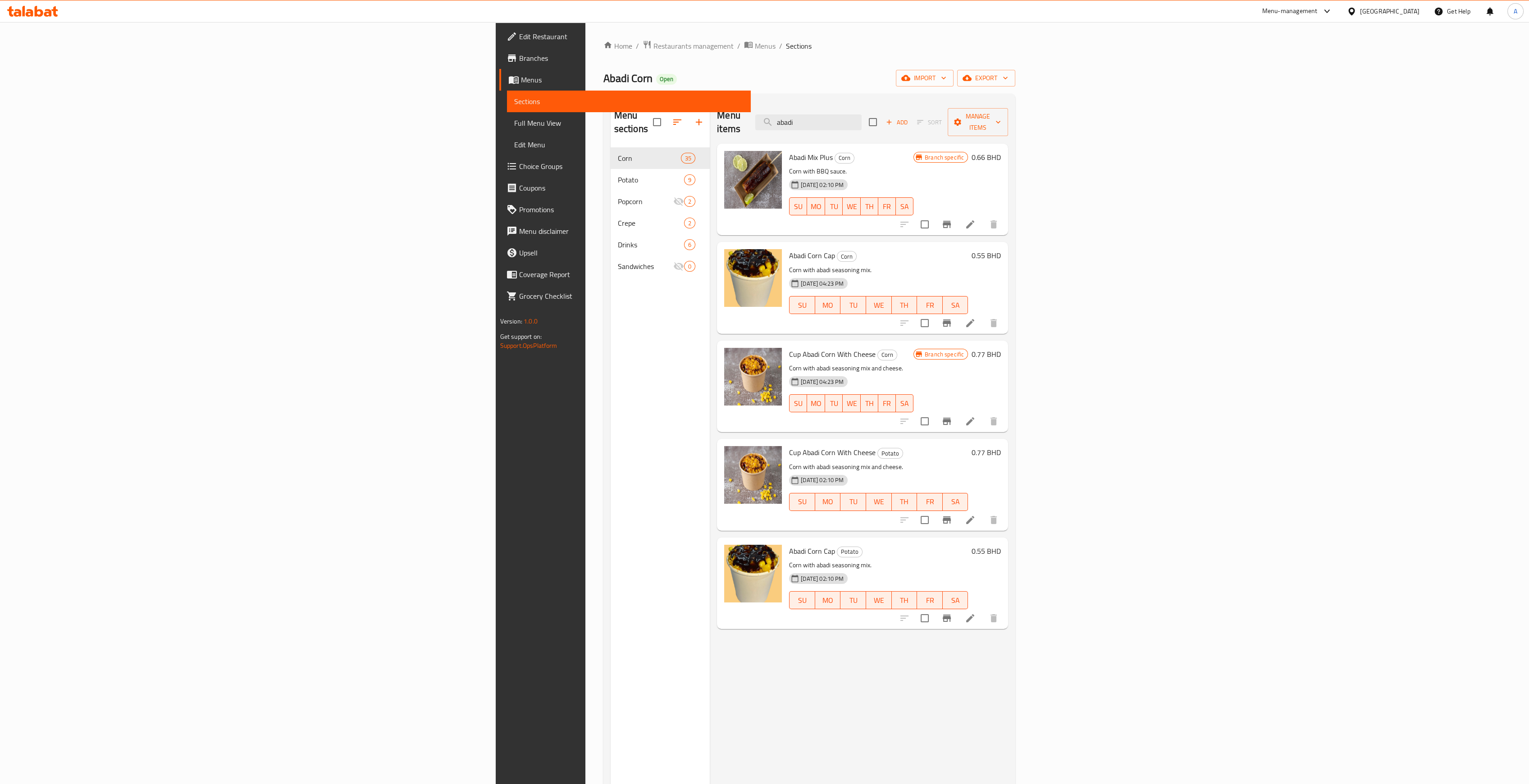
type input "abadi"
click at [983, 513] on li at bounding box center [970, 520] width 25 height 16
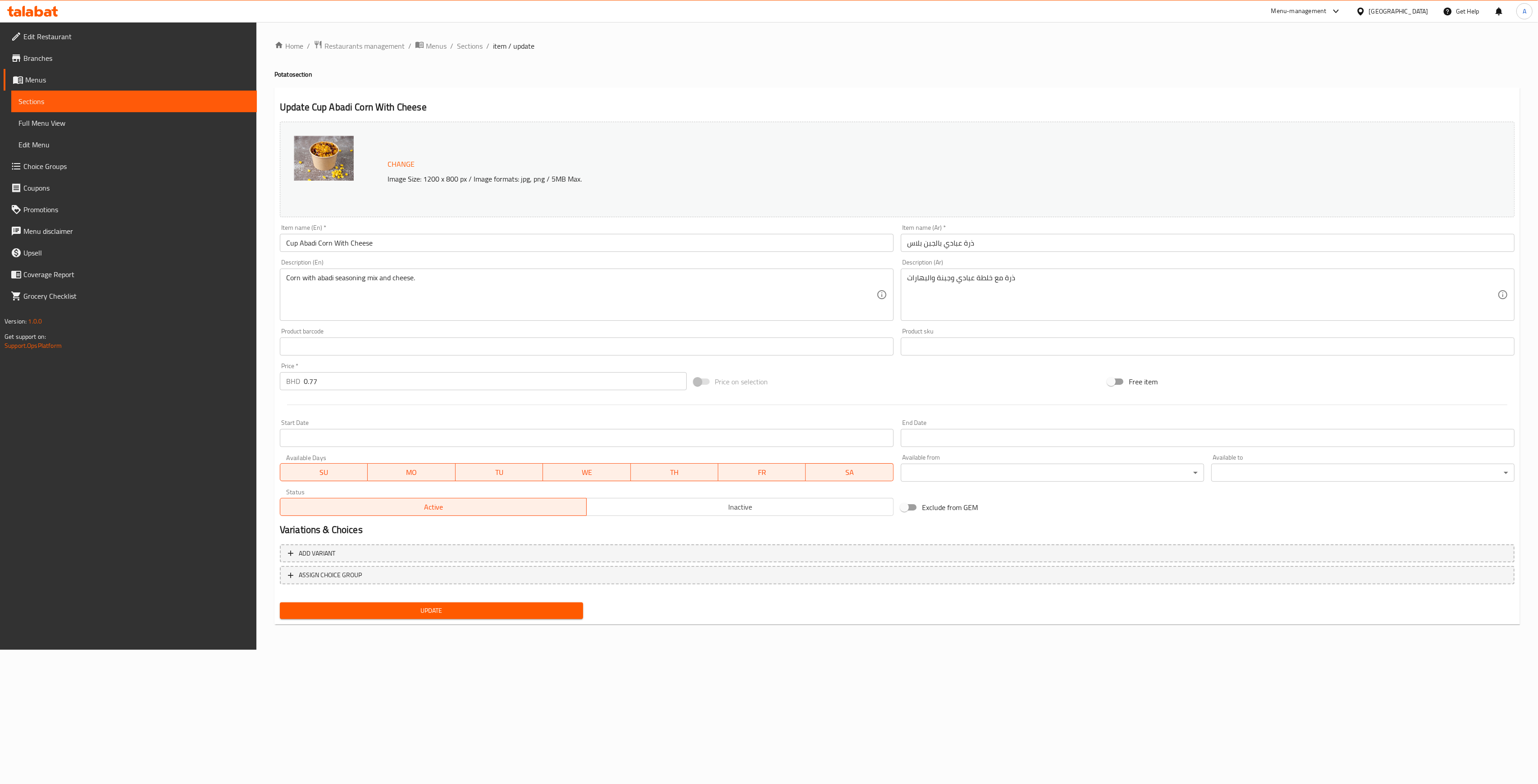
click at [161, 107] on link "Sections" at bounding box center [134, 101] width 246 height 22
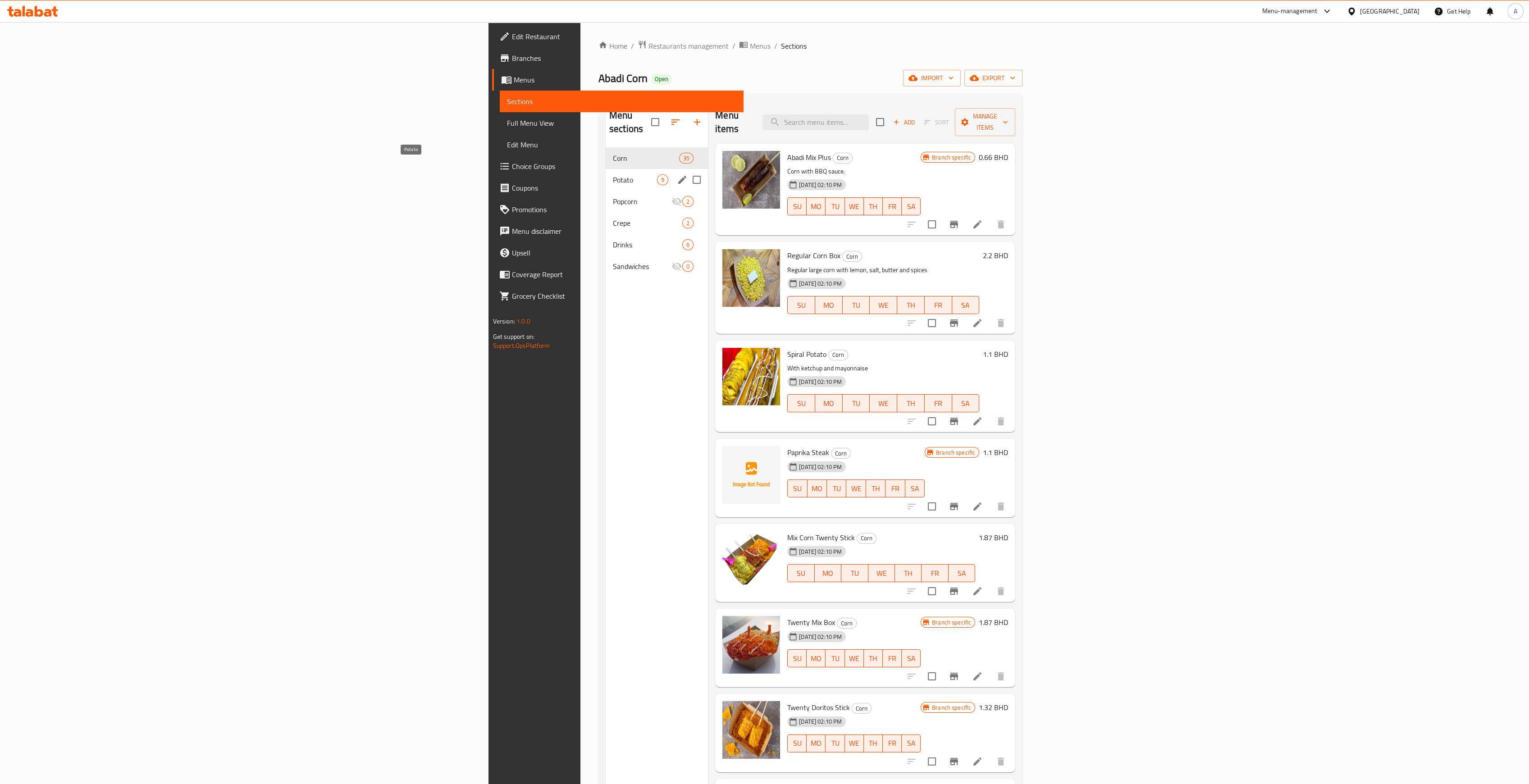
click at [613, 174] on span "Potato" at bounding box center [635, 180] width 44 height 11
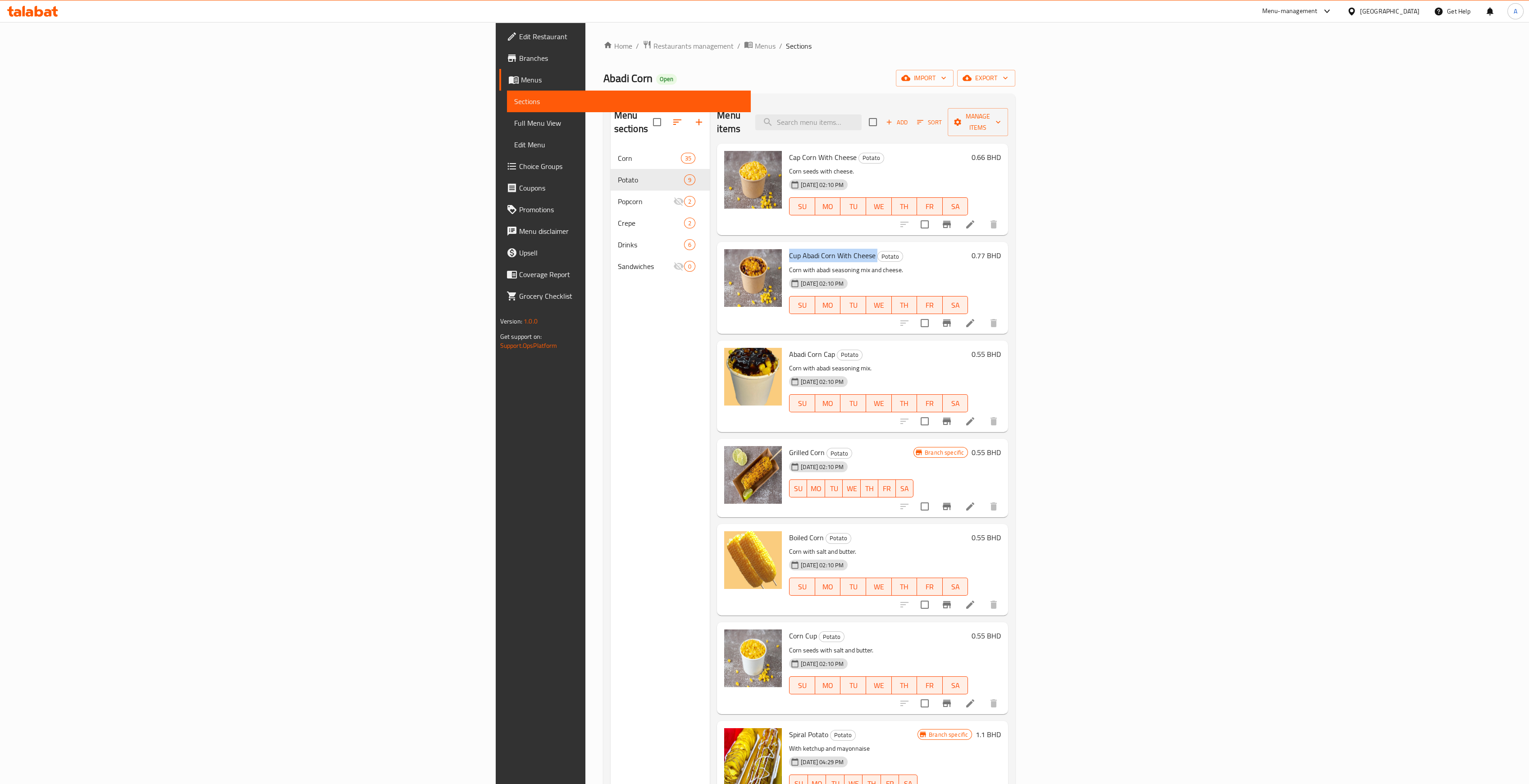
drag, startPoint x: 666, startPoint y: 242, endPoint x: 752, endPoint y: 243, distance: 86.0
click at [789, 249] on h6 "Cup Abadi Corn With Cheese Potato" at bounding box center [878, 255] width 179 height 12
click at [958, 315] on button "Branch-specific-item" at bounding box center [946, 322] width 22 height 22
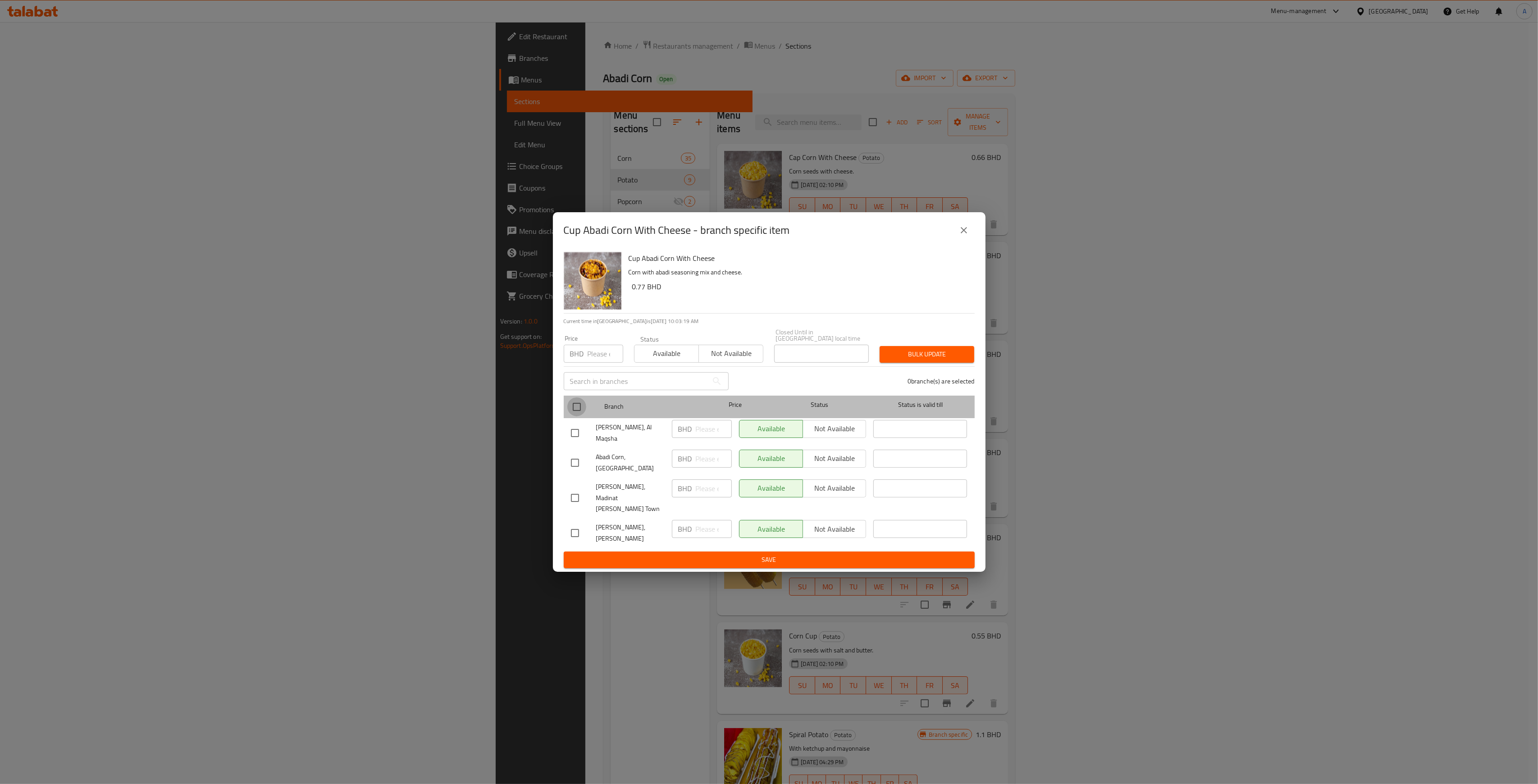
click at [577, 416] on input "checkbox" at bounding box center [577, 407] width 19 height 19
checkbox input "true"
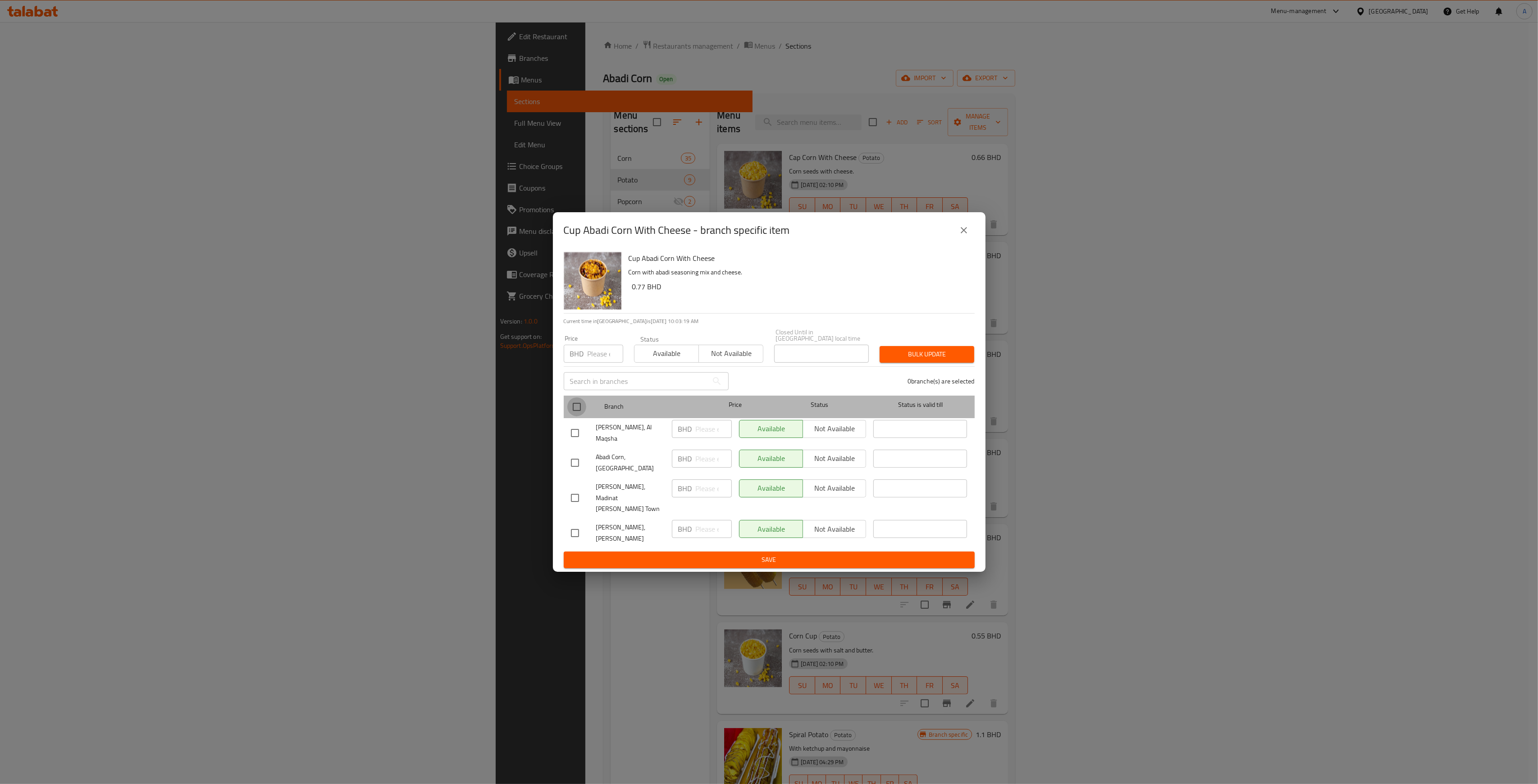
checkbox input "true"
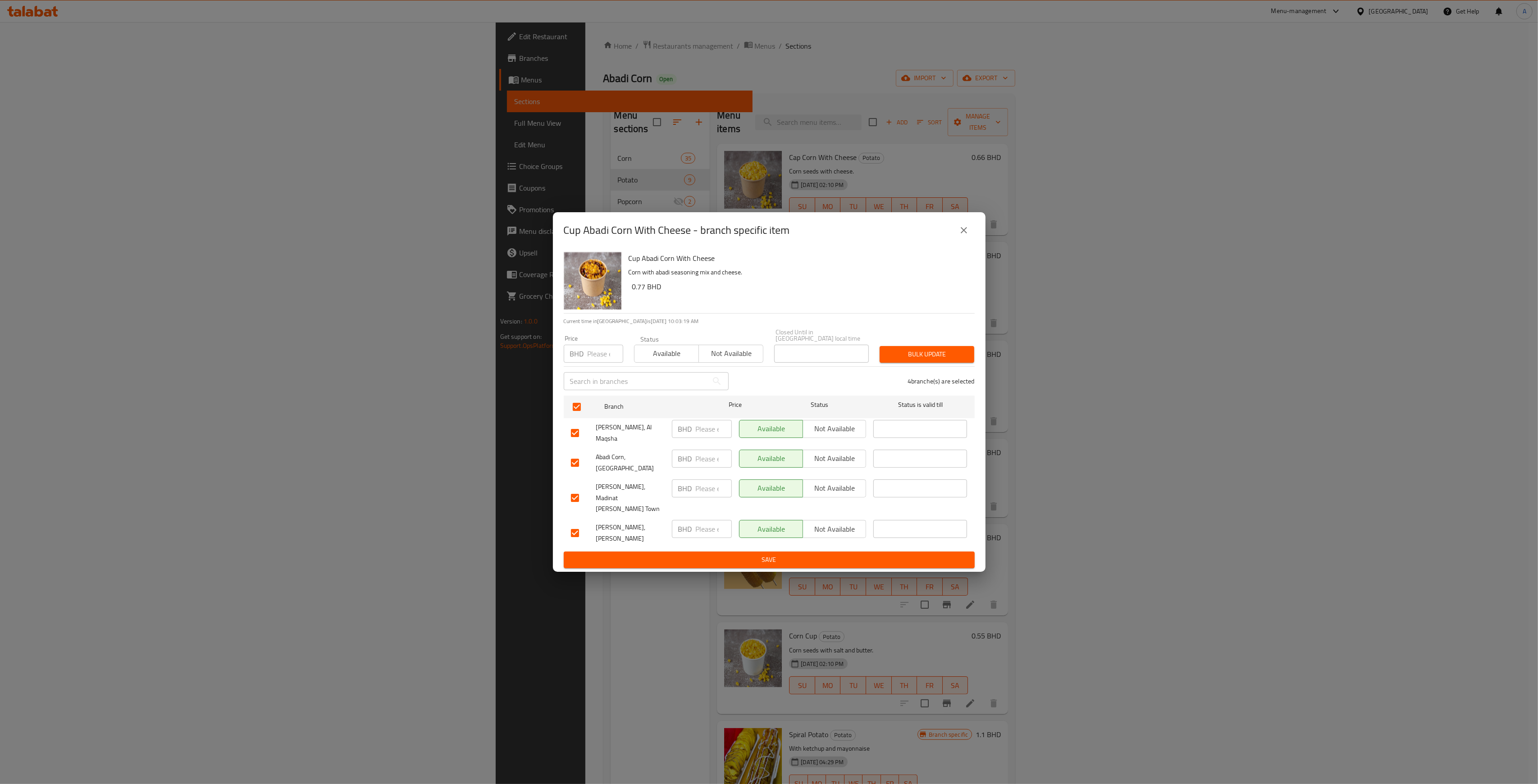
click at [835, 435] on span "Not available" at bounding box center [835, 428] width 56 height 13
click at [843, 465] on span "Not available" at bounding box center [835, 458] width 56 height 13
click at [850, 487] on span "Not available" at bounding box center [835, 488] width 56 height 13
click at [854, 522] on span "Not available" at bounding box center [835, 529] width 56 height 13
click at [935, 360] on span "Bulk update" at bounding box center [927, 354] width 80 height 11
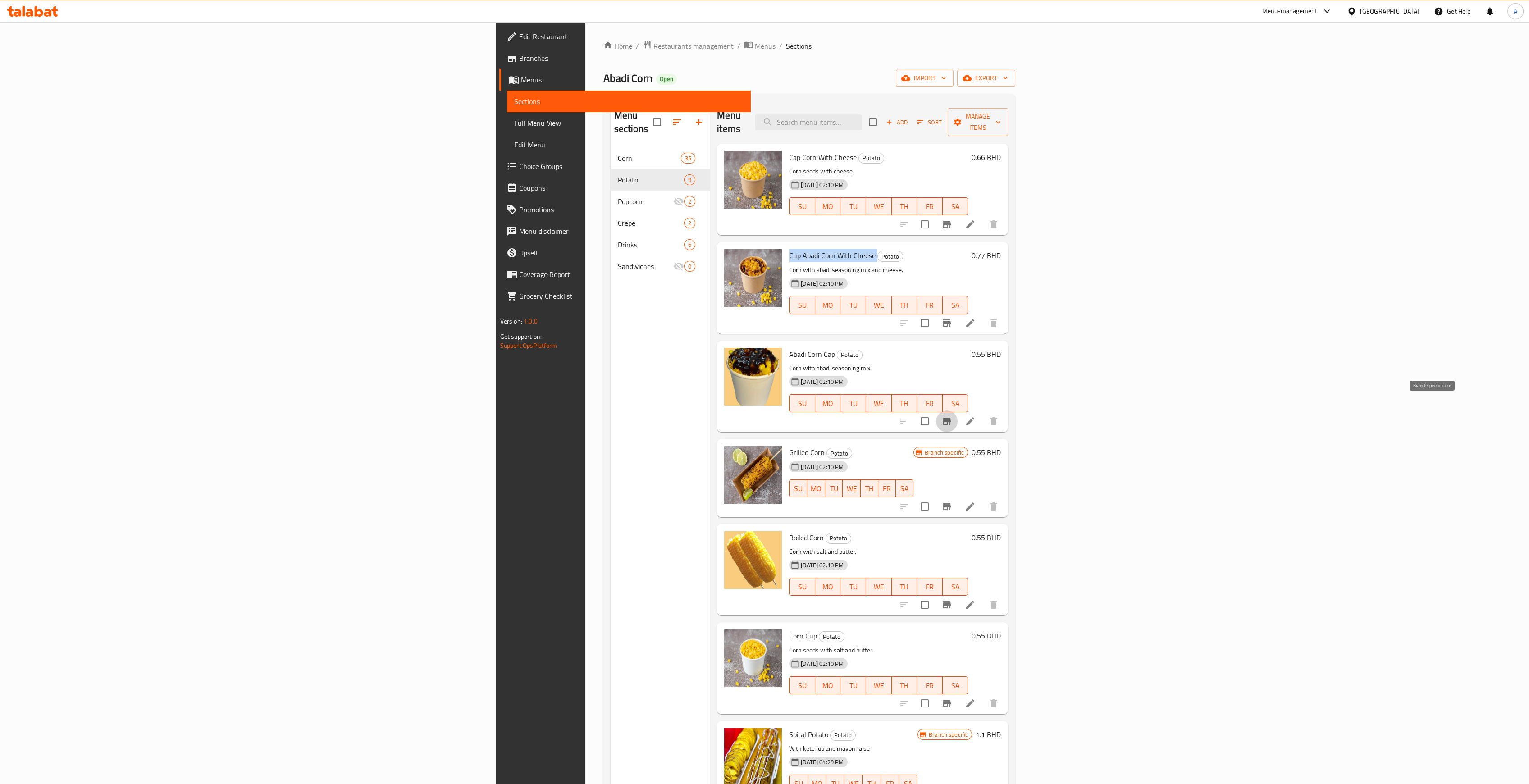
click at [951, 418] on icon "Branch-specific-item" at bounding box center [946, 421] width 8 height 7
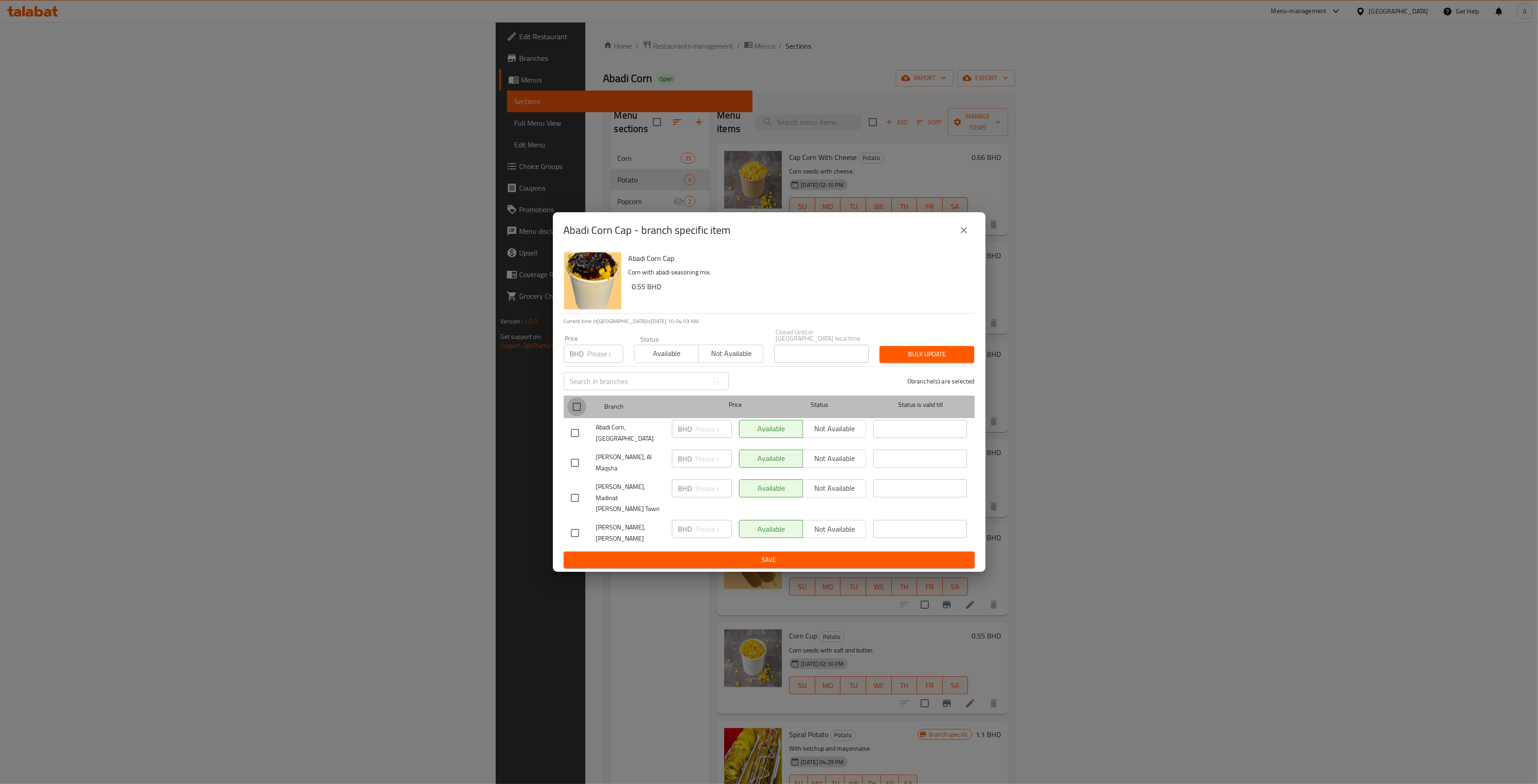
click at [579, 414] on input "checkbox" at bounding box center [577, 407] width 19 height 19
checkbox input "true"
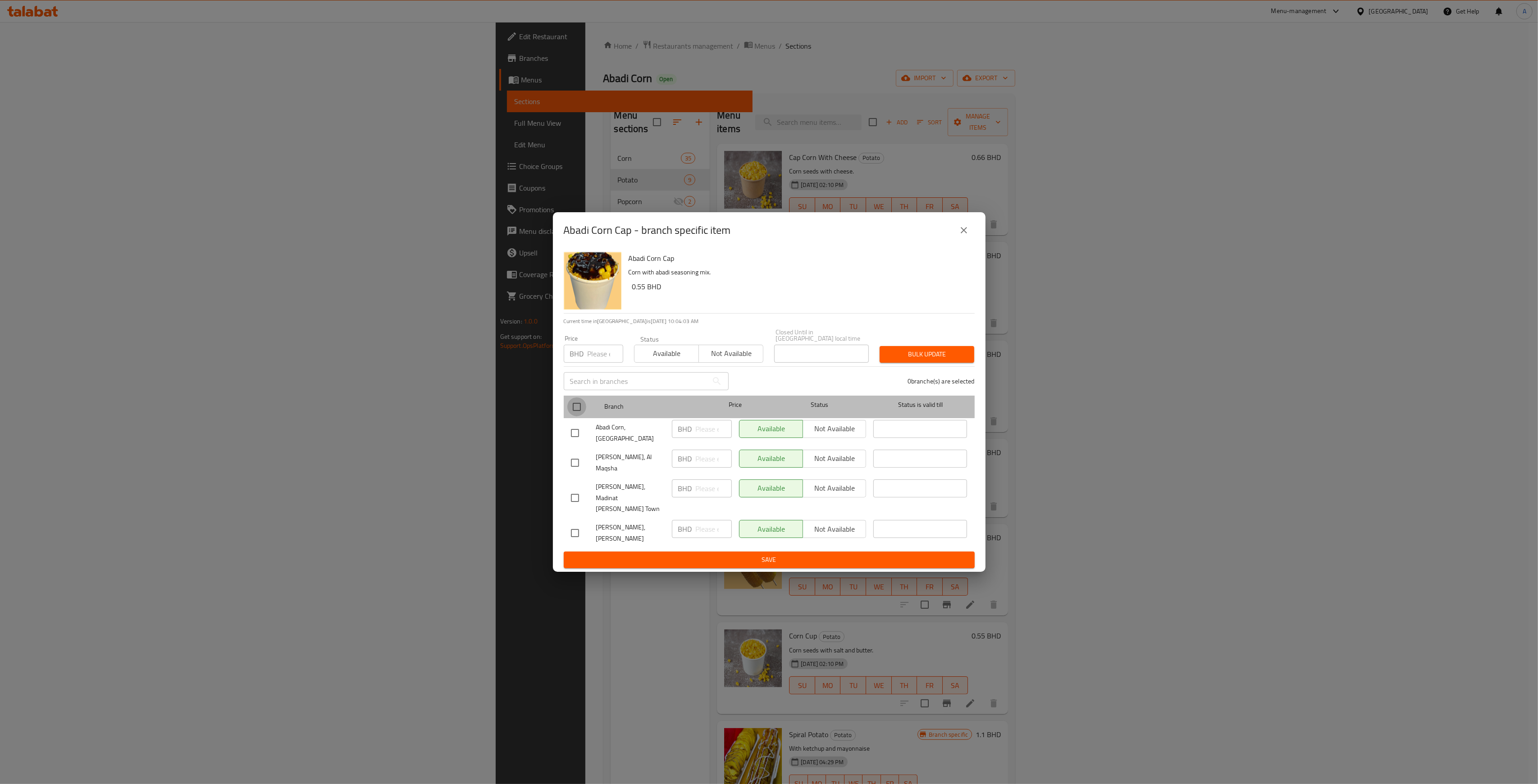
checkbox input "true"
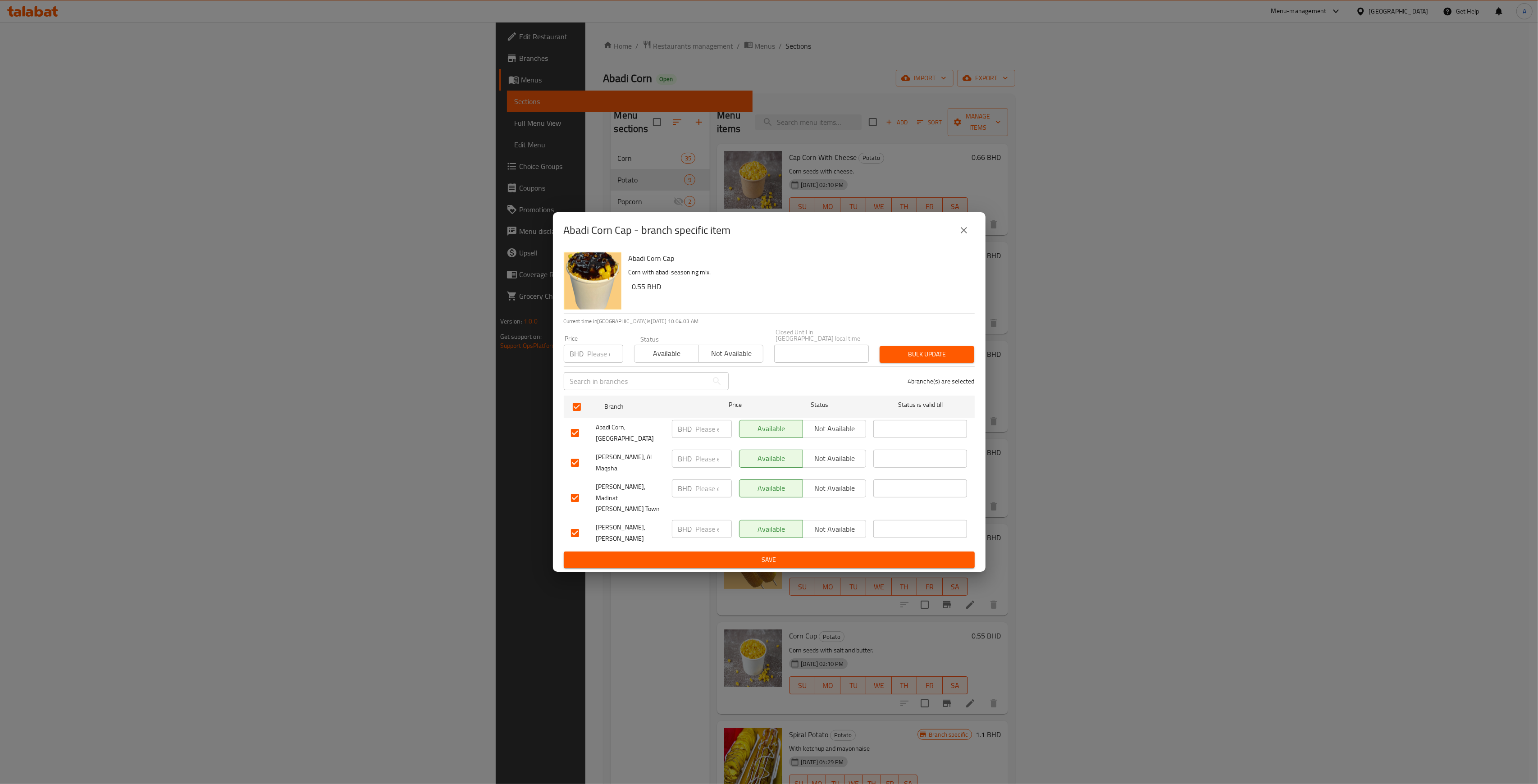
click at [829, 432] on div "Available Not available" at bounding box center [803, 433] width 135 height 33
click at [833, 435] on span "Not available" at bounding box center [835, 428] width 56 height 13
click at [837, 463] on span "Not available" at bounding box center [835, 458] width 56 height 13
click at [847, 486] on span "Not available" at bounding box center [835, 488] width 56 height 13
click at [852, 522] on span "Not available" at bounding box center [835, 529] width 56 height 13
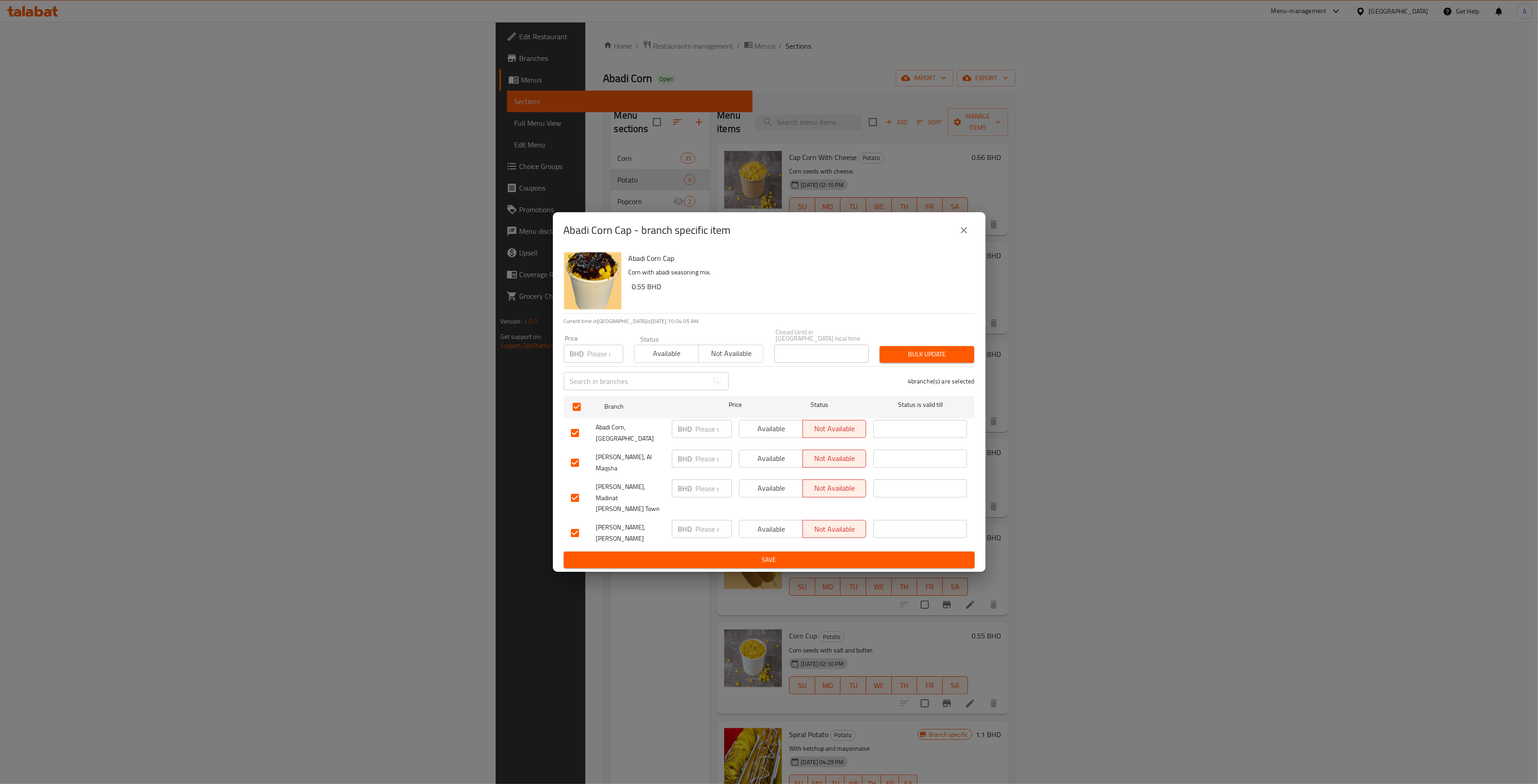
click at [931, 360] on span "Bulk update" at bounding box center [927, 354] width 80 height 11
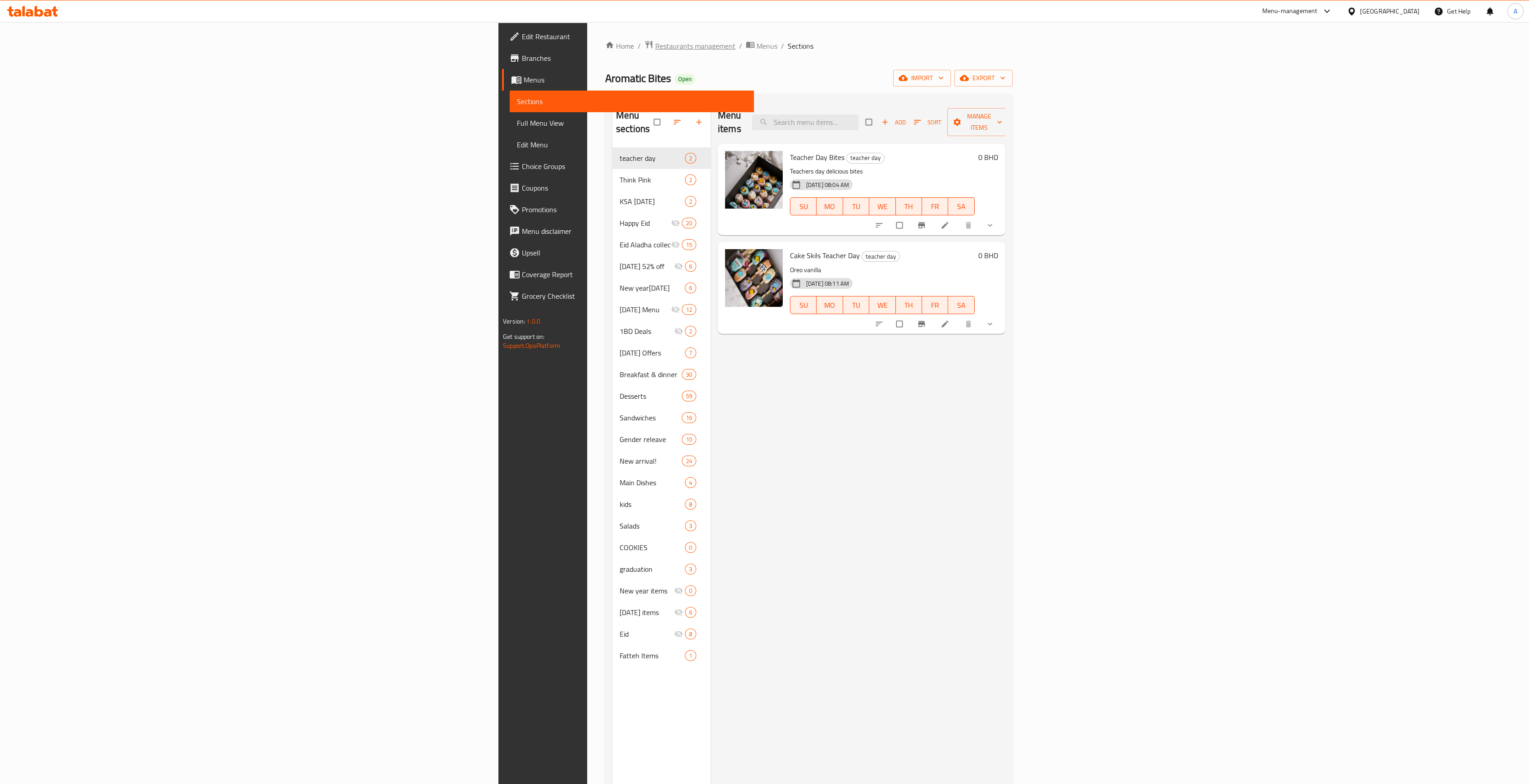
click at [655, 41] on span "Restaurants management" at bounding box center [695, 46] width 80 height 11
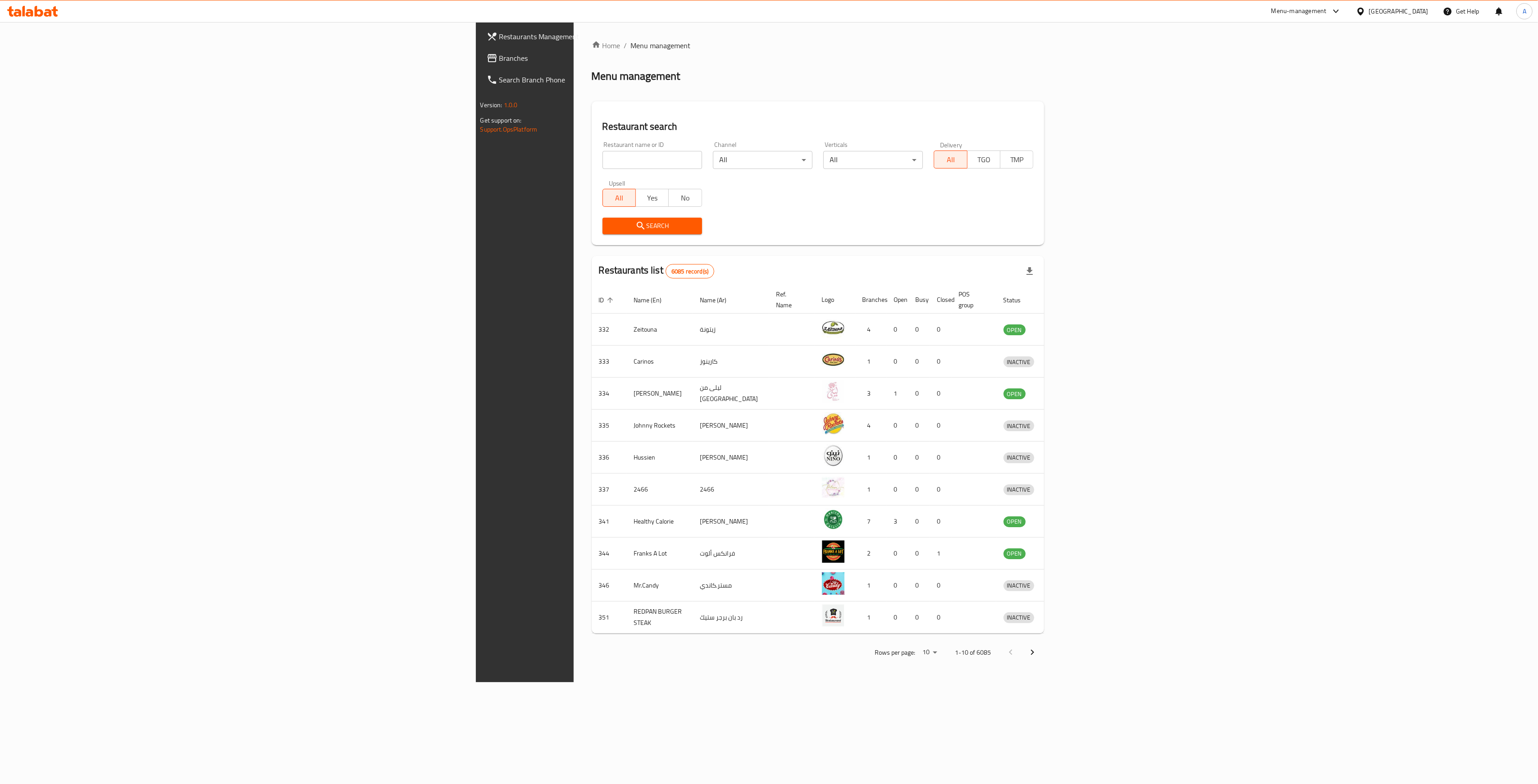
click at [602, 162] on input "search" at bounding box center [652, 160] width 99 height 18
click at [602, 162] on input "a badi" at bounding box center [652, 160] width 99 height 18
type input "abadi corn"
click button "Search" at bounding box center [652, 226] width 99 height 17
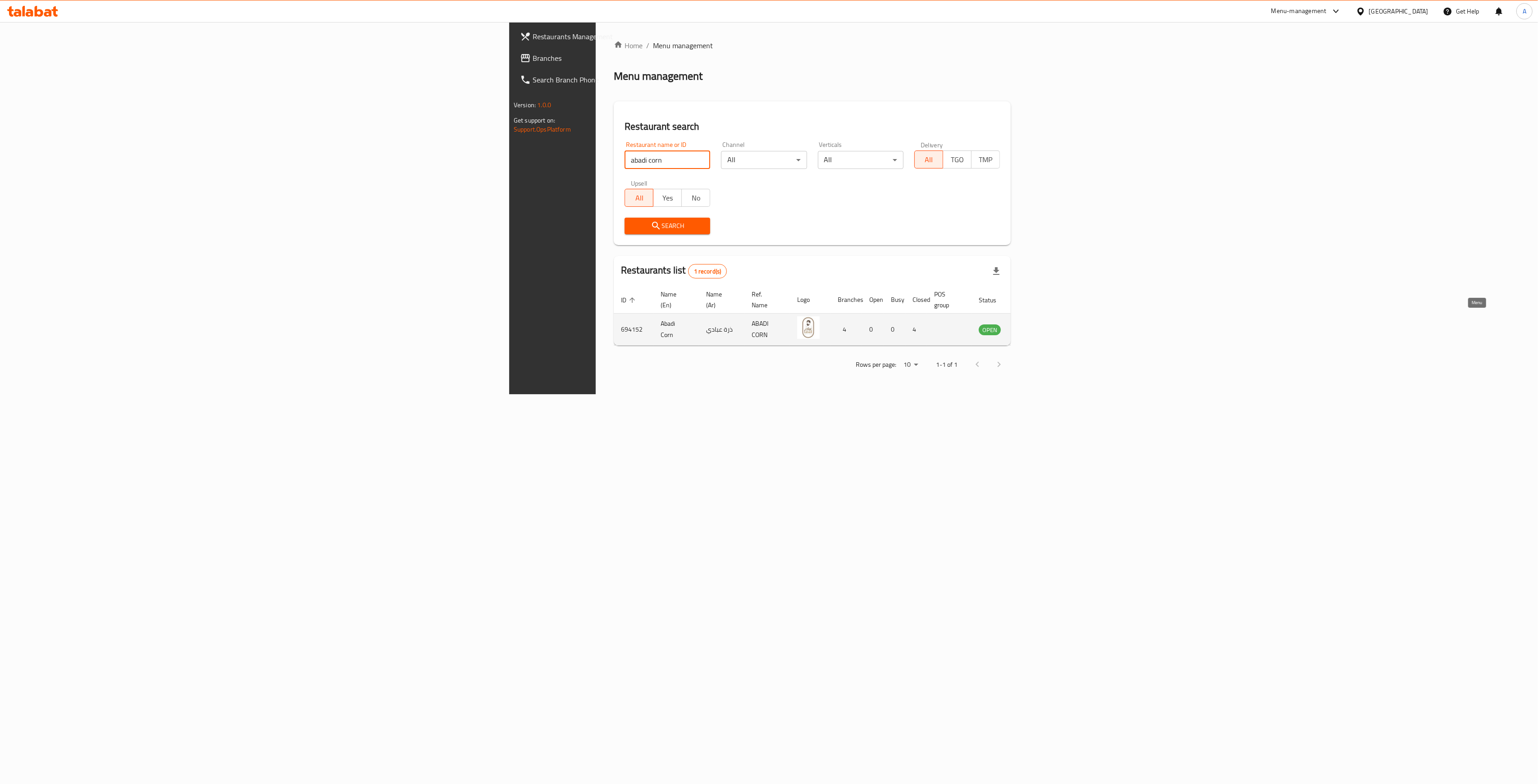
click at [1037, 324] on icon "enhanced table" at bounding box center [1031, 329] width 11 height 11
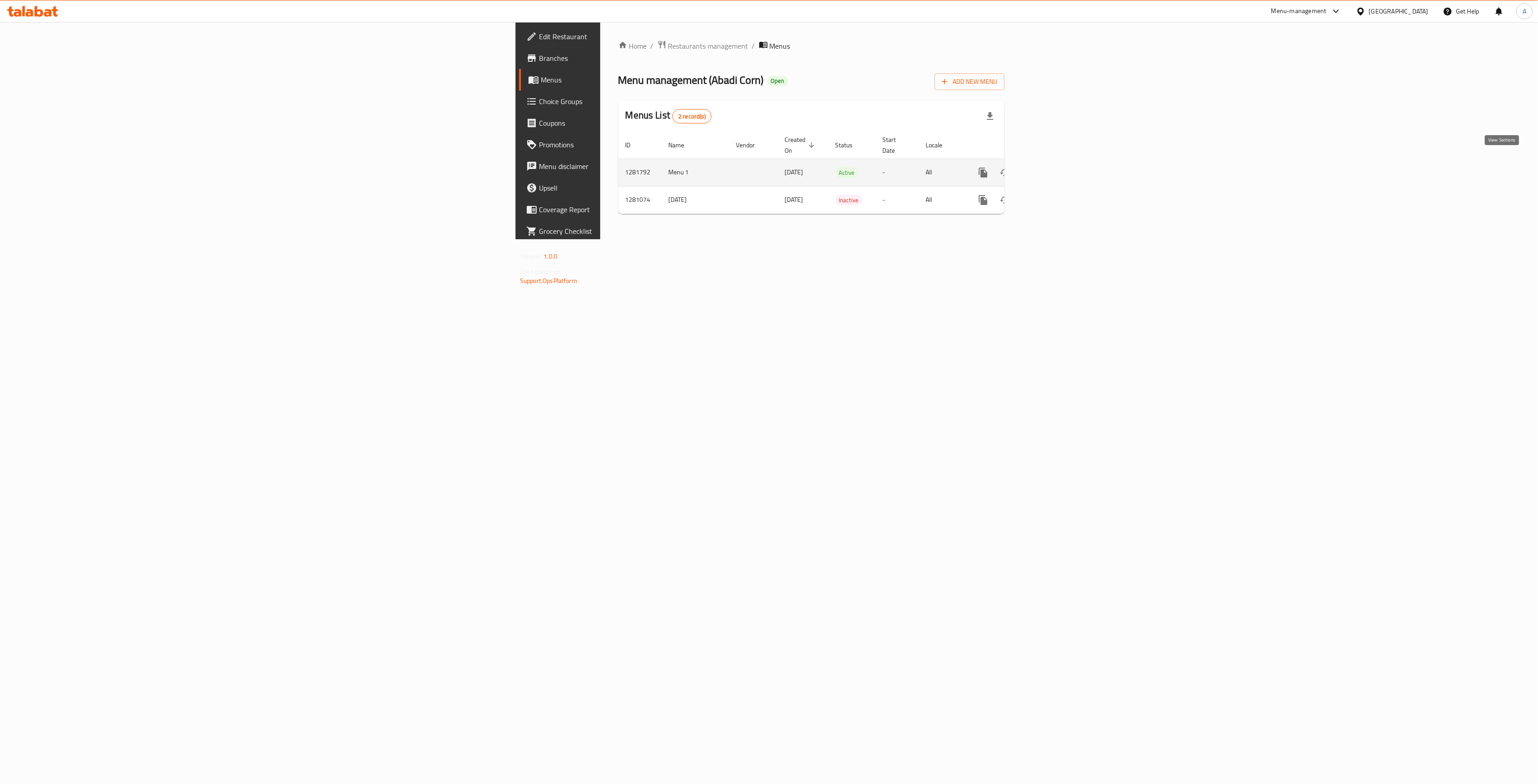
click at [1053, 167] on icon "enhanced table" at bounding box center [1048, 172] width 11 height 11
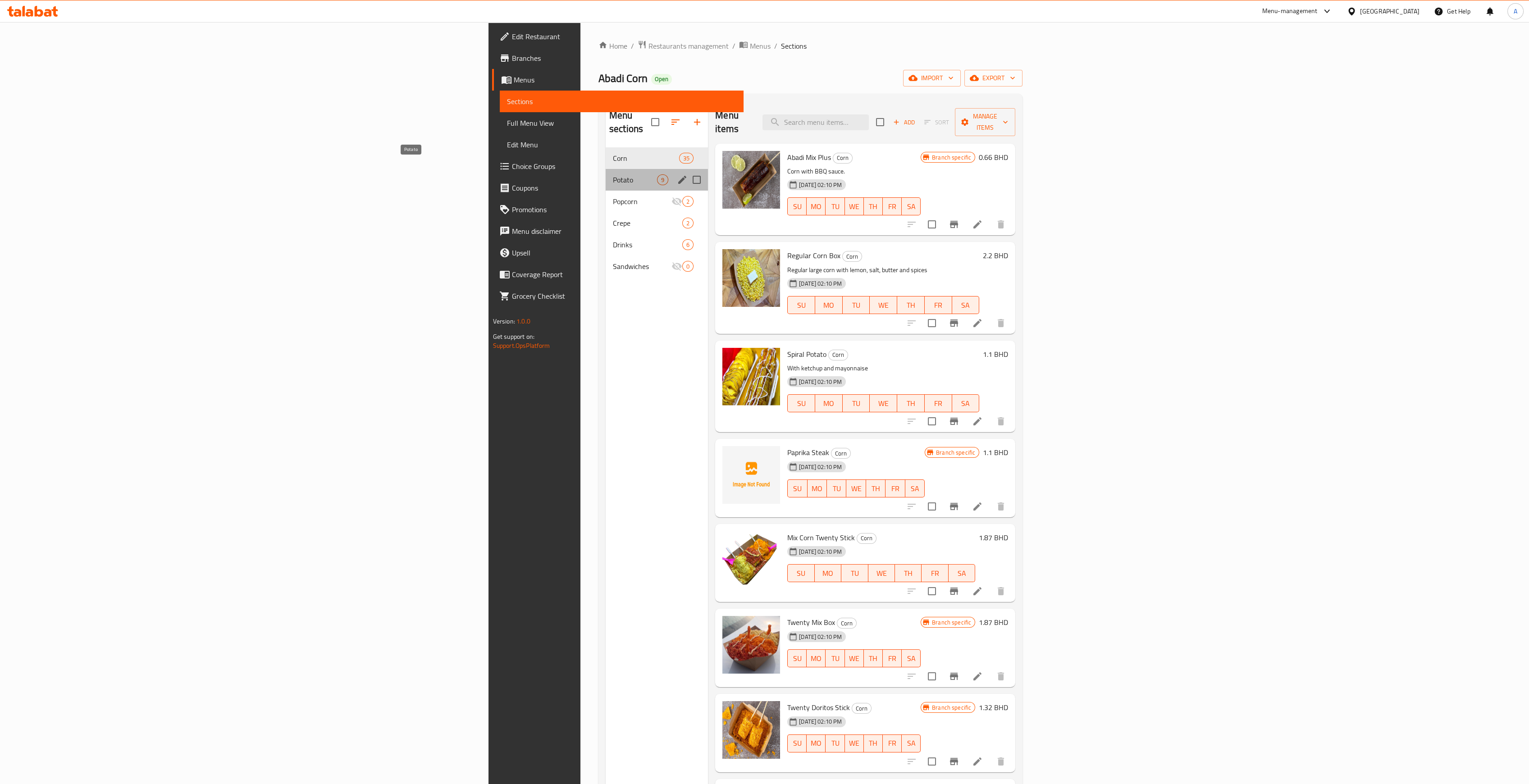
click at [613, 174] on span "Potato" at bounding box center [635, 180] width 44 height 11
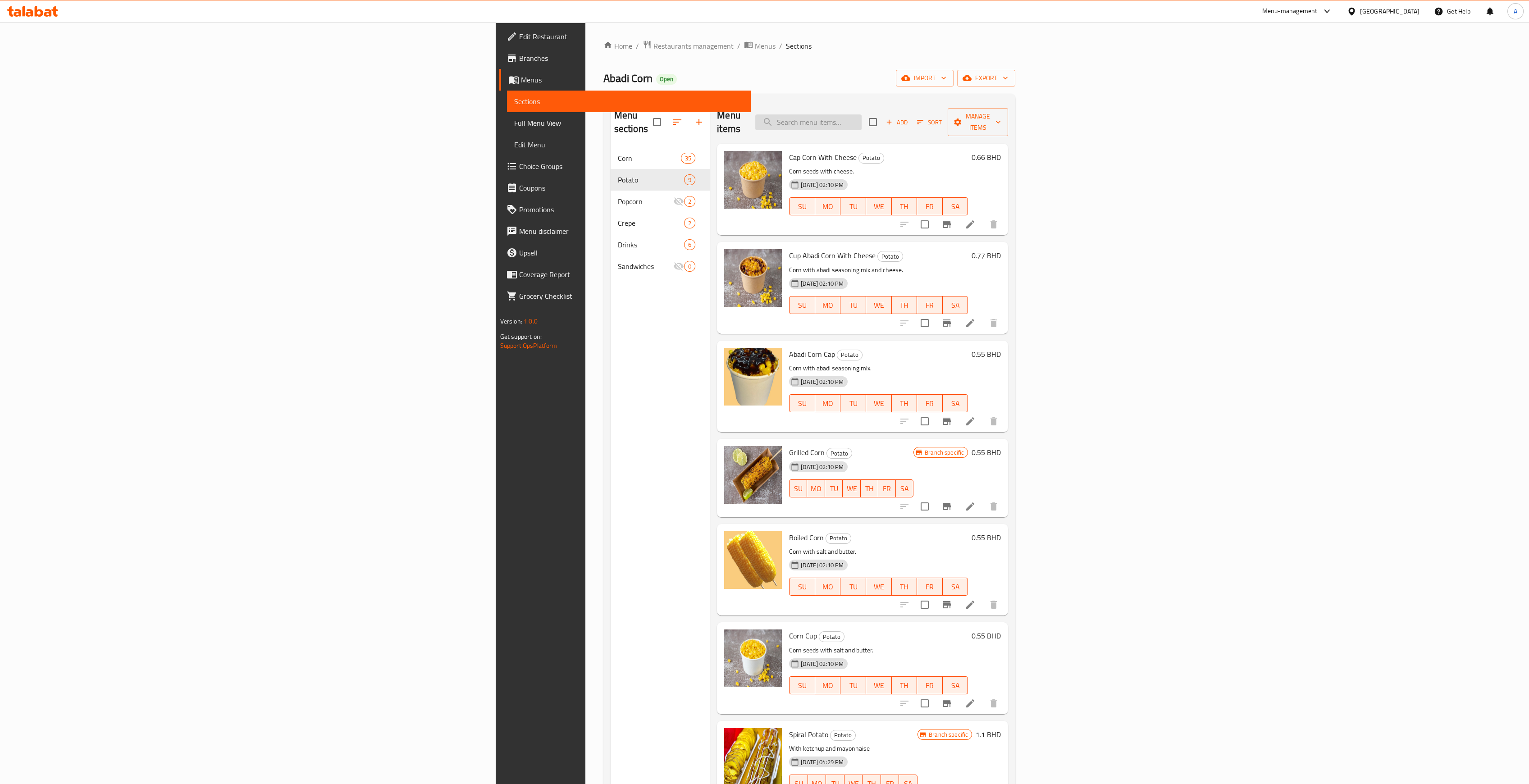
scroll to position [84, 0]
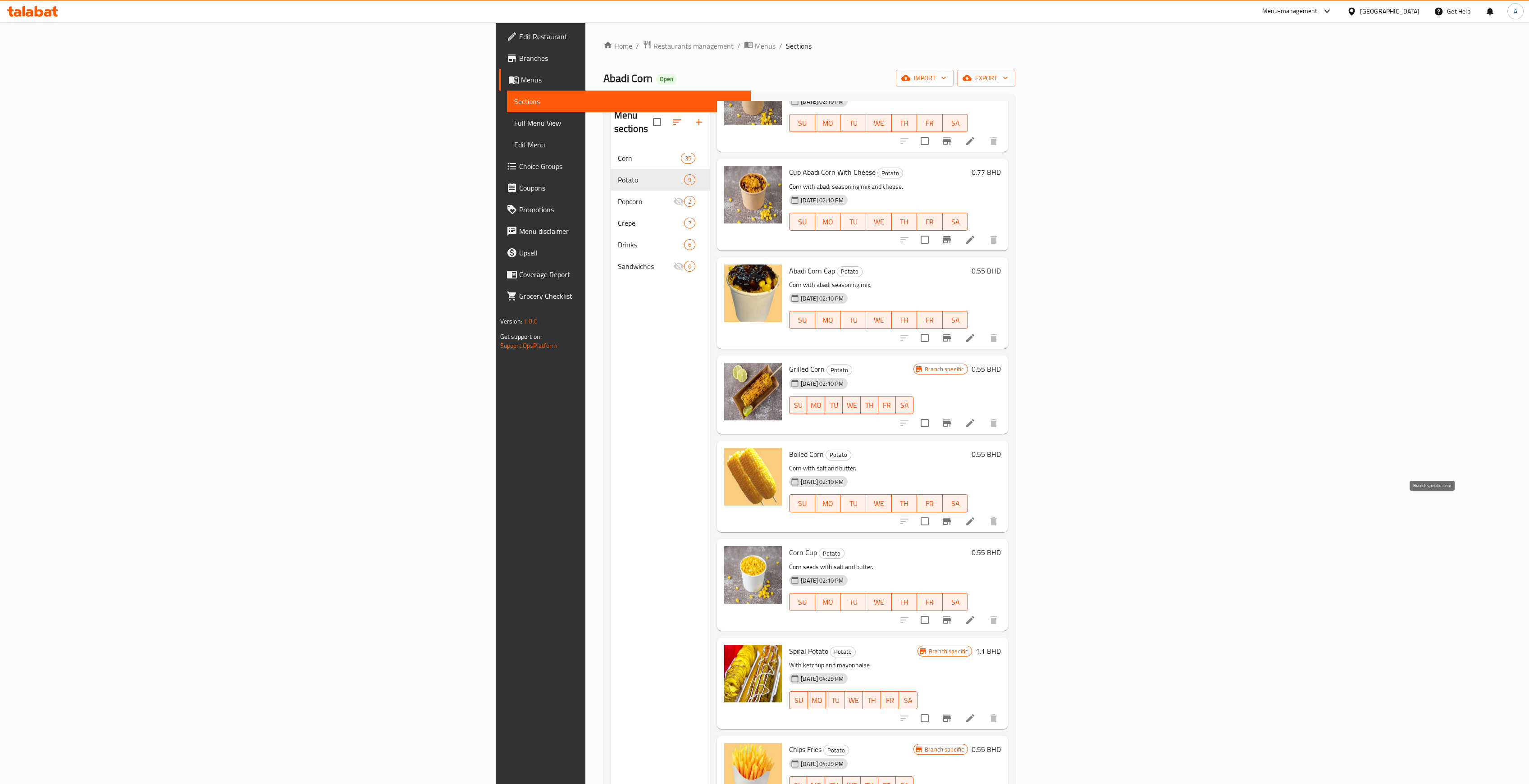
click at [952, 516] on icon "Branch-specific-item" at bounding box center [946, 521] width 11 height 11
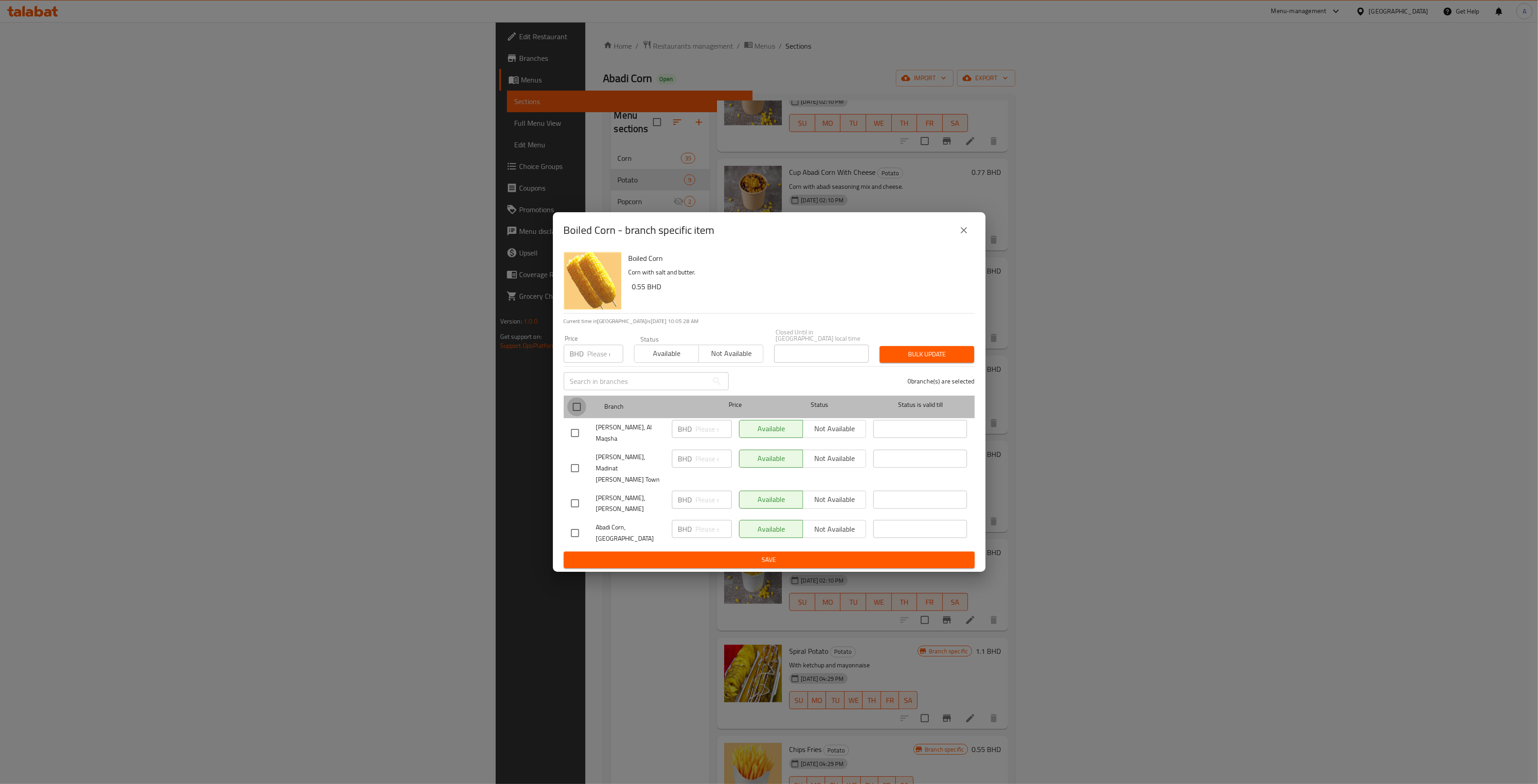
click at [573, 416] on input "checkbox" at bounding box center [577, 407] width 19 height 19
checkbox input "true"
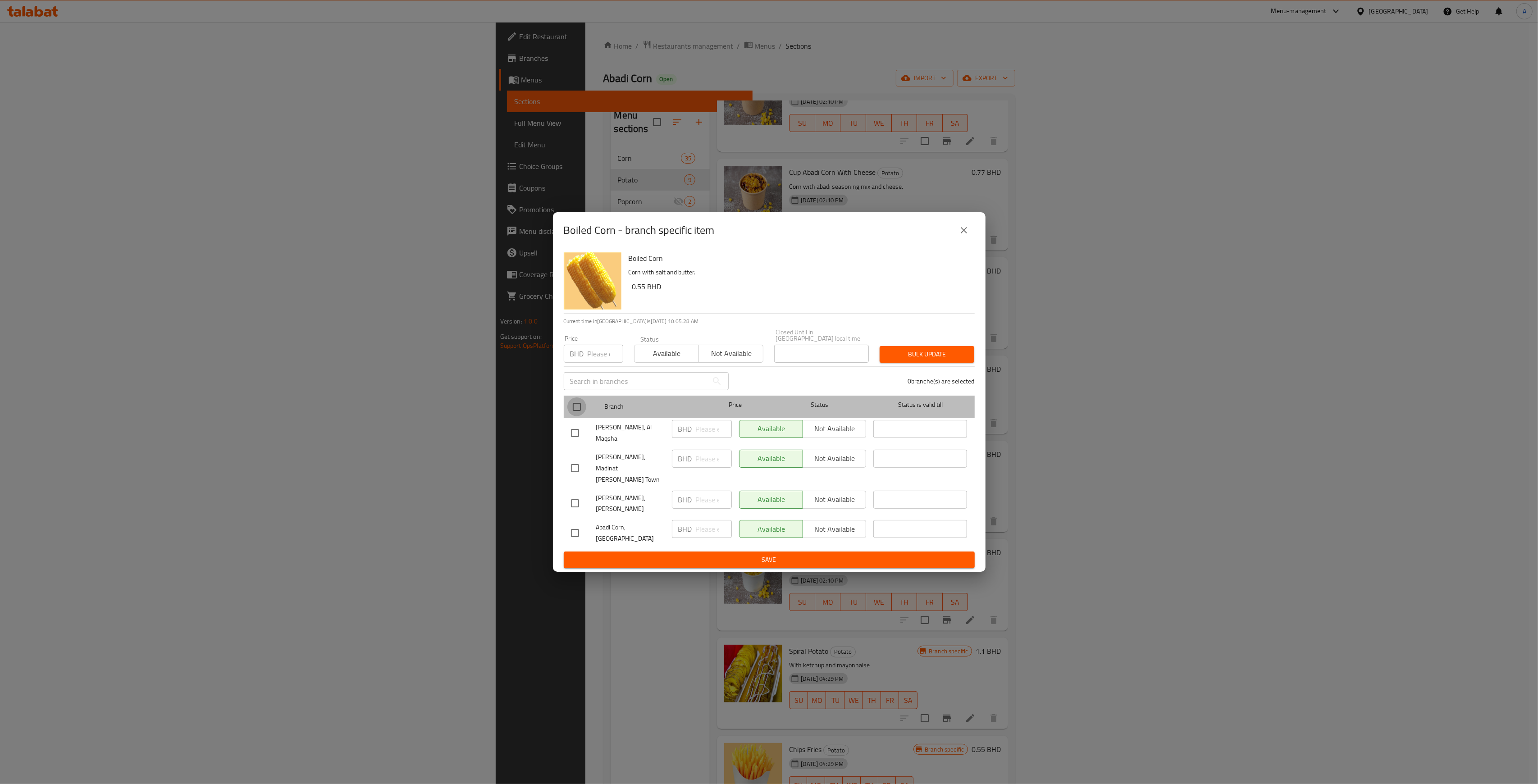
checkbox input "true"
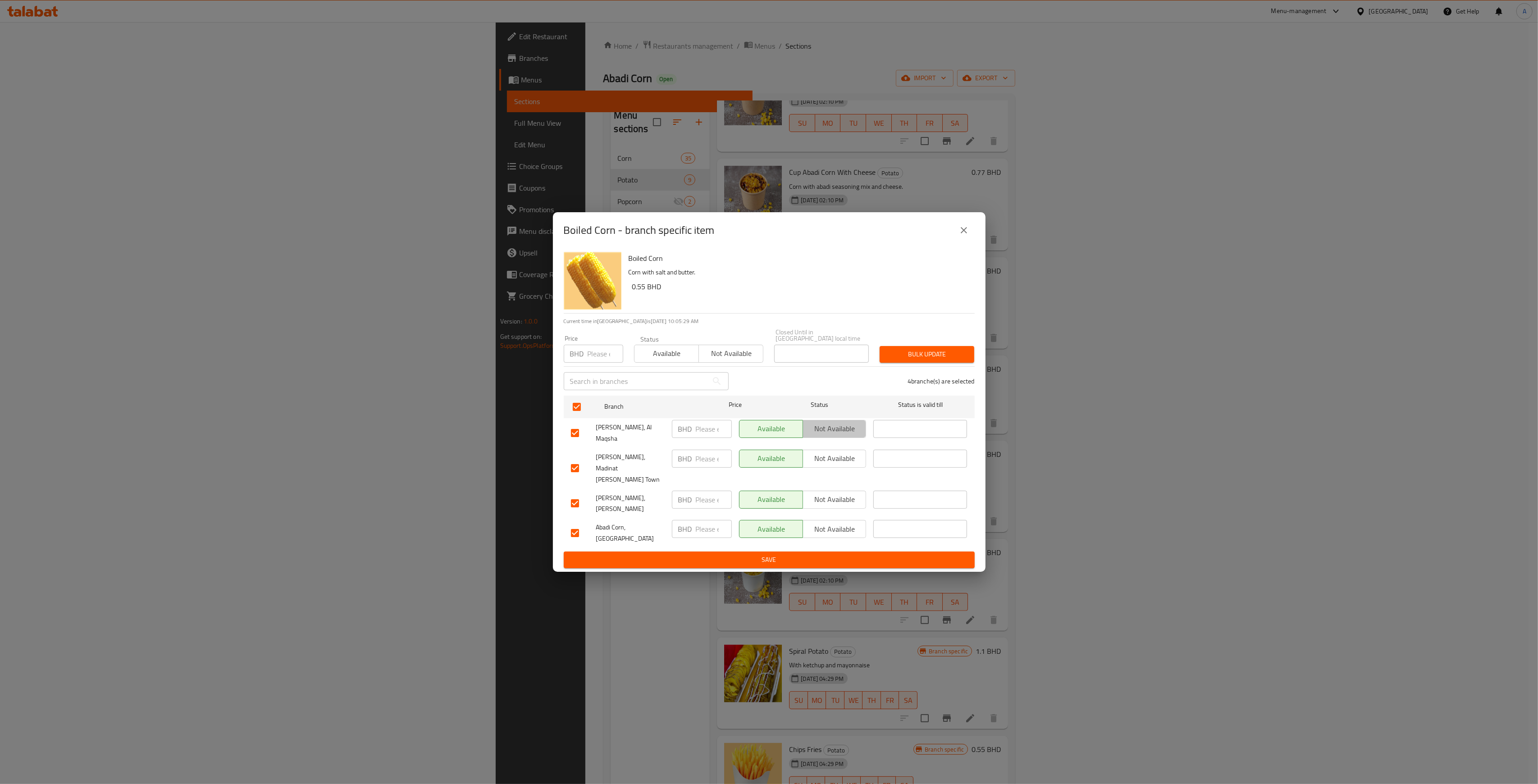
click at [835, 435] on span "Not available" at bounding box center [835, 428] width 56 height 13
drag, startPoint x: 838, startPoint y: 462, endPoint x: 841, endPoint y: 480, distance: 18.2
click at [838, 462] on span "Not available" at bounding box center [835, 458] width 56 height 13
click at [844, 493] on span "Not available" at bounding box center [835, 499] width 56 height 13
click at [857, 522] on span "Not available" at bounding box center [835, 529] width 56 height 13
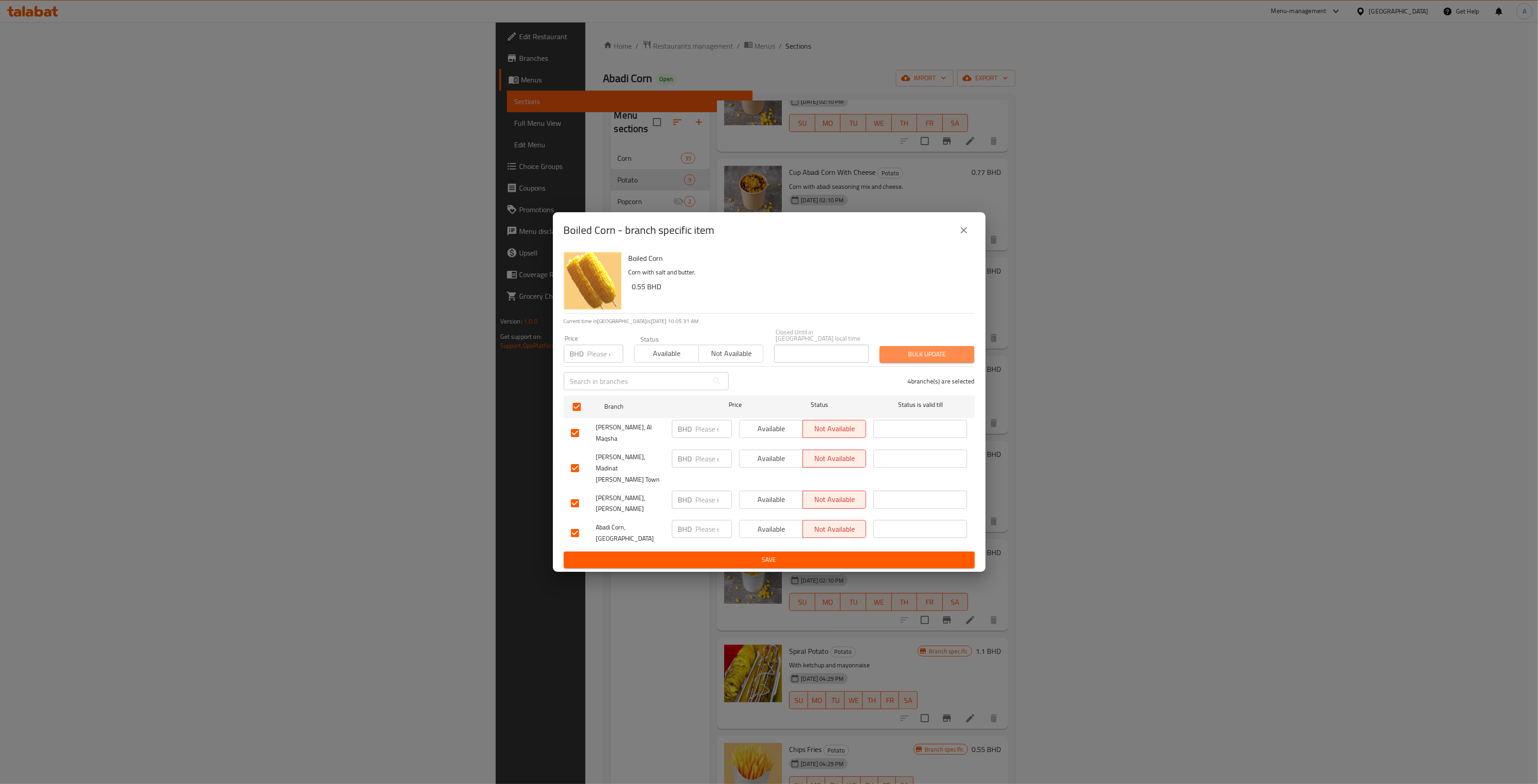
drag, startPoint x: 932, startPoint y: 364, endPoint x: 927, endPoint y: 375, distance: 12.1
click at [931, 360] on span "Bulk update" at bounding box center [927, 354] width 80 height 11
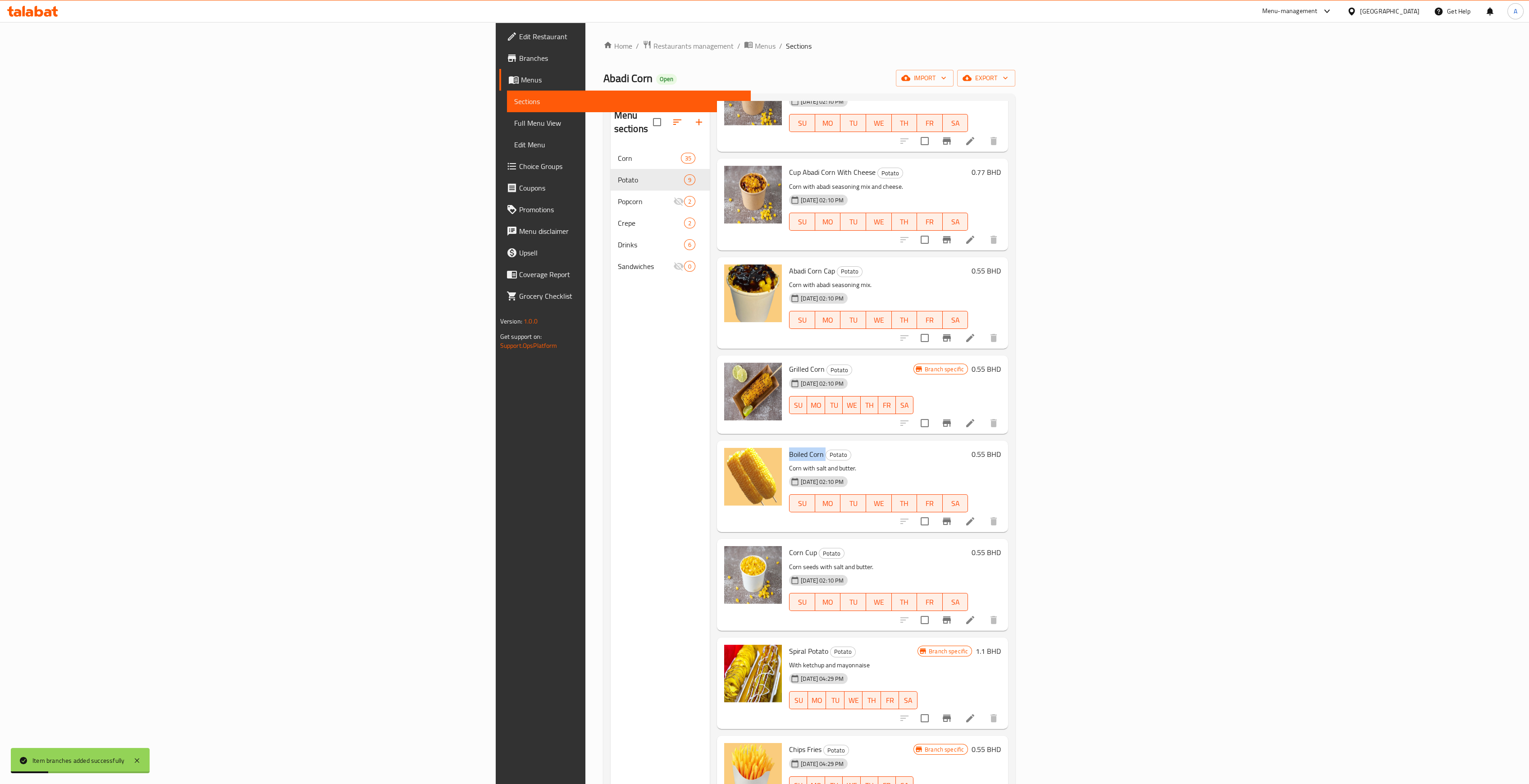
drag, startPoint x: 666, startPoint y: 441, endPoint x: 700, endPoint y: 440, distance: 34.0
click at [789, 448] on h6 "Boiled Corn Potato" at bounding box center [878, 454] width 179 height 12
copy h6 "Boiled Corn"
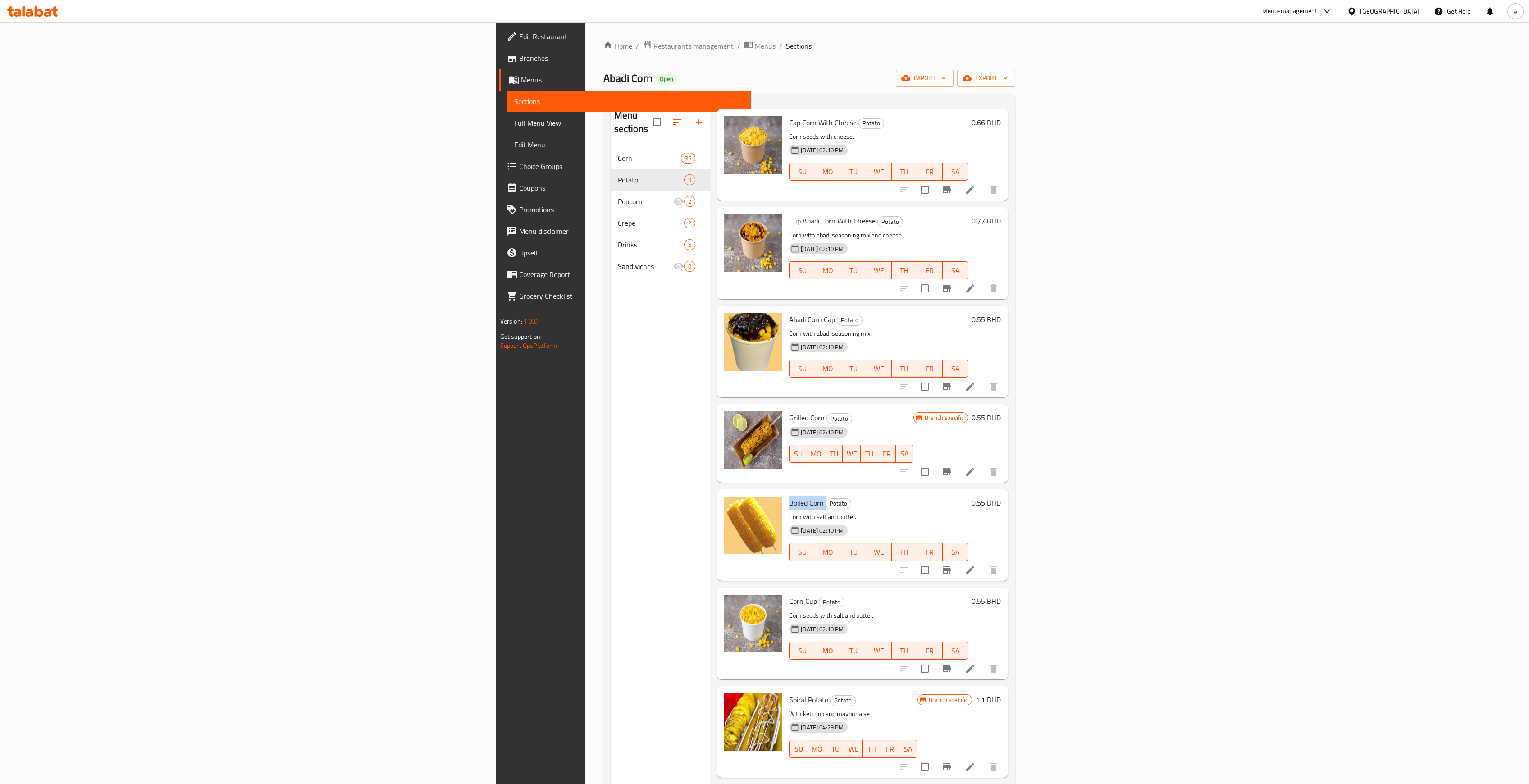
scroll to position [0, 0]
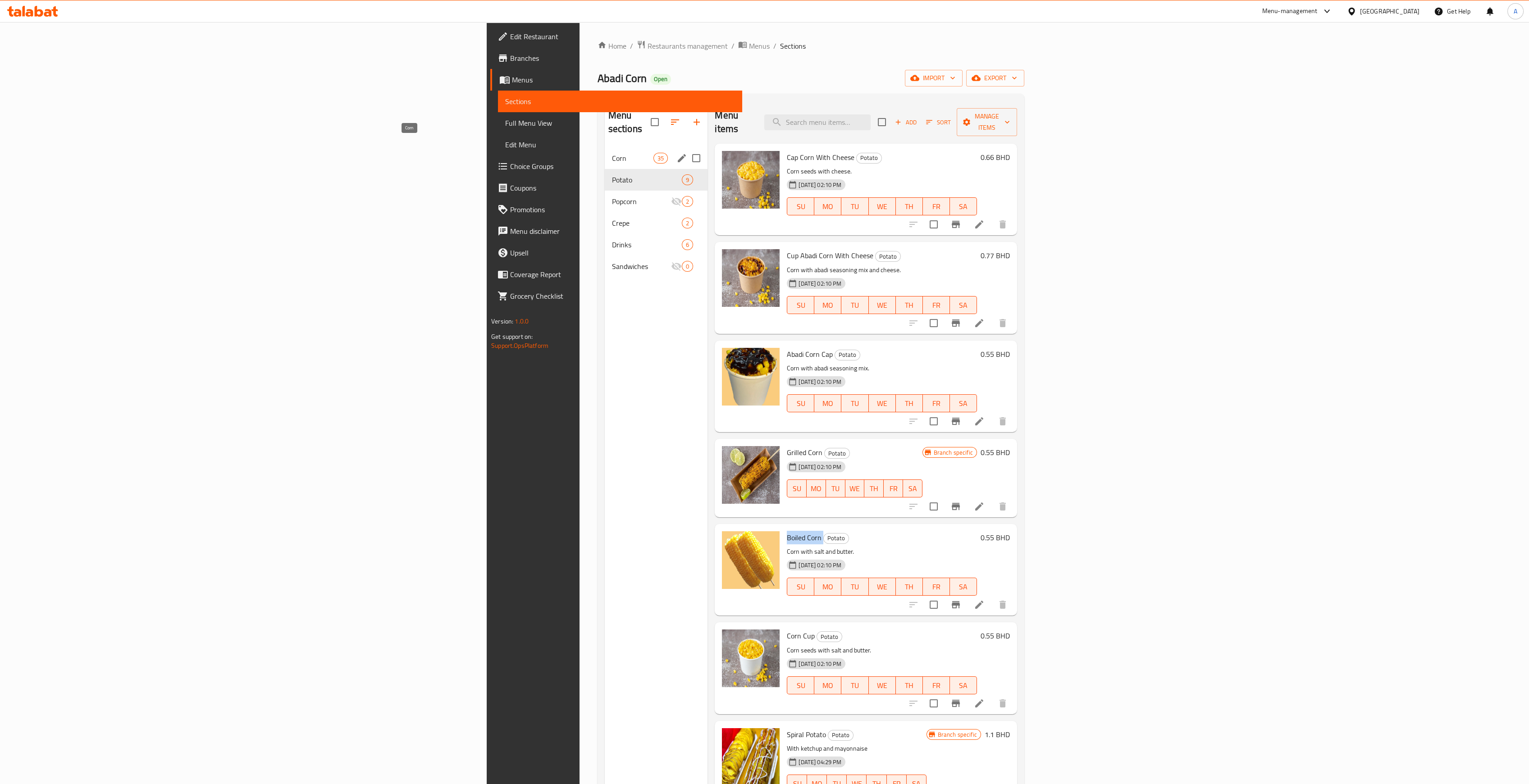
click at [612, 153] on span "Corn" at bounding box center [633, 158] width 42 height 11
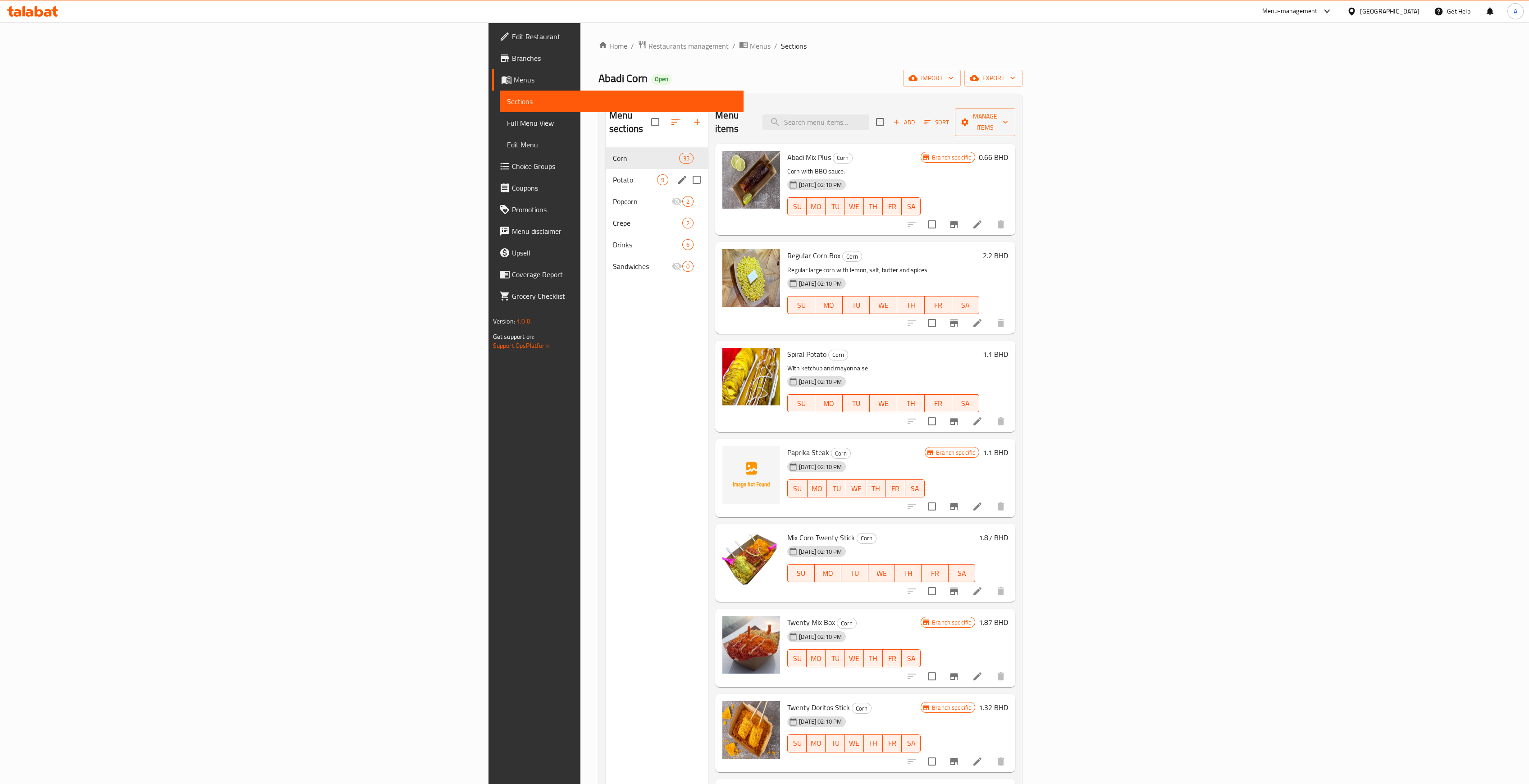
click at [605, 171] on div "Potato 9" at bounding box center [656, 180] width 103 height 22
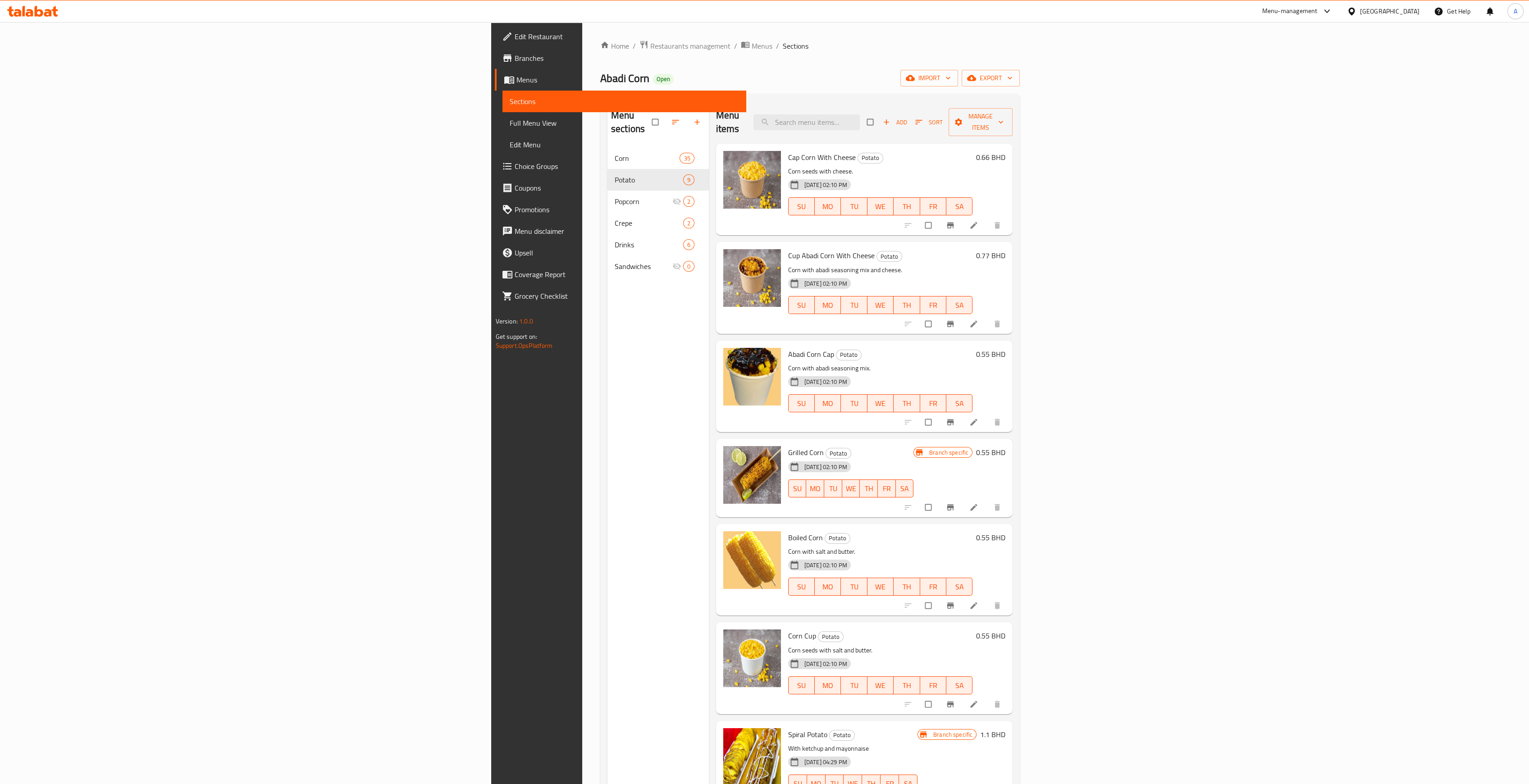
click at [509, 102] on span "Sections" at bounding box center [624, 101] width 230 height 11
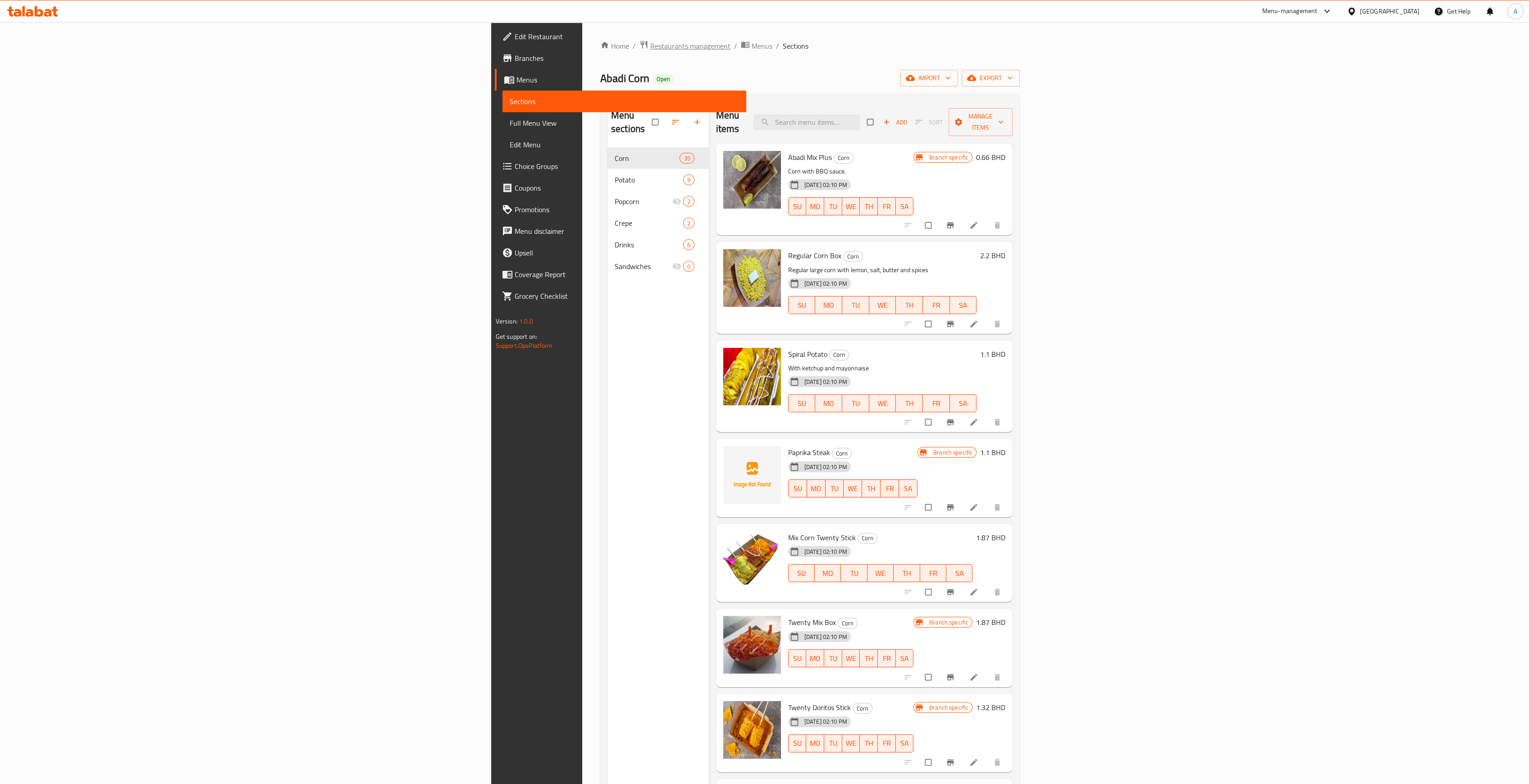
click at [651, 46] on span "Restaurants management" at bounding box center [690, 46] width 80 height 11
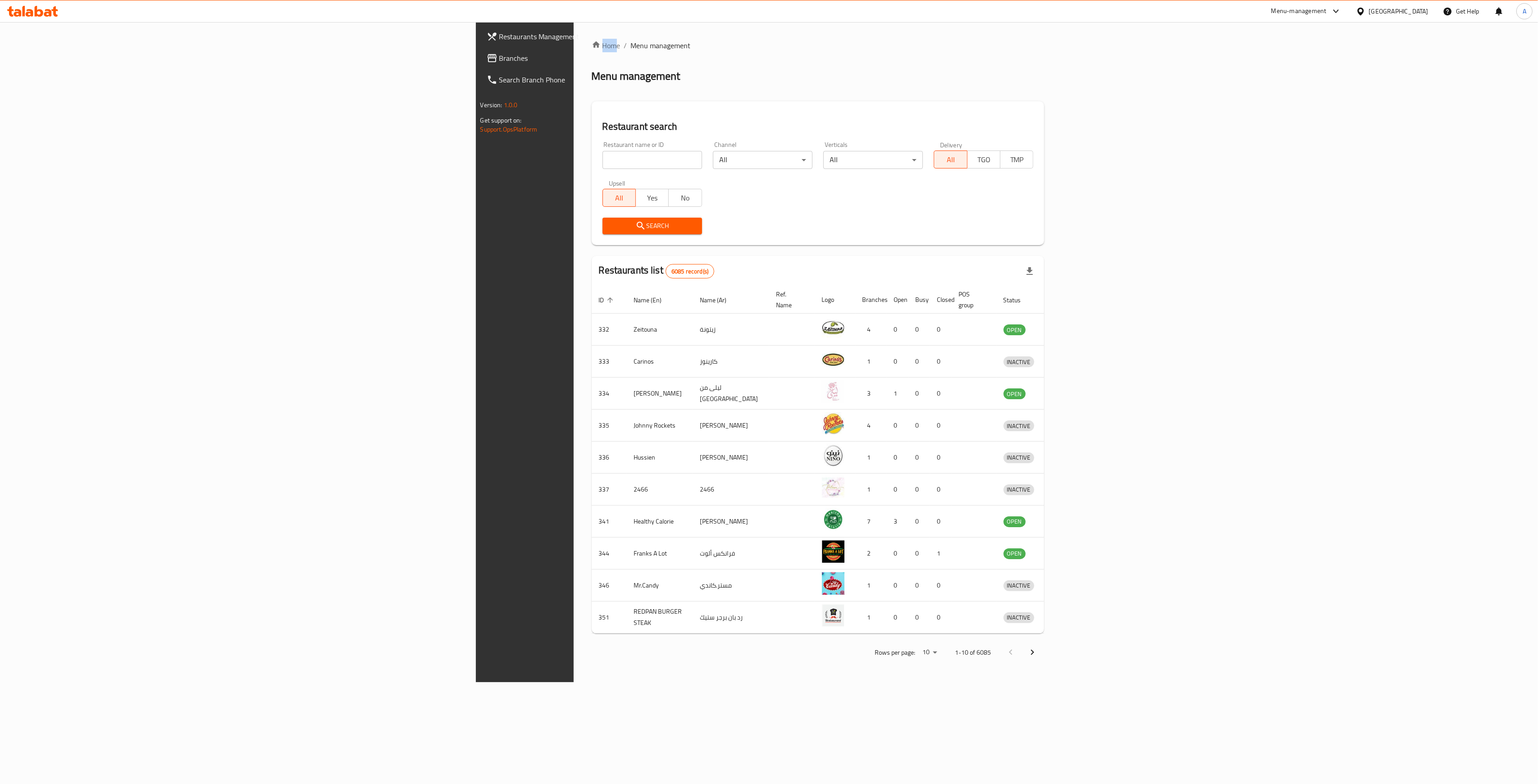
click at [573, 34] on div "Home / Menu management Menu management Restaurant search Restaurant name or ID …" at bounding box center [818, 352] width 489 height 660
click at [602, 153] on input "search" at bounding box center [652, 160] width 99 height 18
type input "abadi corn"
click button "Search" at bounding box center [652, 226] width 99 height 17
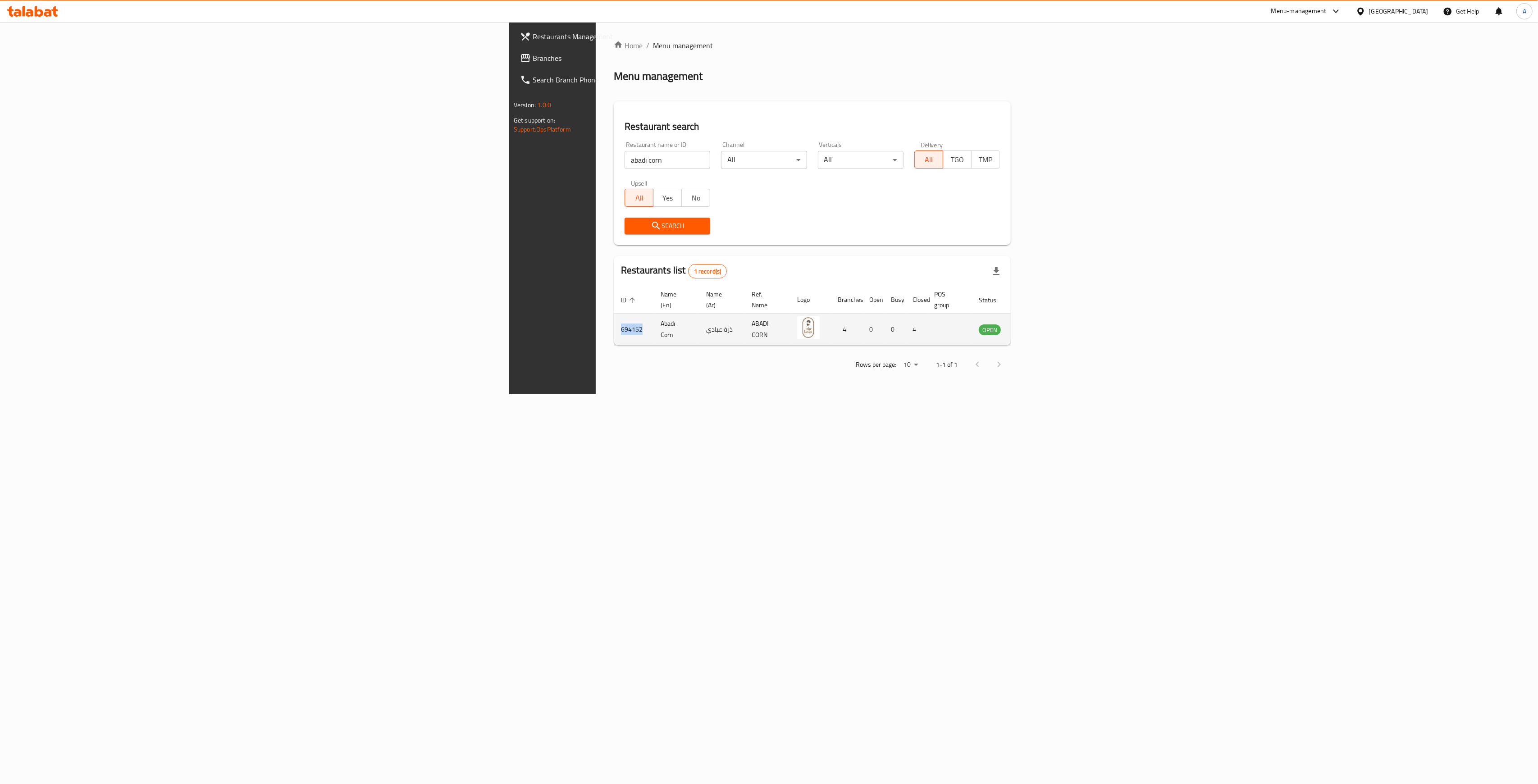
drag, startPoint x: 302, startPoint y: 319, endPoint x: 280, endPoint y: 322, distance: 22.2
click at [614, 321] on td "694152" at bounding box center [633, 329] width 40 height 32
copy td "694152"
click at [1029, 394] on div "Home / Menu management Menu management Restaurant search Restaurant name or ID …" at bounding box center [812, 208] width 433 height 372
click at [624, 164] on input "abadi corn" at bounding box center [667, 160] width 86 height 18
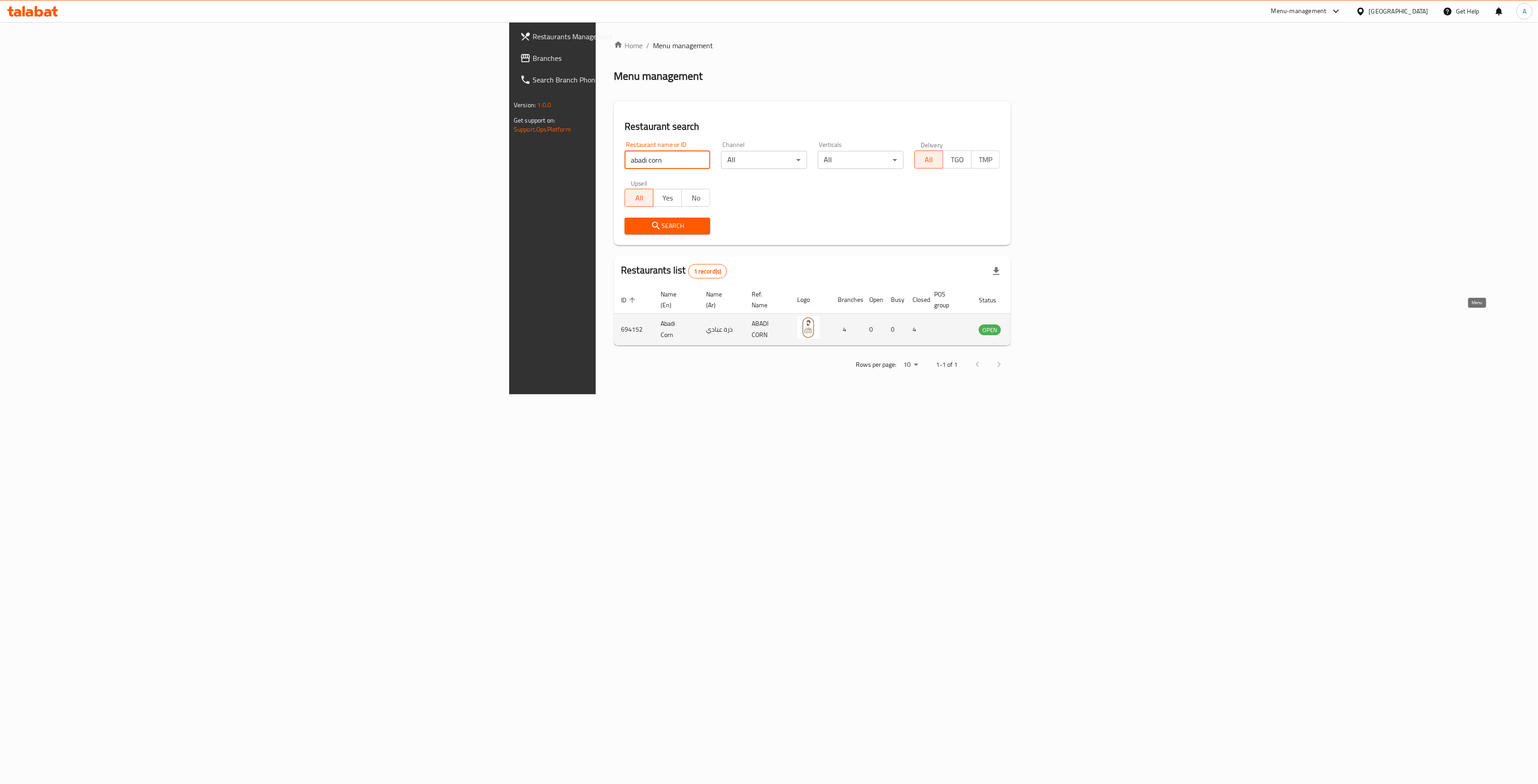
click at [1050, 319] on td "enhanced table" at bounding box center [1034, 329] width 31 height 32
click at [1036, 326] on icon "enhanced table" at bounding box center [1031, 330] width 10 height 8
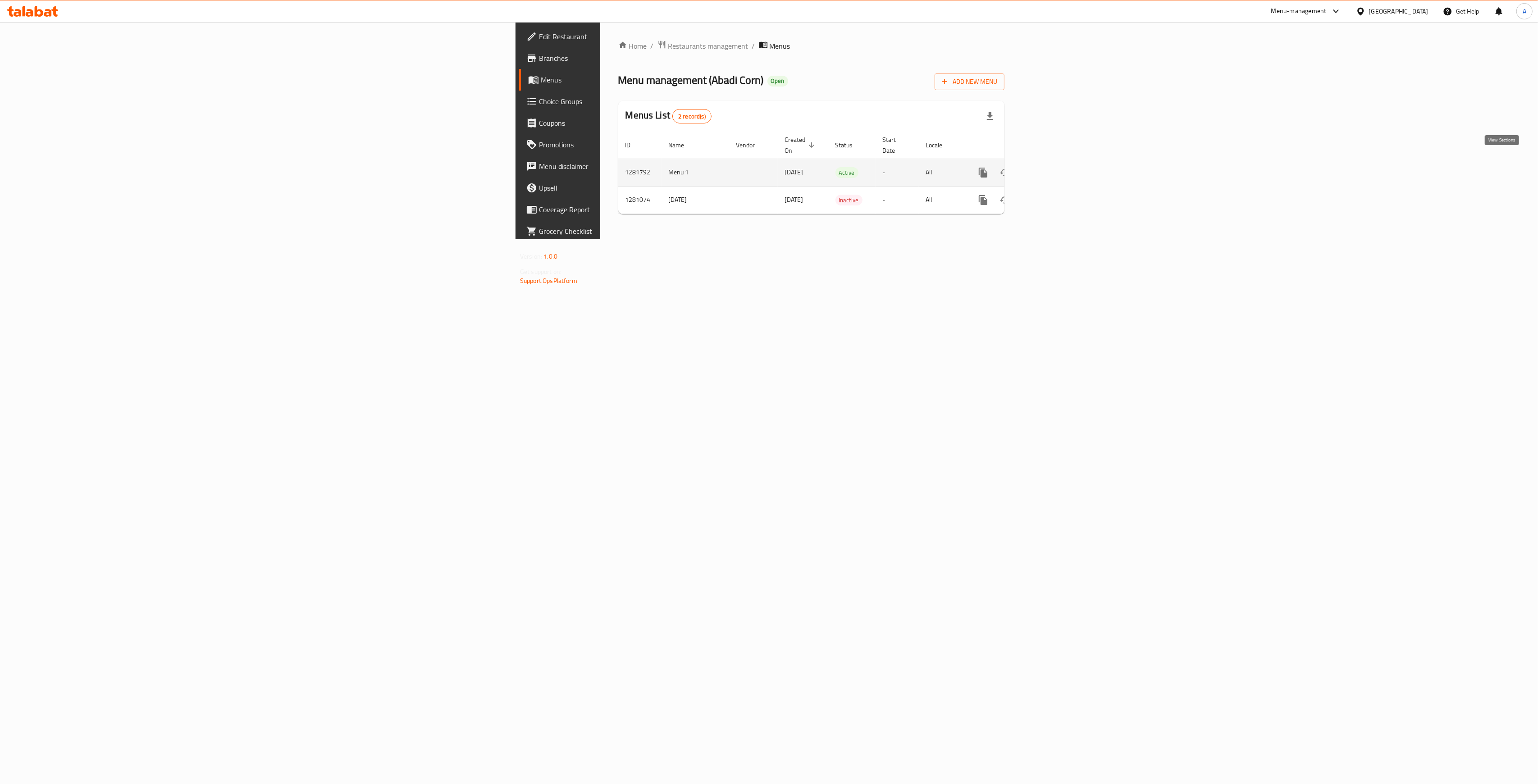
click at [1059, 168] on link "enhanced table" at bounding box center [1048, 172] width 22 height 22
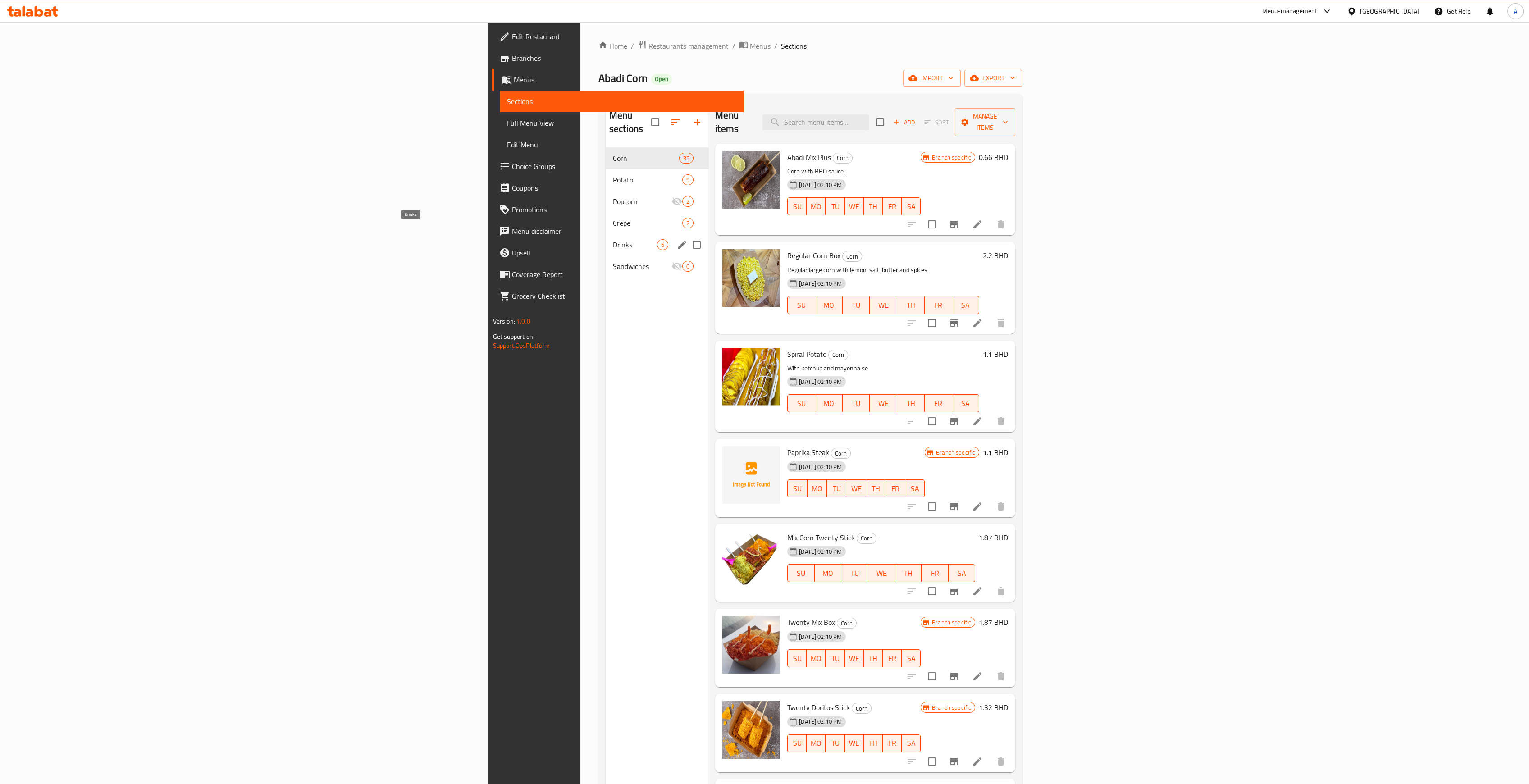
click at [613, 239] on span "Drinks" at bounding box center [635, 244] width 44 height 11
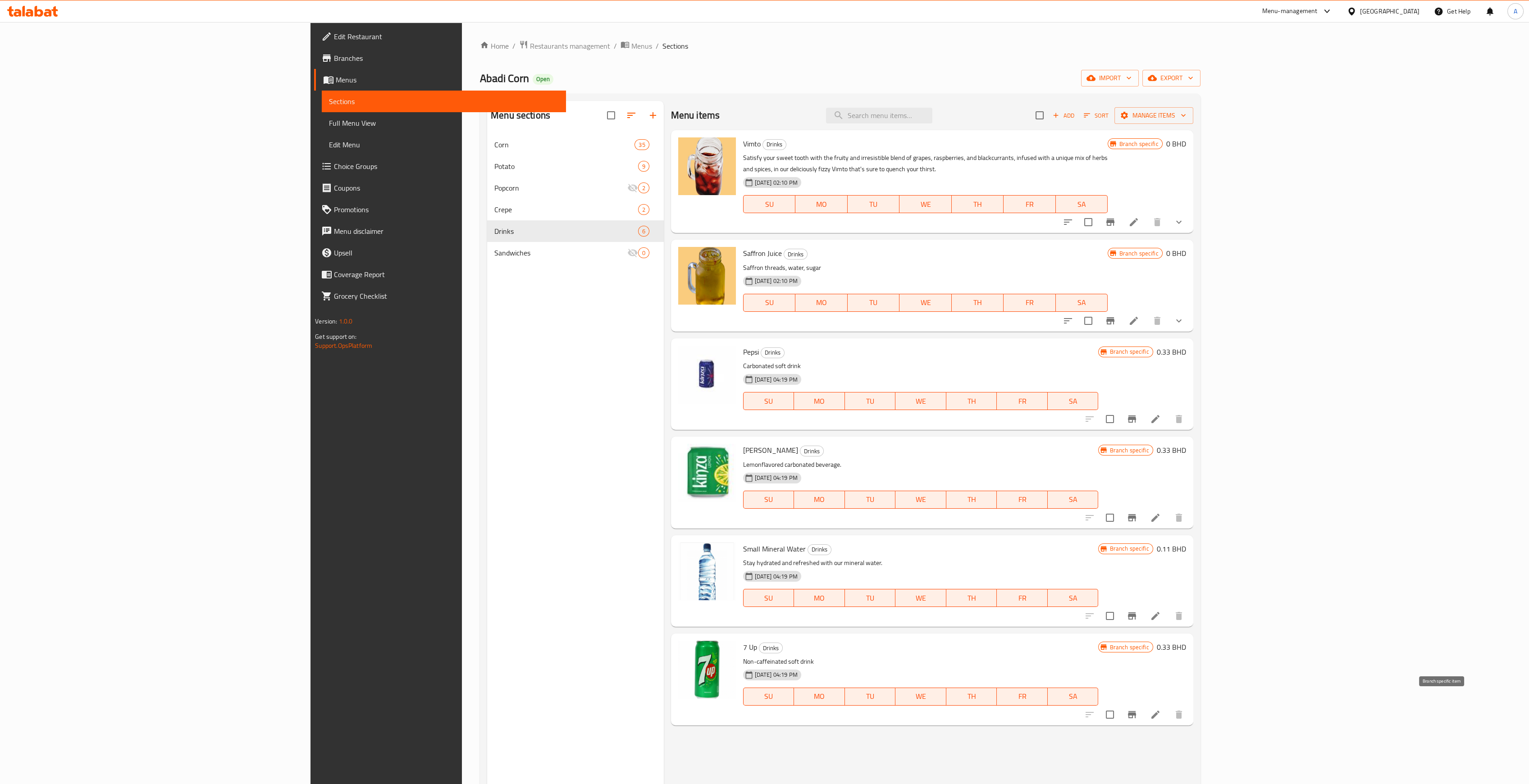
click at [1137, 709] on icon "Branch-specific-item" at bounding box center [1132, 714] width 11 height 11
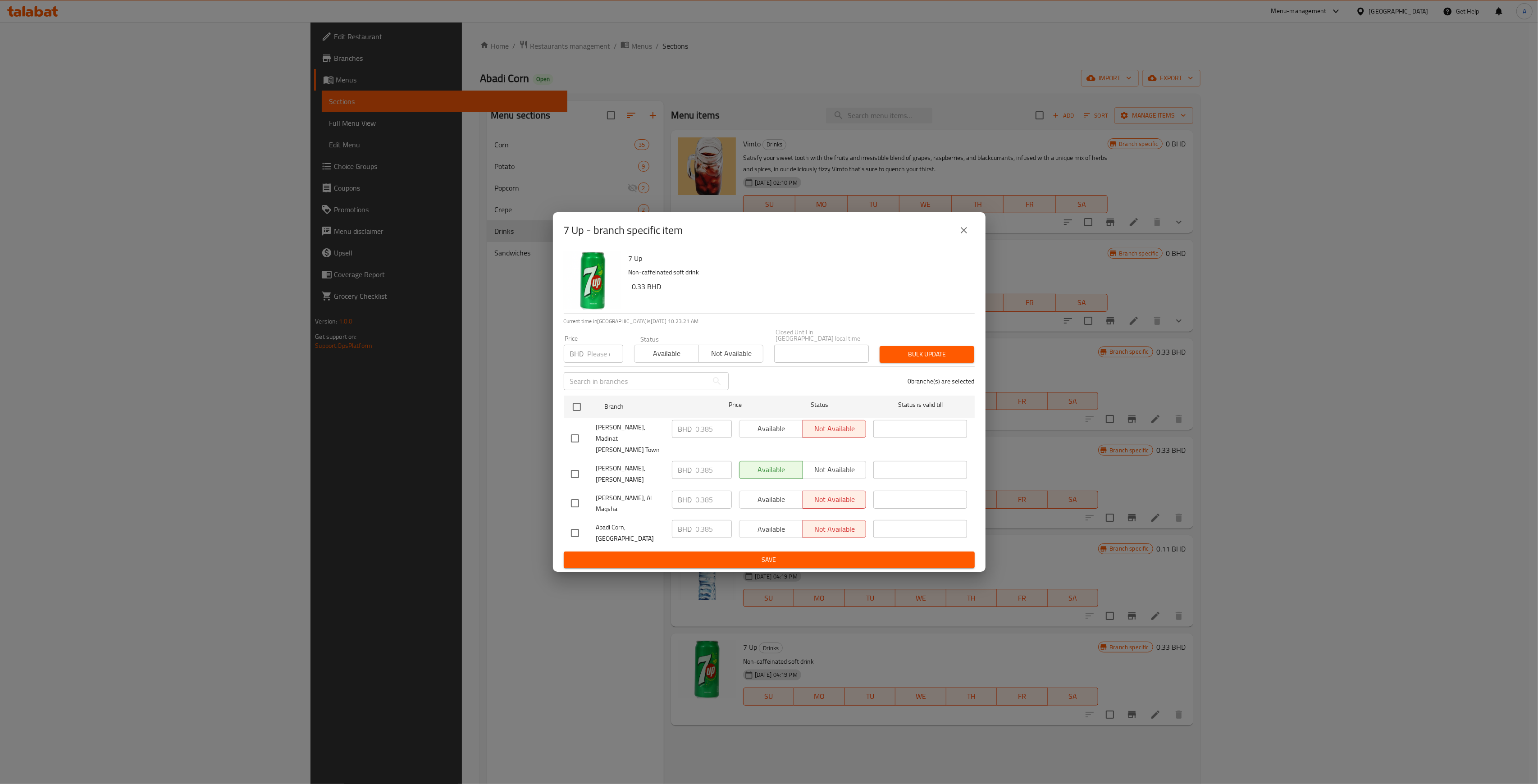
click at [841, 473] on div "Available Not available" at bounding box center [803, 470] width 127 height 18
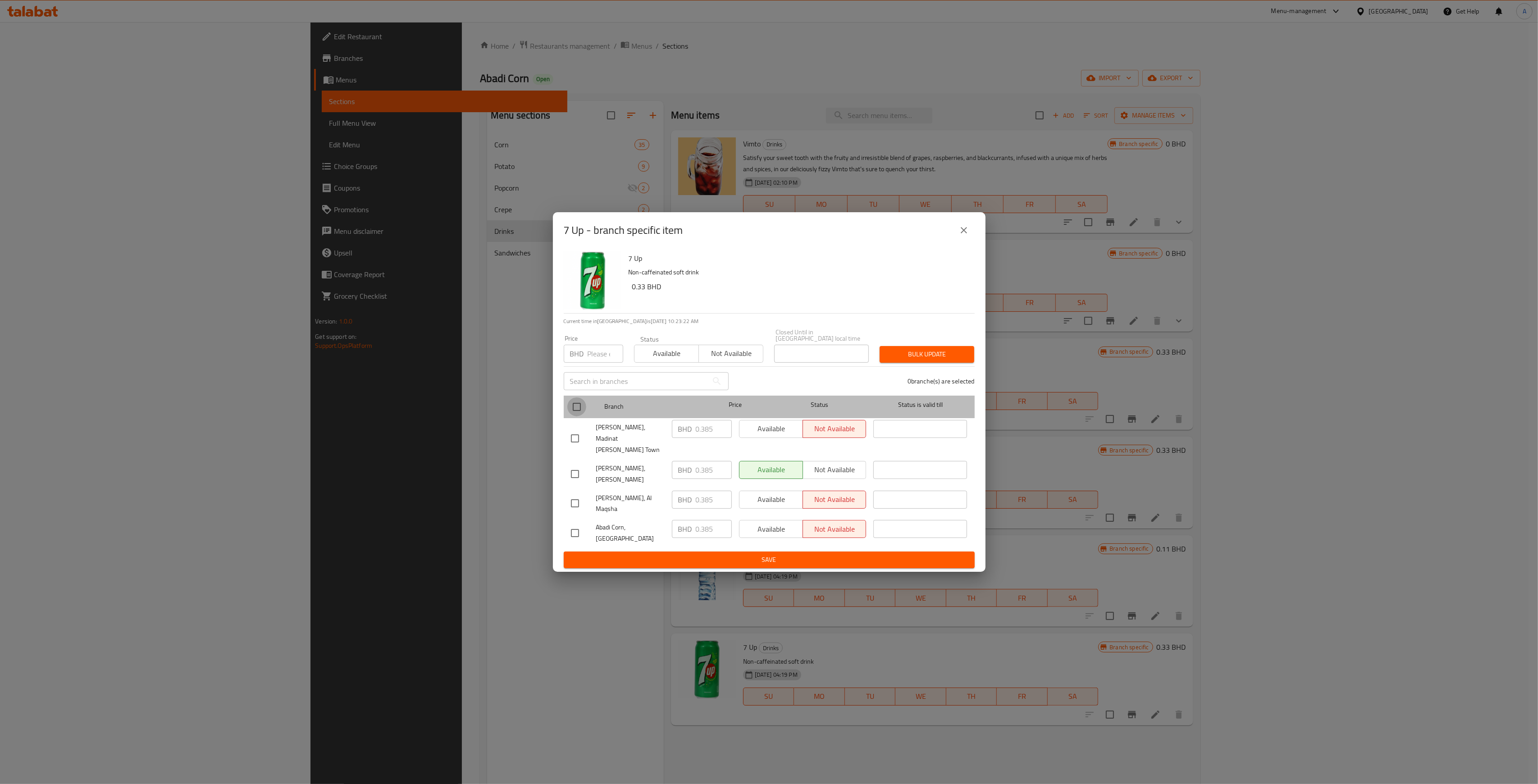
click at [576, 416] on input "checkbox" at bounding box center [577, 407] width 19 height 19
checkbox input "true"
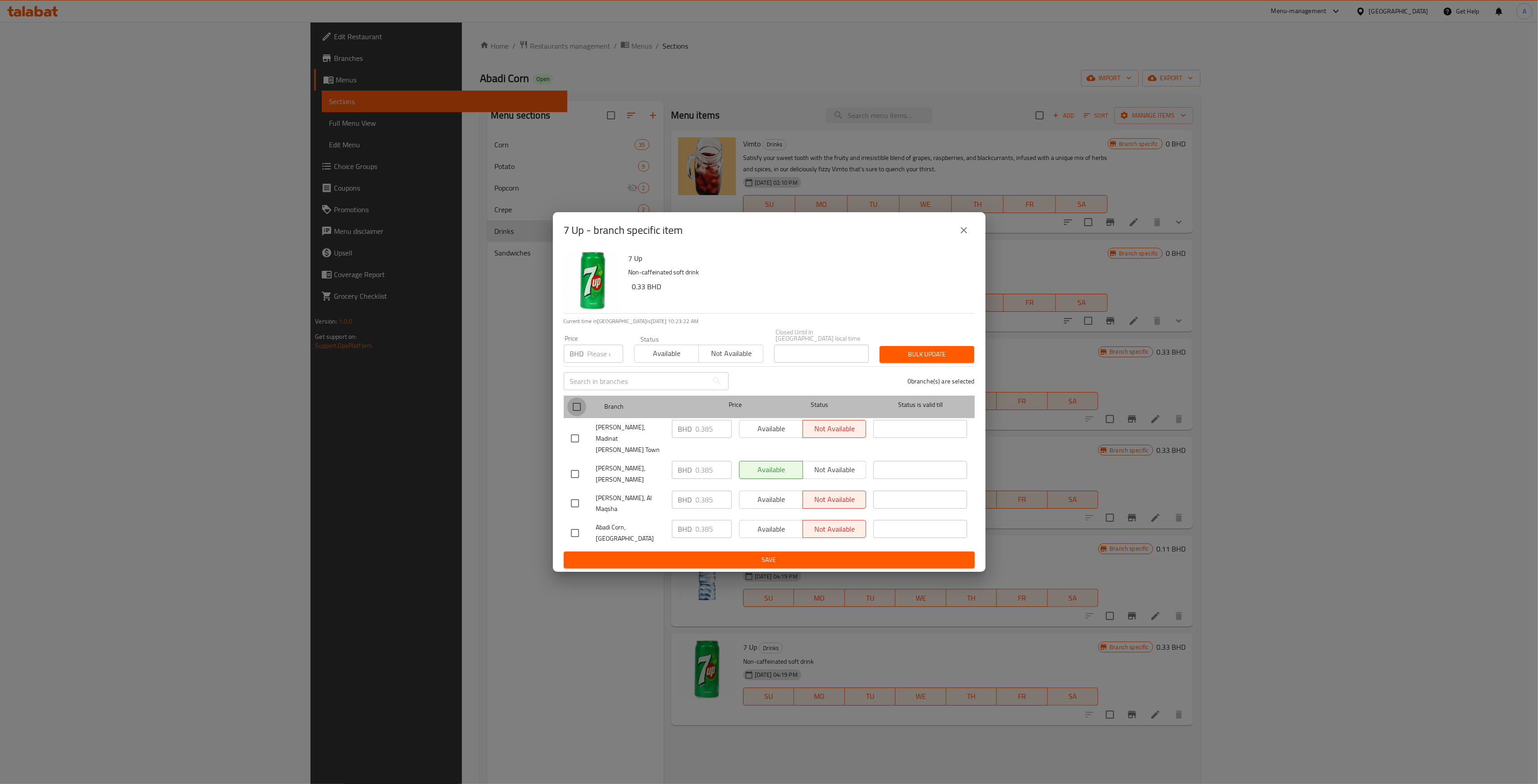
checkbox input "true"
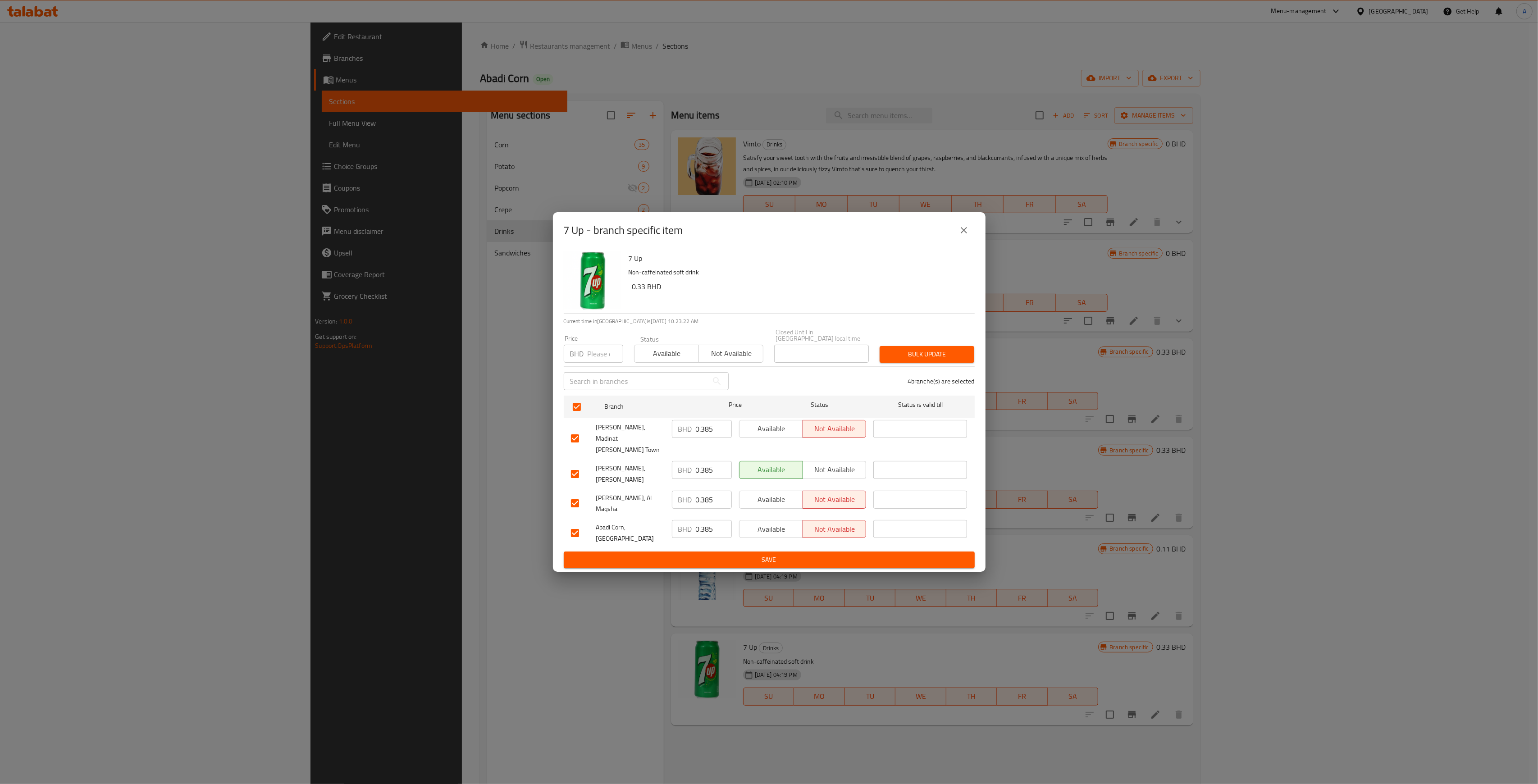
click at [831, 470] on span "Not available" at bounding box center [835, 469] width 56 height 13
click at [950, 360] on span "Bulk update" at bounding box center [927, 354] width 80 height 11
